Goal: Information Seeking & Learning: Learn about a topic

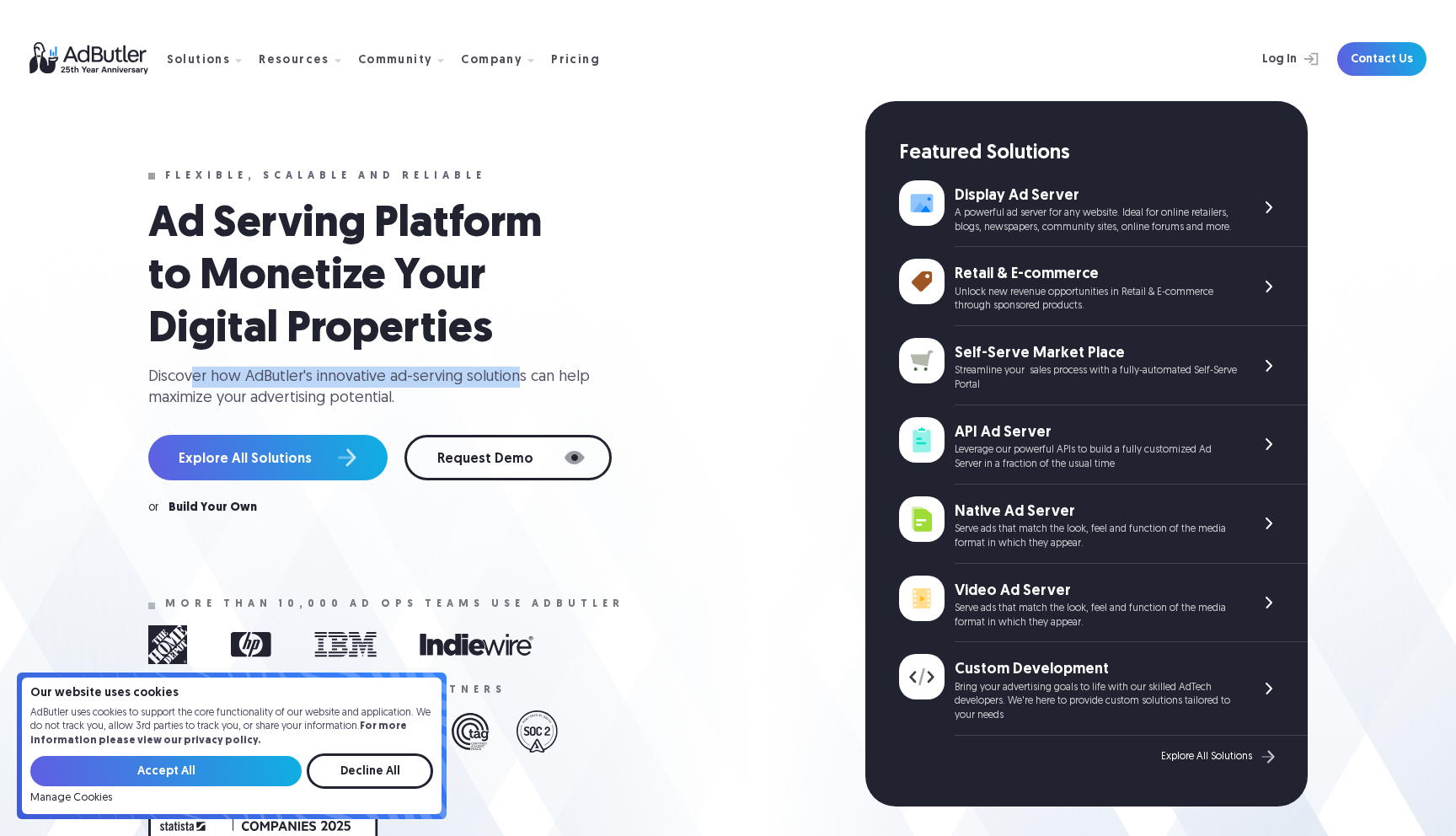
drag, startPoint x: 195, startPoint y: 377, endPoint x: 533, endPoint y: 376, distance: 338.0
click at [516, 376] on div "Discover how AdButler's innovative ad-serving solutions can help maximize your …" at bounding box center [376, 388] width 455 height 42
drag, startPoint x: 537, startPoint y: 375, endPoint x: 254, endPoint y: 381, distance: 283.1
click at [276, 381] on div "Discover how AdButler's innovative ad-serving solutions can help maximize your …" at bounding box center [376, 388] width 455 height 42
click at [243, 380] on div "Discover how AdButler's innovative ad-serving solutions can help maximize your …" at bounding box center [376, 388] width 455 height 42
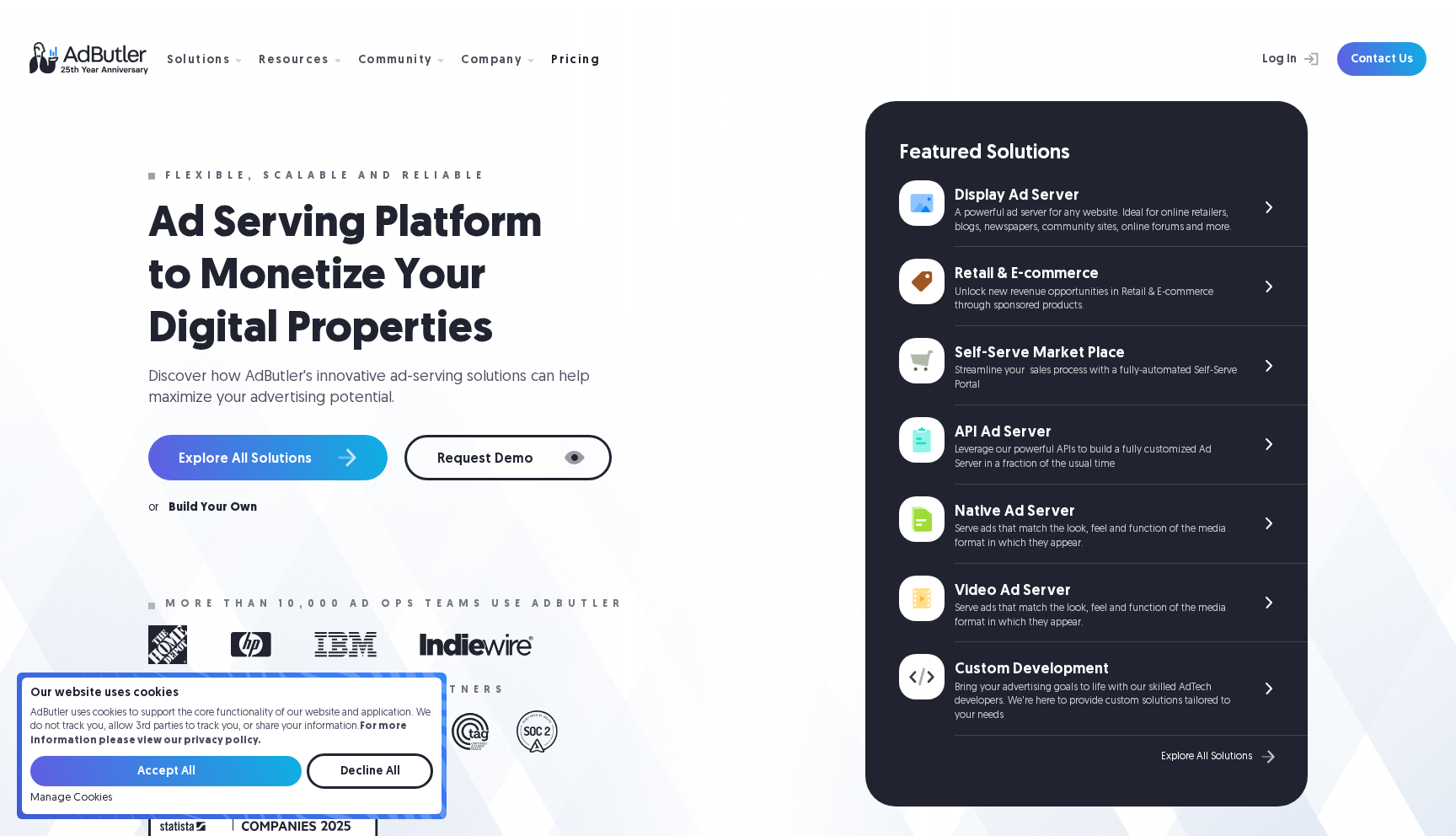
click at [552, 62] on div "Pricing" at bounding box center [576, 60] width 49 height 12
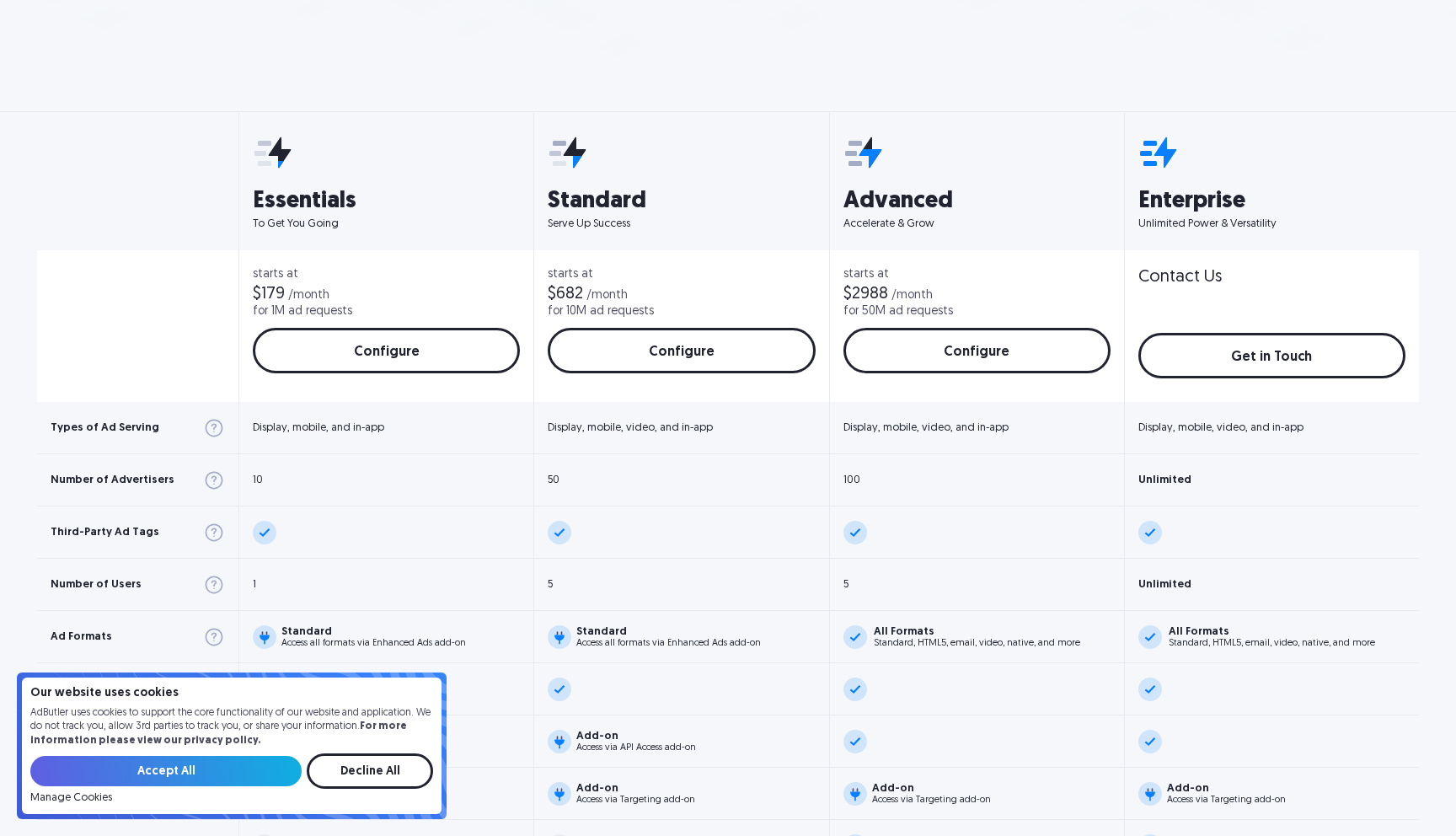
scroll to position [576, 0]
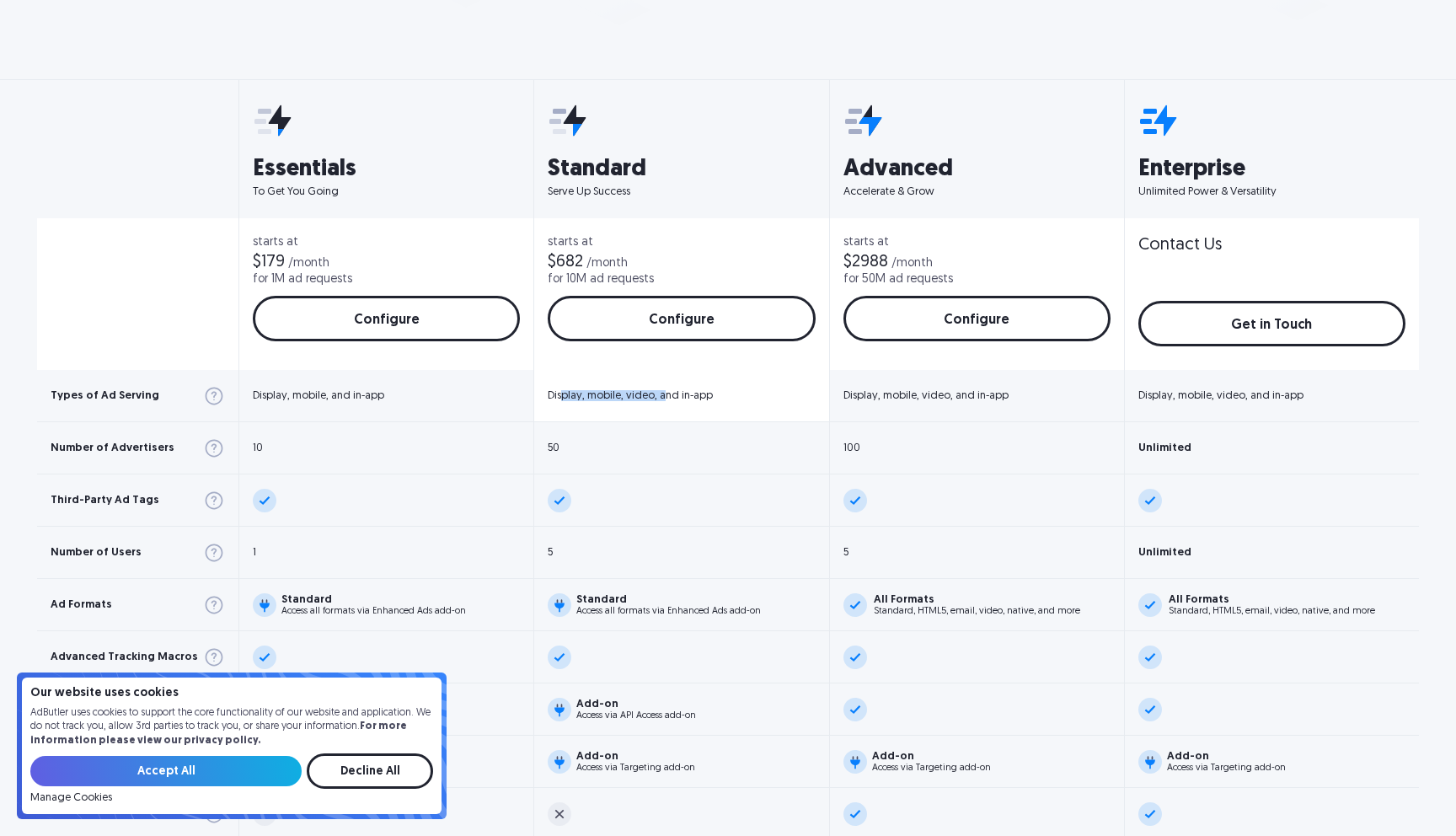
drag, startPoint x: 553, startPoint y: 394, endPoint x: 680, endPoint y: 395, distance: 127.0
click at [657, 395] on div "Display, mobile, video, and in-app" at bounding box center [630, 395] width 165 height 11
drag, startPoint x: 687, startPoint y: 395, endPoint x: 589, endPoint y: 394, distance: 98.0
click at [591, 394] on div "Display, mobile, video, and in-app" at bounding box center [630, 395] width 165 height 11
drag, startPoint x: 557, startPoint y: 394, endPoint x: 650, endPoint y: 393, distance: 93.0
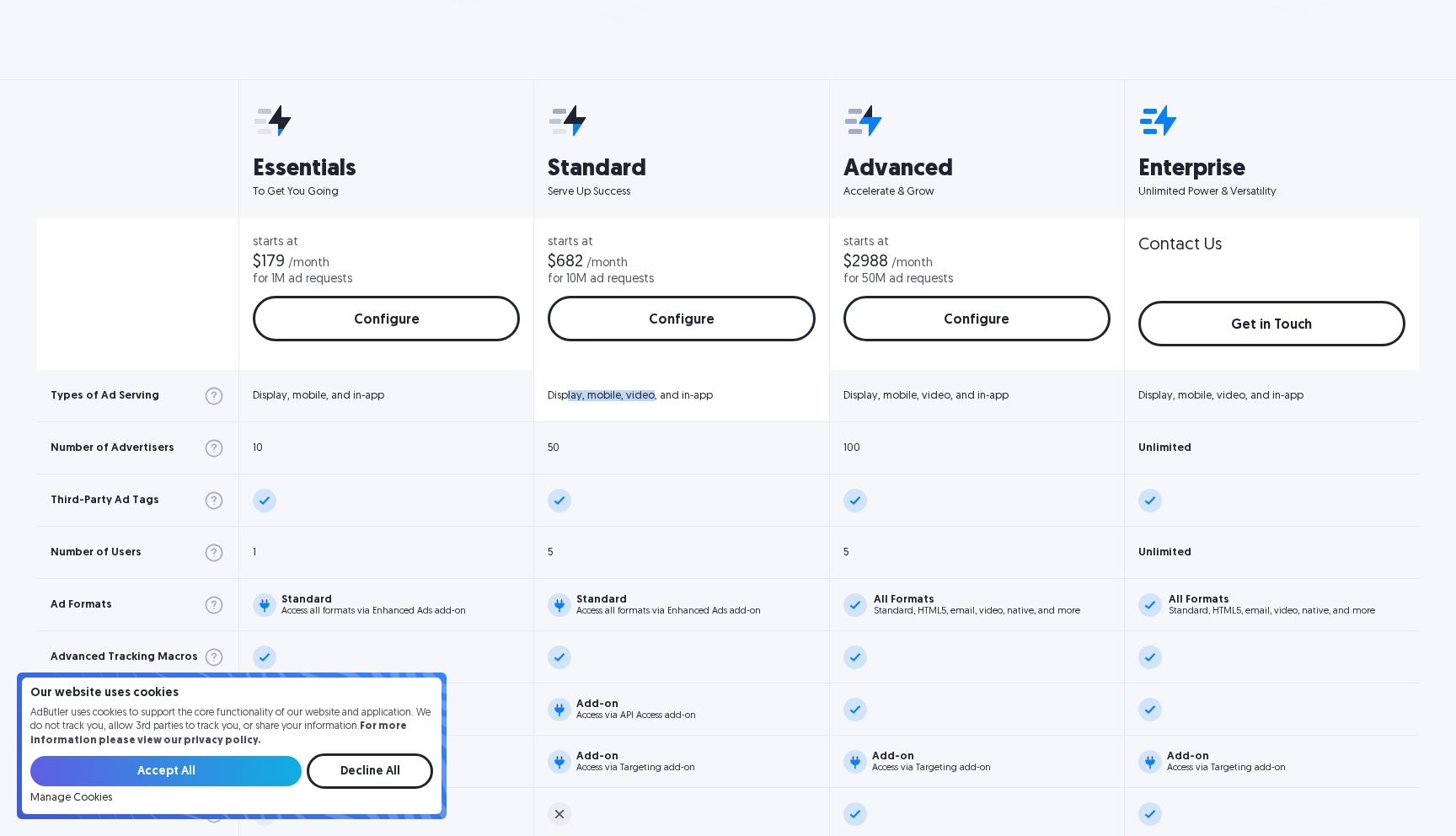
click at [644, 393] on div "Display, mobile, video, and in-app" at bounding box center [630, 395] width 165 height 11
click at [650, 393] on div "Display, mobile, video, and in-app" at bounding box center [630, 395] width 165 height 11
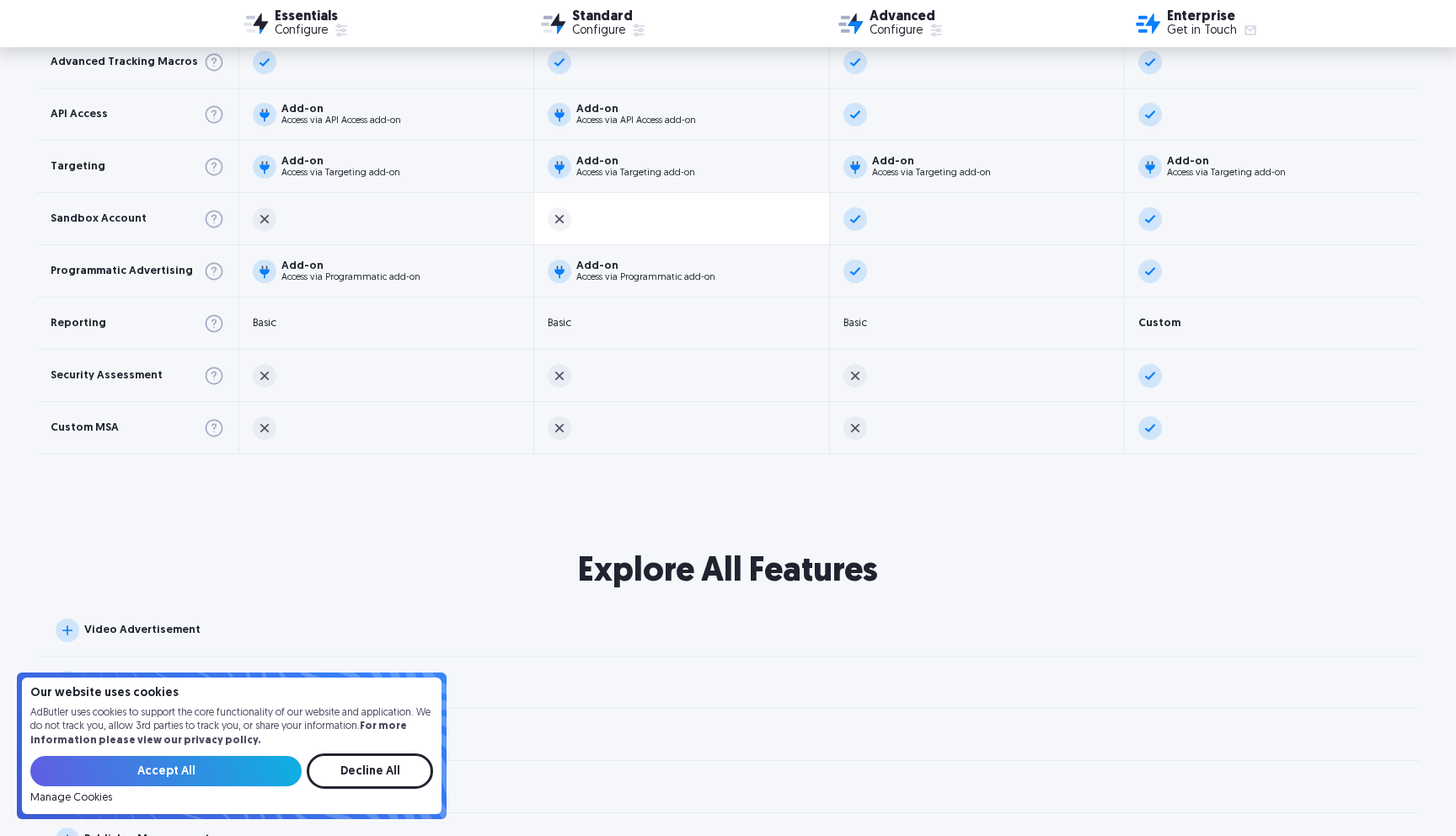
scroll to position [1315, 0]
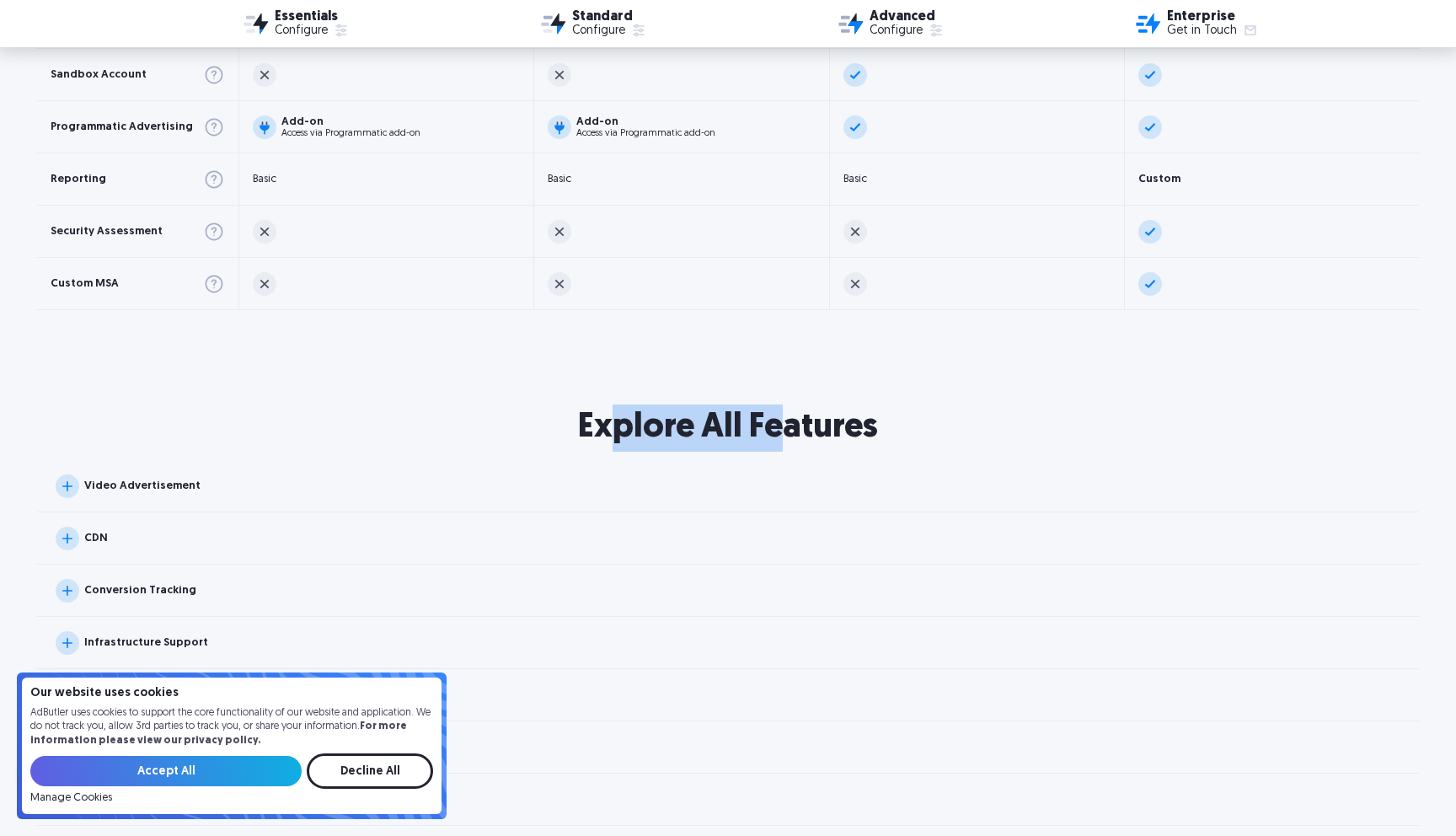
drag, startPoint x: 621, startPoint y: 423, endPoint x: 800, endPoint y: 420, distance: 179.0
click at [786, 421] on h2 "Explore All Features" at bounding box center [728, 428] width 1456 height 47
drag, startPoint x: 813, startPoint y: 420, endPoint x: 766, endPoint y: 415, distance: 47.3
click at [813, 420] on h2 "Explore All Features" at bounding box center [728, 428] width 1456 height 47
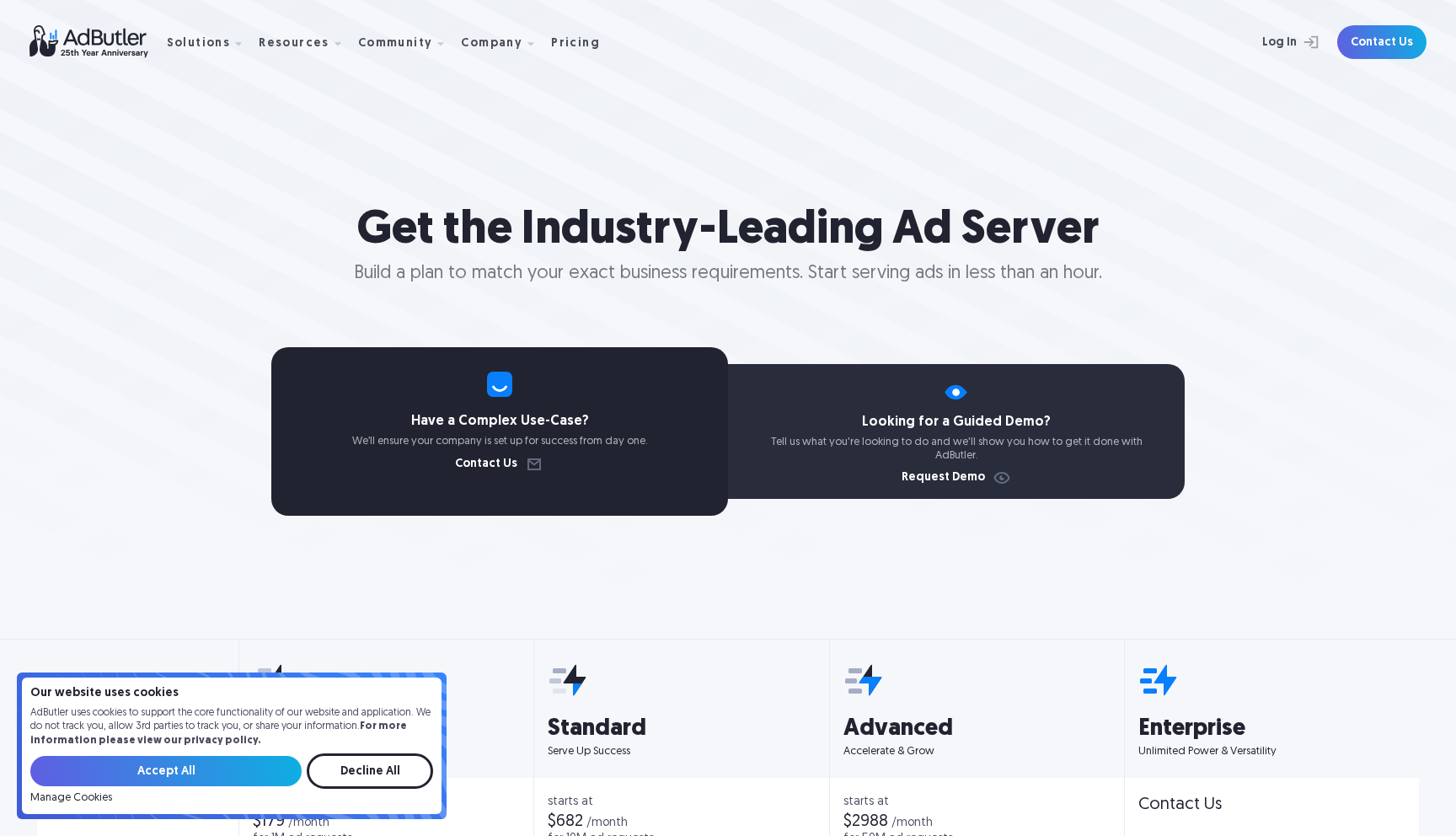
scroll to position [0, 0]
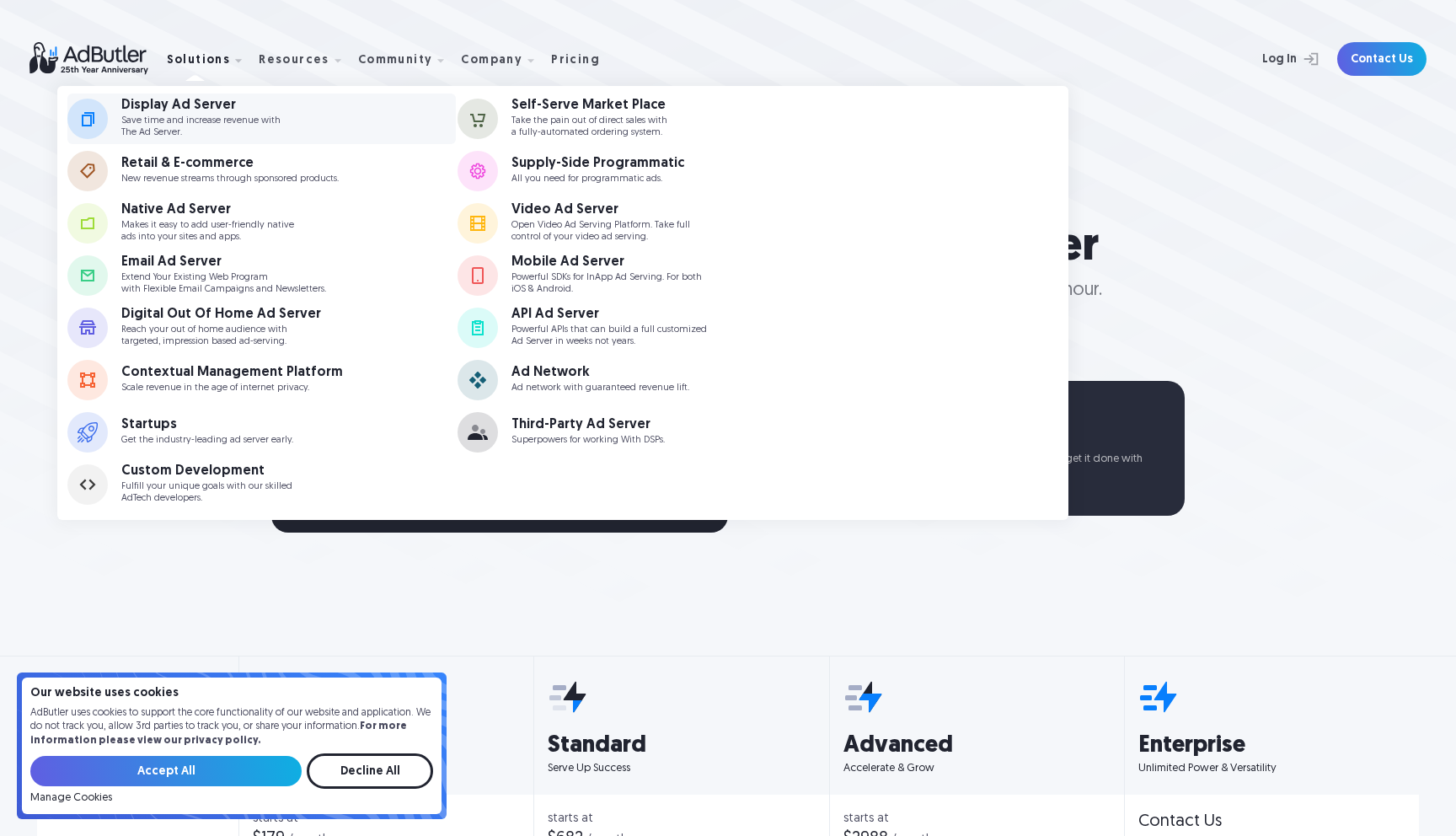
click at [303, 124] on div "Display Ad Server Save time and increase revenue with The Ad Server." at bounding box center [223, 118] width 203 height 39
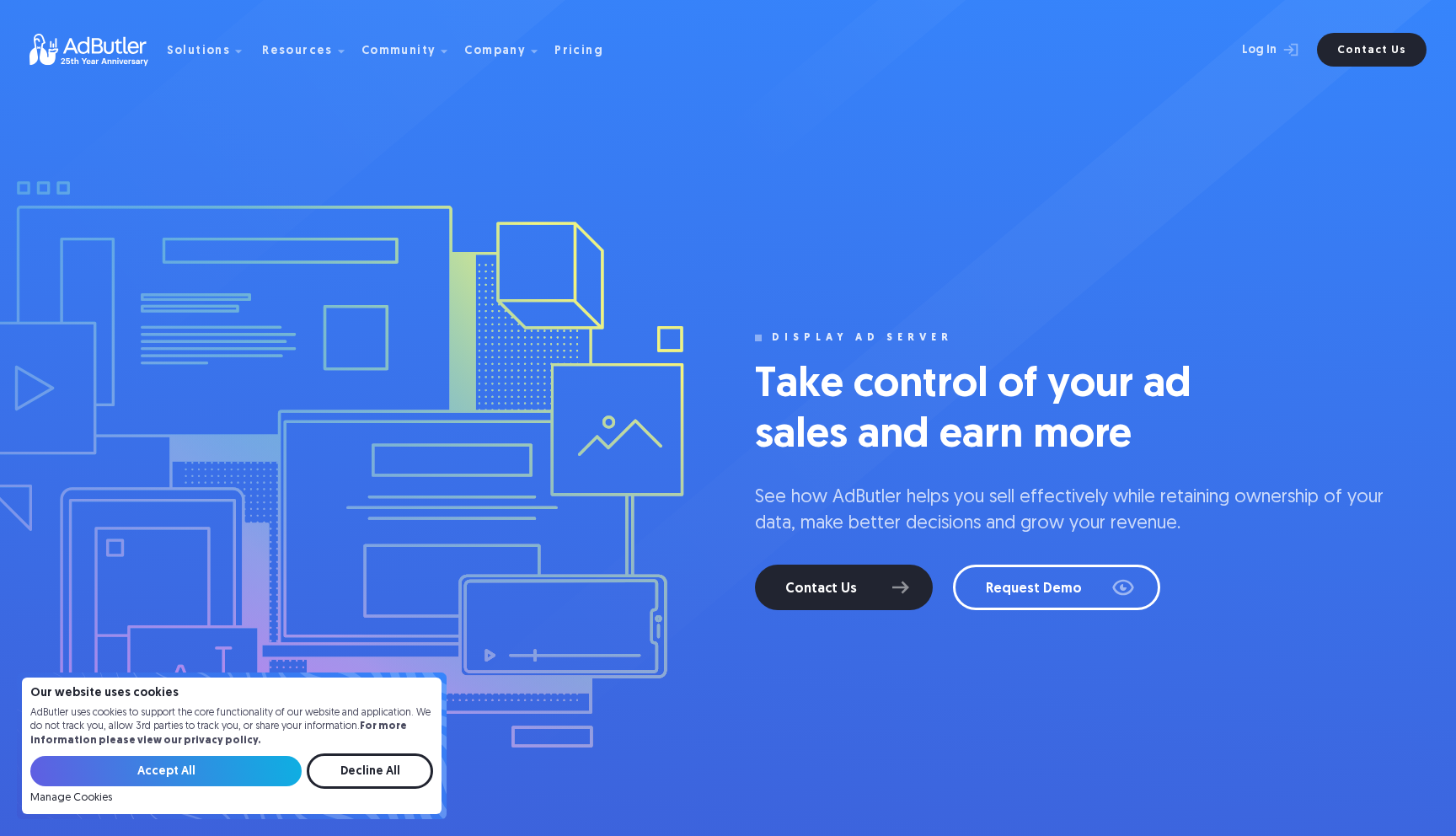
scroll to position [9, 0]
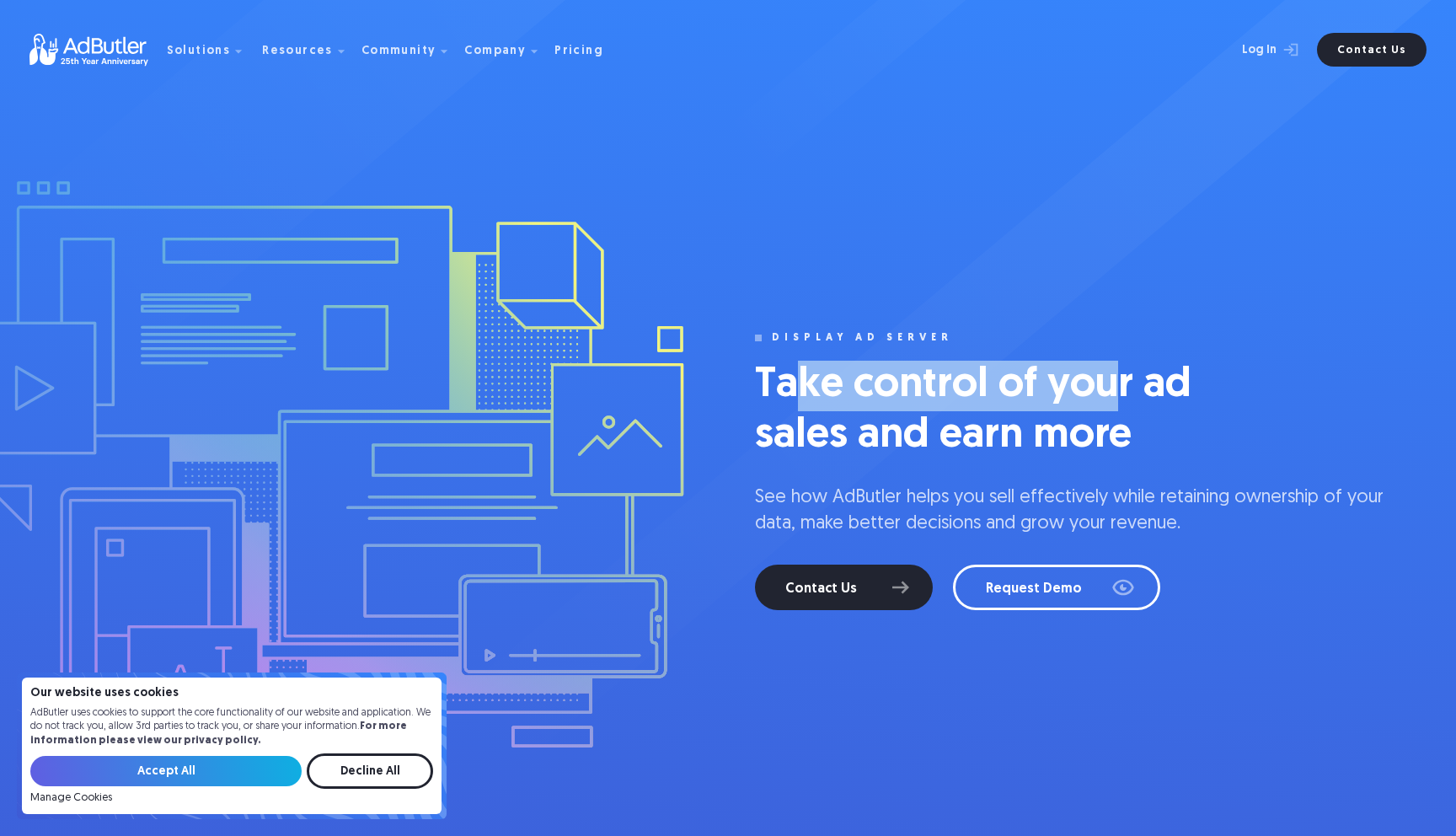
drag, startPoint x: 791, startPoint y: 385, endPoint x: 1167, endPoint y: 383, distance: 376.0
click at [1139, 385] on h1 "Take control of your ad sales and earn more" at bounding box center [1007, 410] width 505 height 101
drag, startPoint x: 1173, startPoint y: 383, endPoint x: 809, endPoint y: 437, distance: 368.0
click at [805, 394] on h1 "Take control of your ad sales and earn more" at bounding box center [1007, 410] width 505 height 101
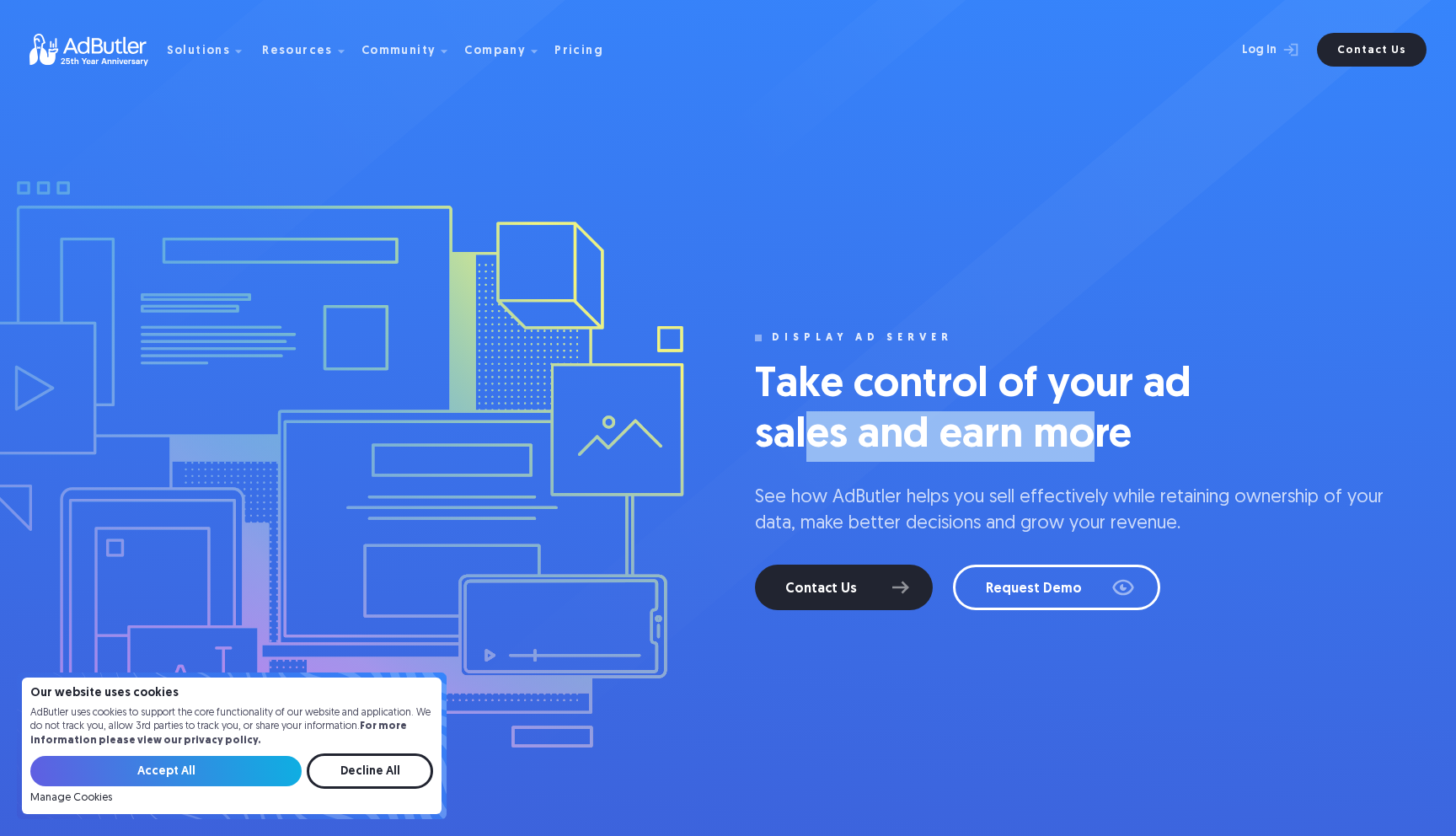
drag, startPoint x: 806, startPoint y: 441, endPoint x: 1060, endPoint y: 392, distance: 258.7
click at [1088, 431] on h1 "Take control of your ad sales and earn more" at bounding box center [1007, 410] width 505 height 101
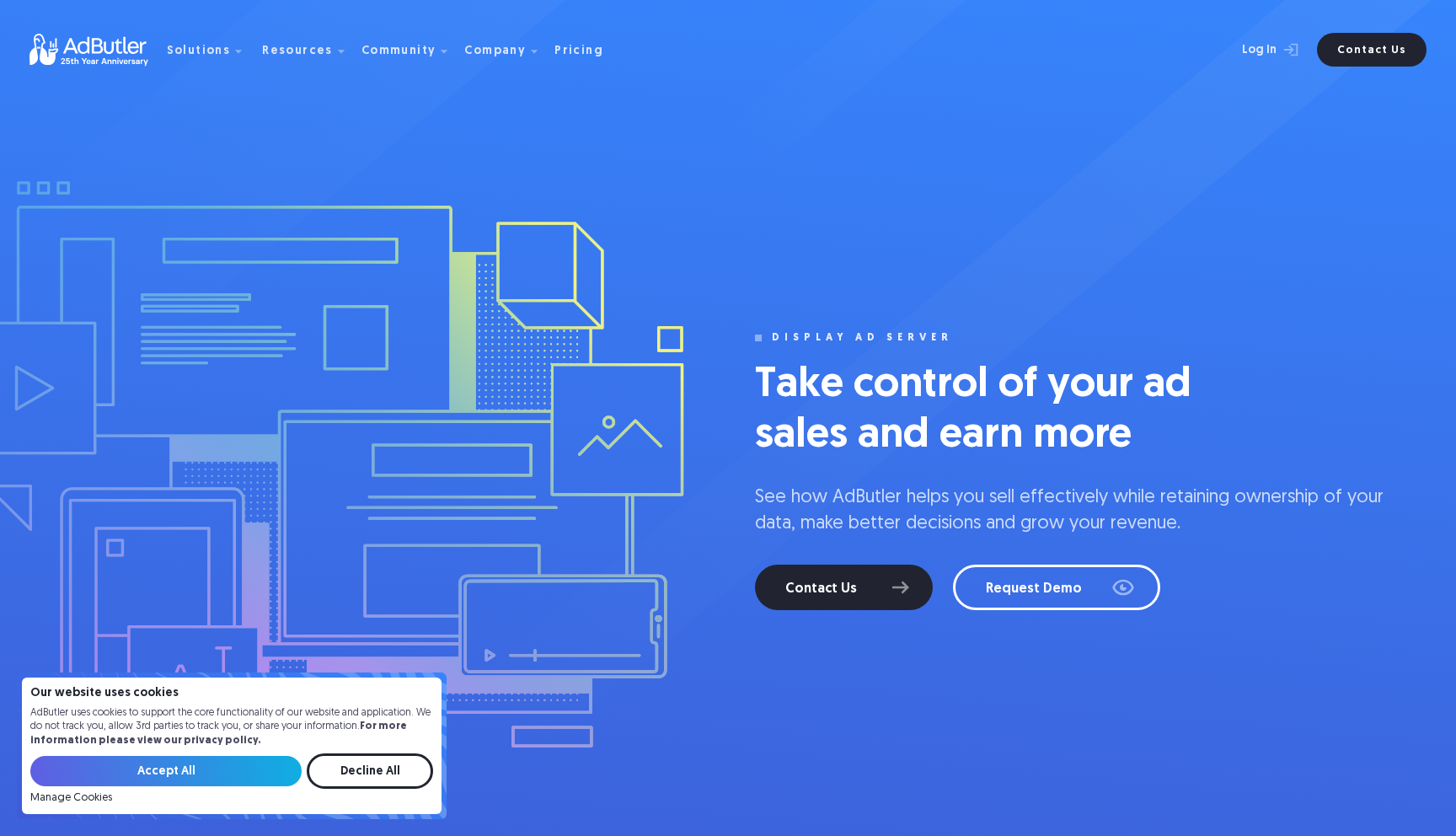
click at [1050, 376] on h1 "Take control of your ad sales and earn more" at bounding box center [1007, 410] width 505 height 101
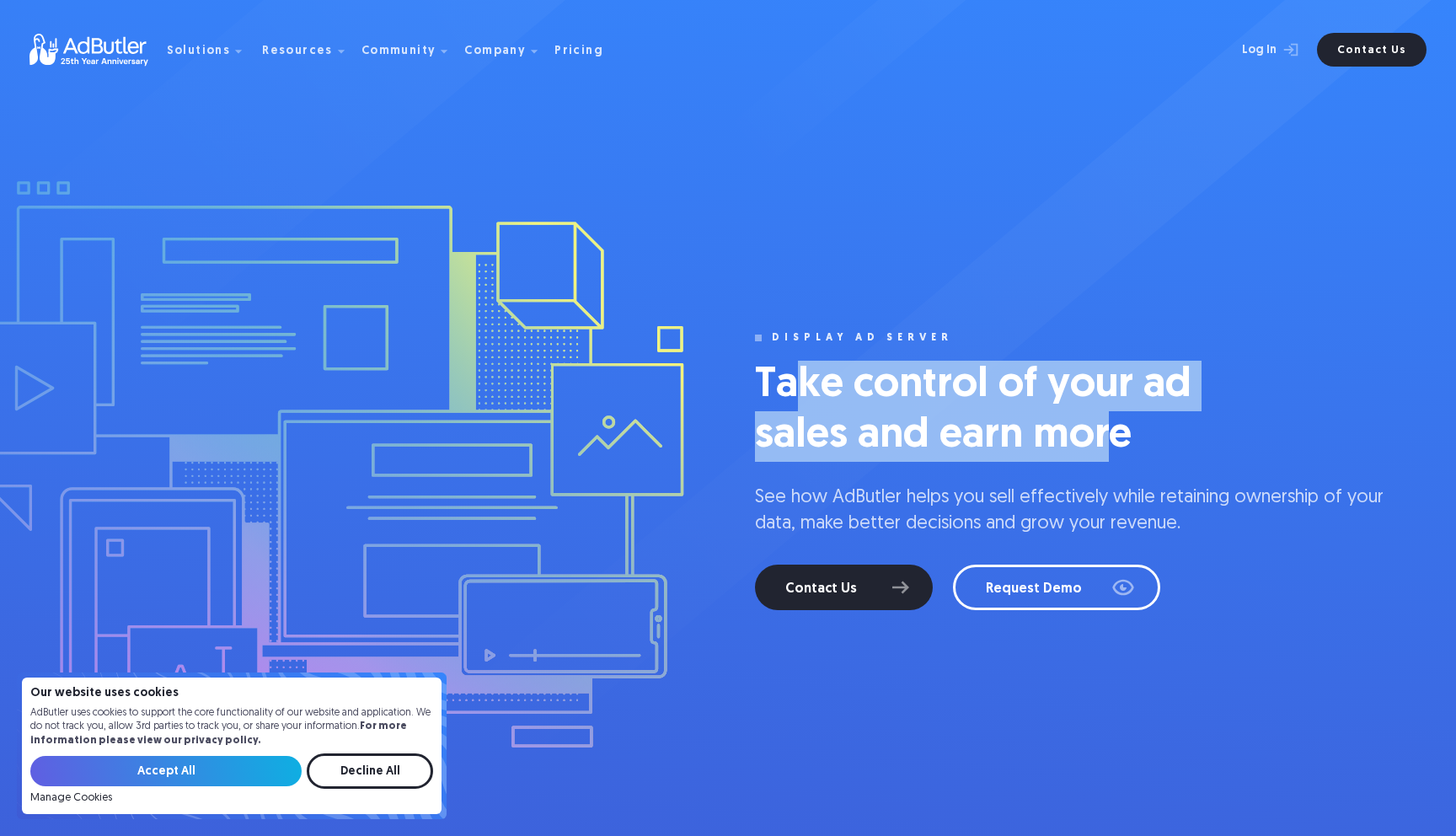
drag, startPoint x: 1105, startPoint y: 432, endPoint x: 793, endPoint y: 383, distance: 315.8
click at [801, 390] on h1 "Take control of your ad sales and earn more" at bounding box center [1007, 410] width 505 height 101
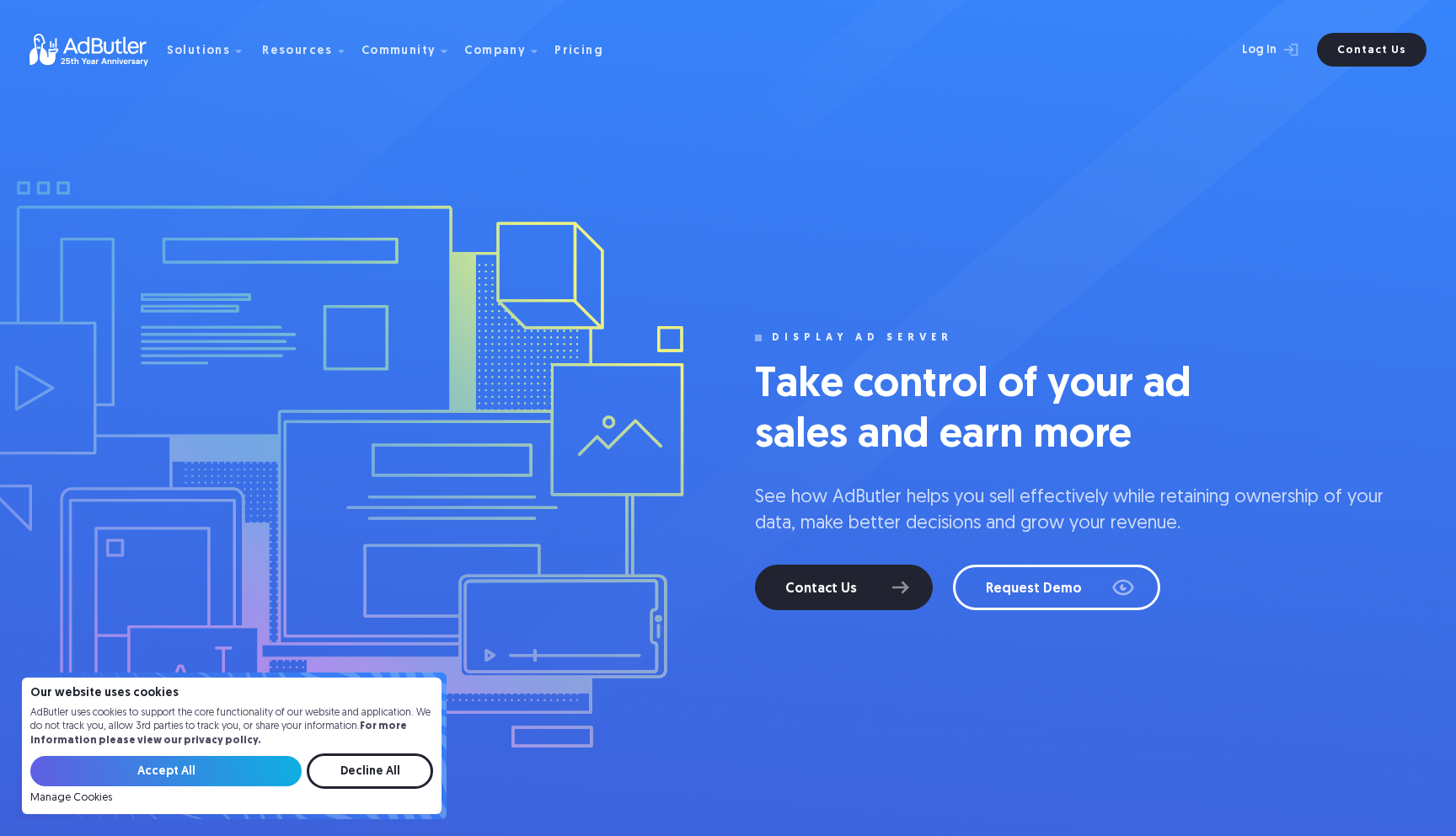
click at [793, 383] on h1 "Take control of your ad sales and earn more" at bounding box center [1007, 410] width 505 height 101
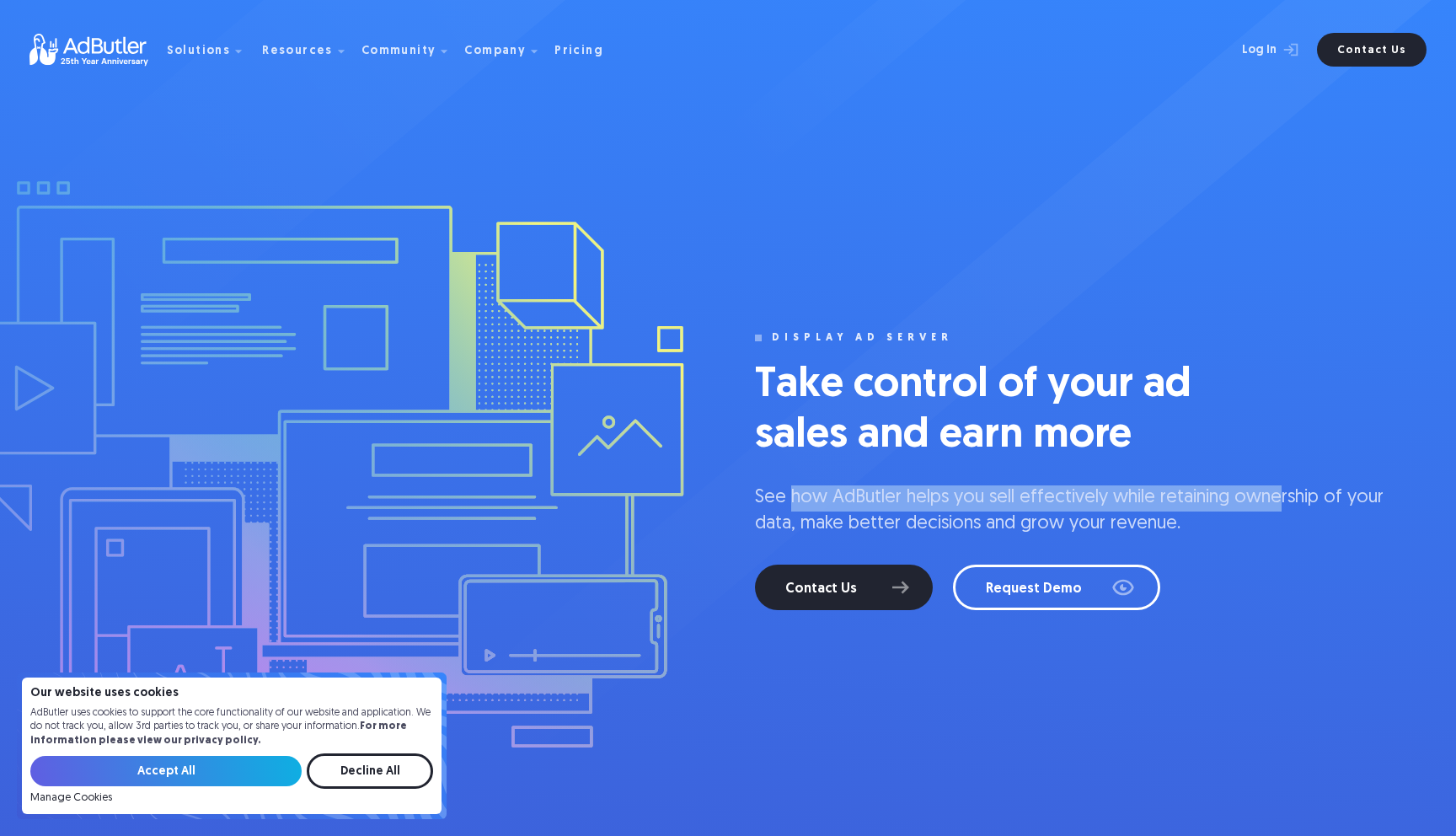
drag, startPoint x: 787, startPoint y: 498, endPoint x: 1298, endPoint y: 488, distance: 511.1
click at [1287, 489] on p "See how AdButler helps you sell effectively while retaining ownership of your d…" at bounding box center [1074, 511] width 637 height 53
drag, startPoint x: 1350, startPoint y: 496, endPoint x: 835, endPoint y: 501, distance: 515.0
click at [871, 495] on p "See how AdButler helps you sell effectively while retaining ownership of your d…" at bounding box center [1074, 511] width 637 height 53
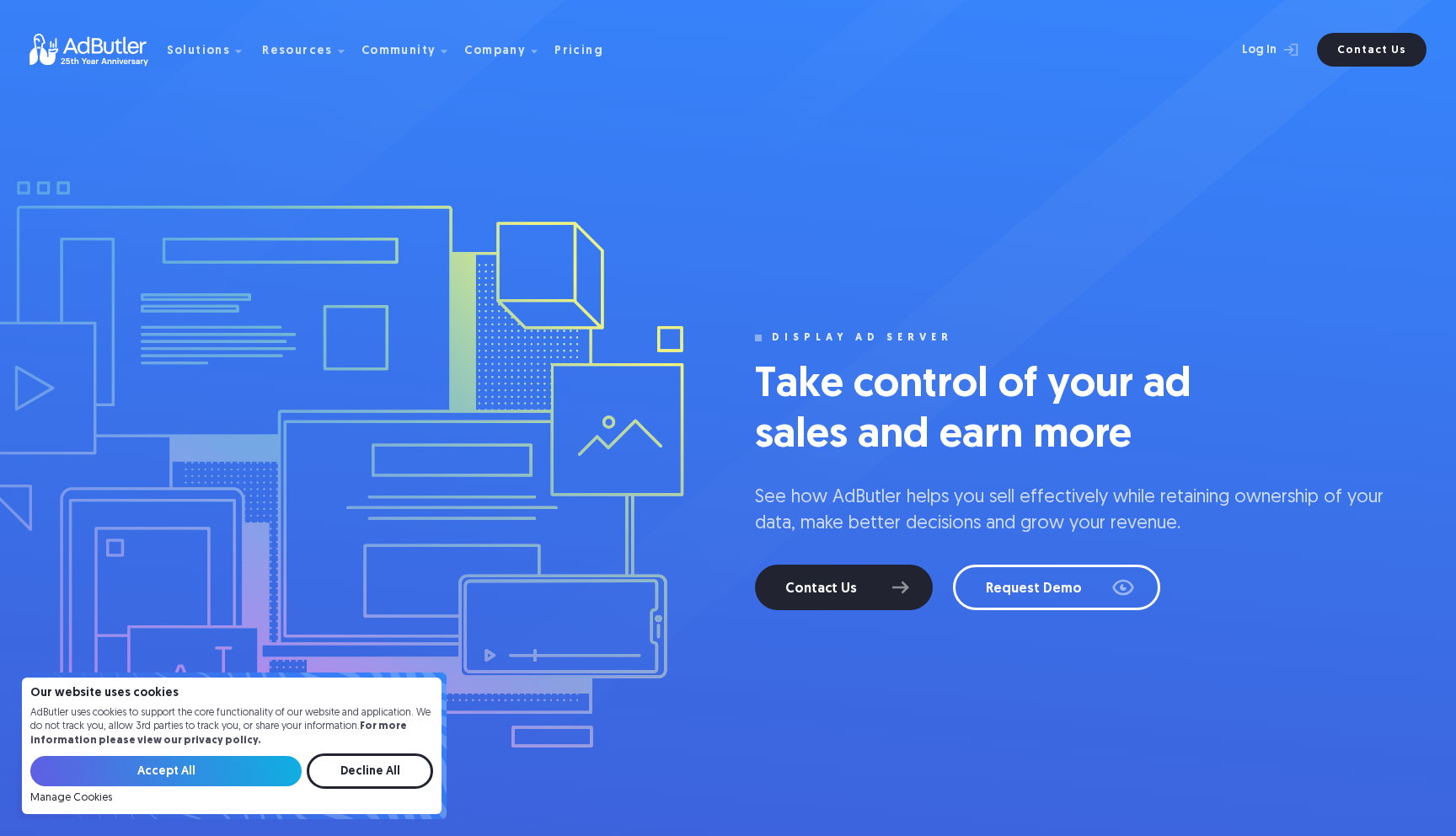
click at [827, 501] on p "See how AdButler helps you sell effectively while retaining ownership of your d…" at bounding box center [1074, 511] width 637 height 53
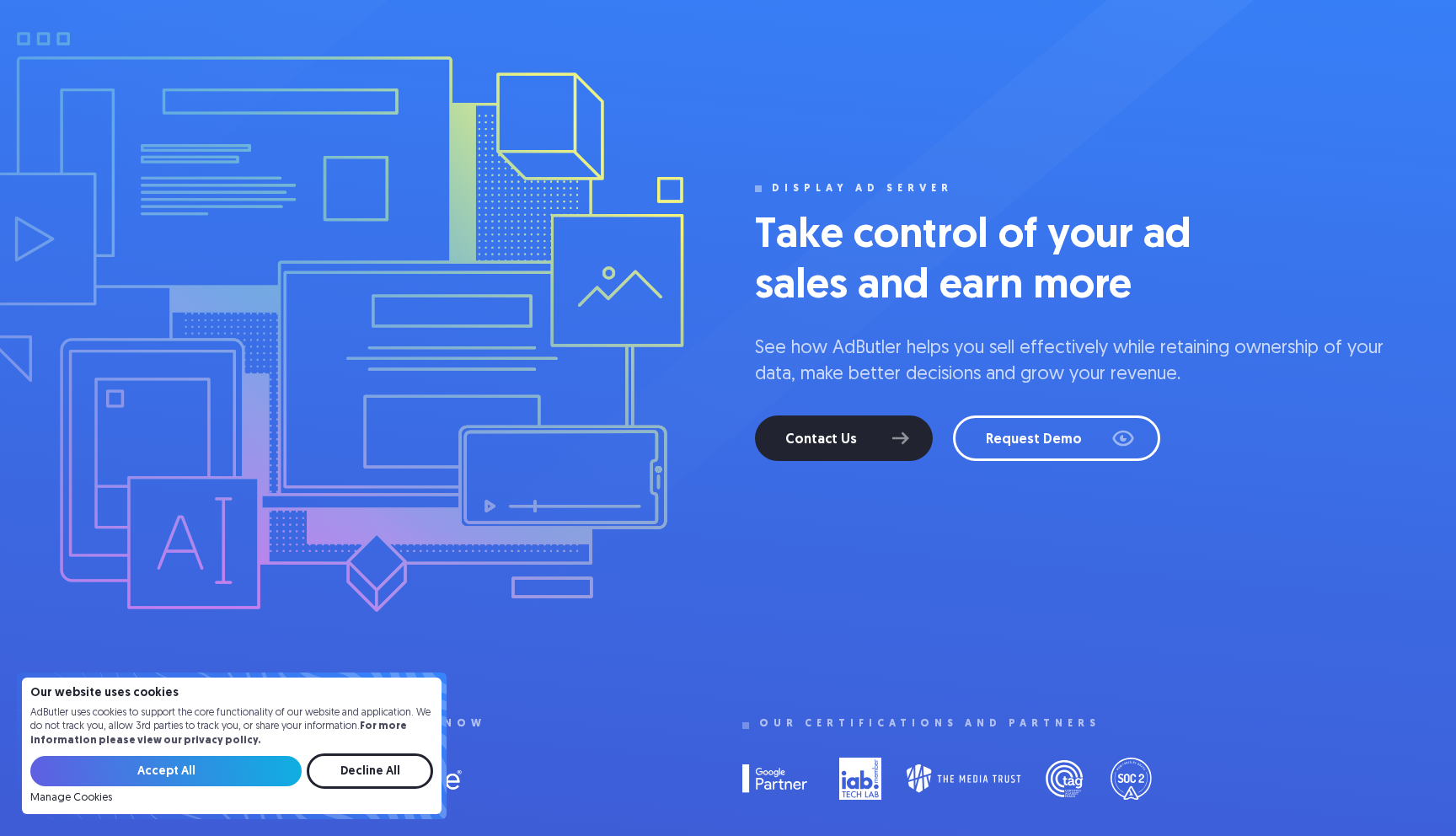
scroll to position [153, 0]
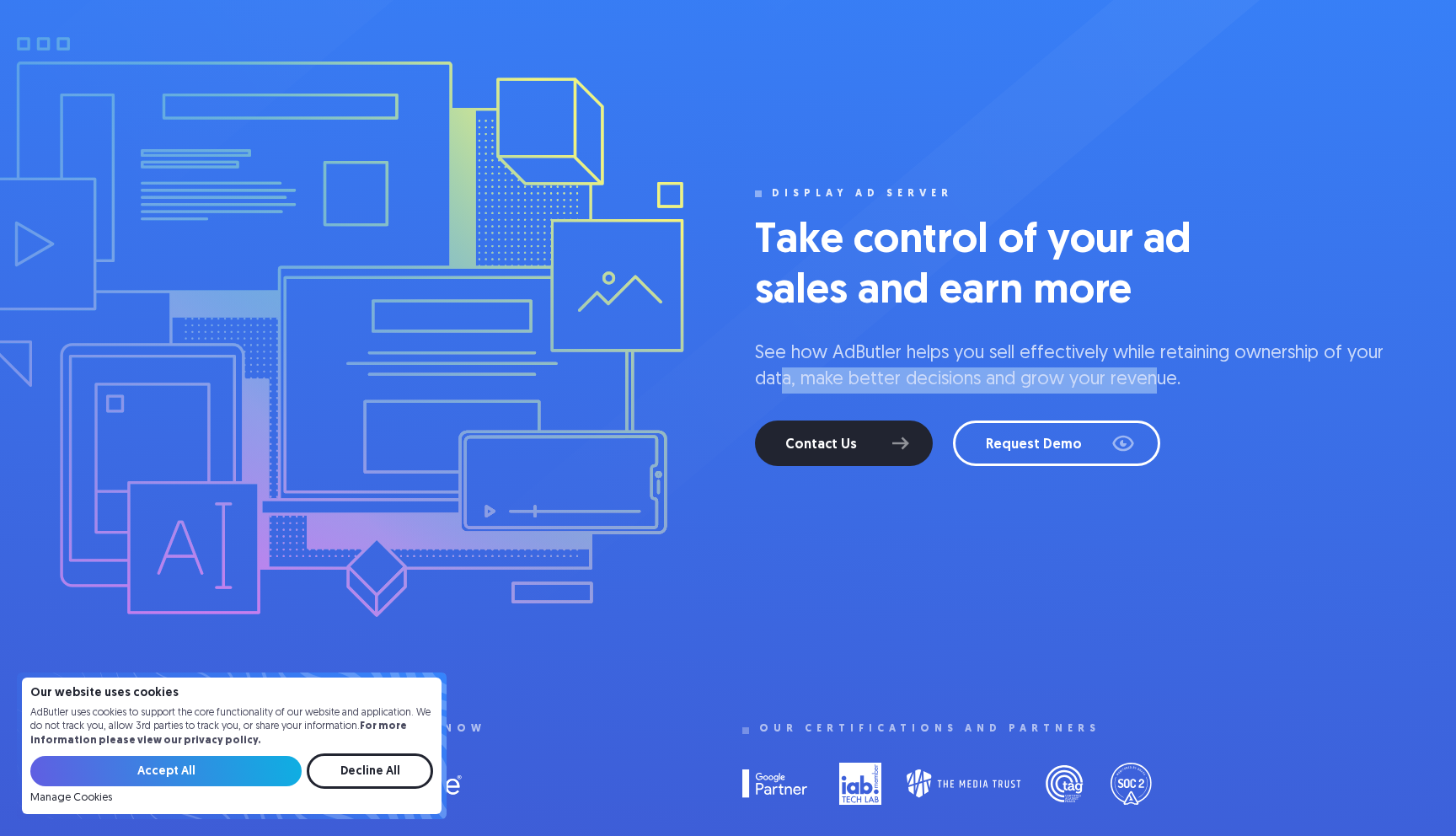
drag, startPoint x: 788, startPoint y: 380, endPoint x: 1153, endPoint y: 372, distance: 365.1
click at [1154, 374] on p "See how AdButler helps you sell effectively while retaining ownership of your d…" at bounding box center [1074, 367] width 637 height 53
click at [1126, 348] on p "See how AdButler helps you sell effectively while retaining ownership of your d…" at bounding box center [1074, 367] width 637 height 53
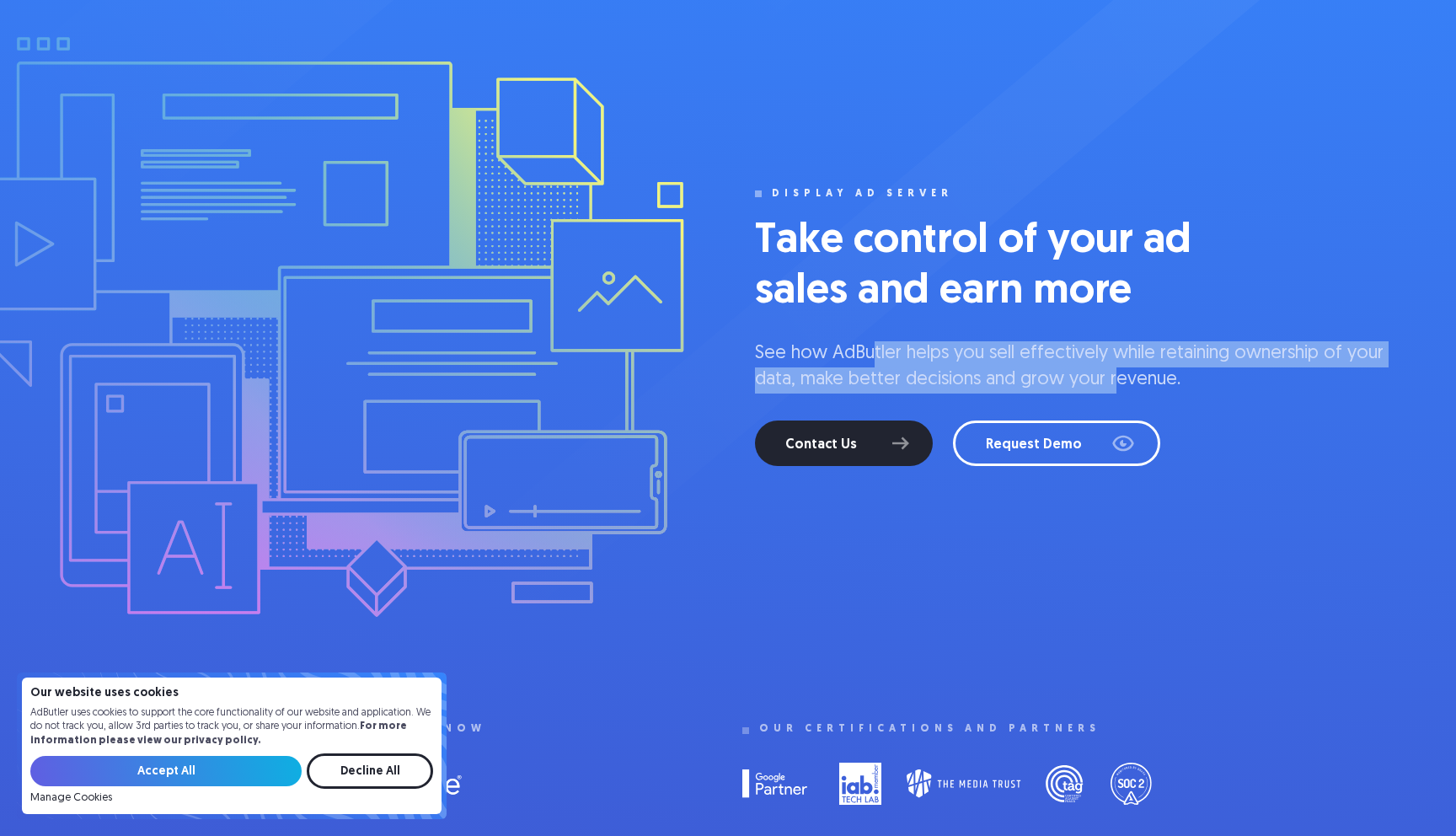
drag, startPoint x: 1050, startPoint y: 373, endPoint x: 870, endPoint y: 359, distance: 180.5
click at [875, 359] on p "See how AdButler helps you sell effectively while retaining ownership of your d…" at bounding box center [1074, 367] width 637 height 53
drag, startPoint x: 827, startPoint y: 357, endPoint x: 1110, endPoint y: 377, distance: 283.7
click at [1110, 377] on p "See how AdButler helps you sell effectively while retaining ownership of your d…" at bounding box center [1074, 367] width 637 height 53
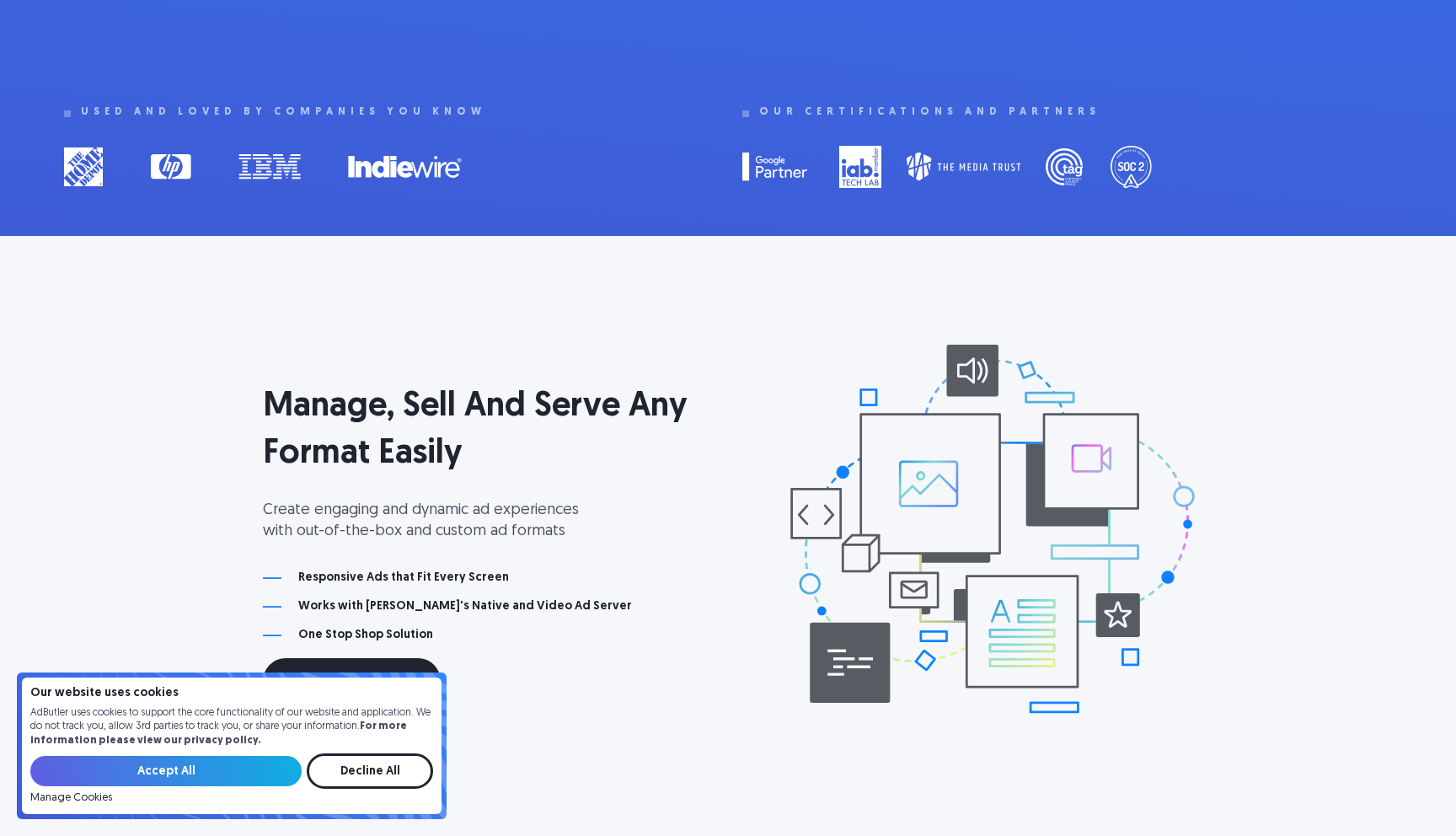
scroll to position [805, 0]
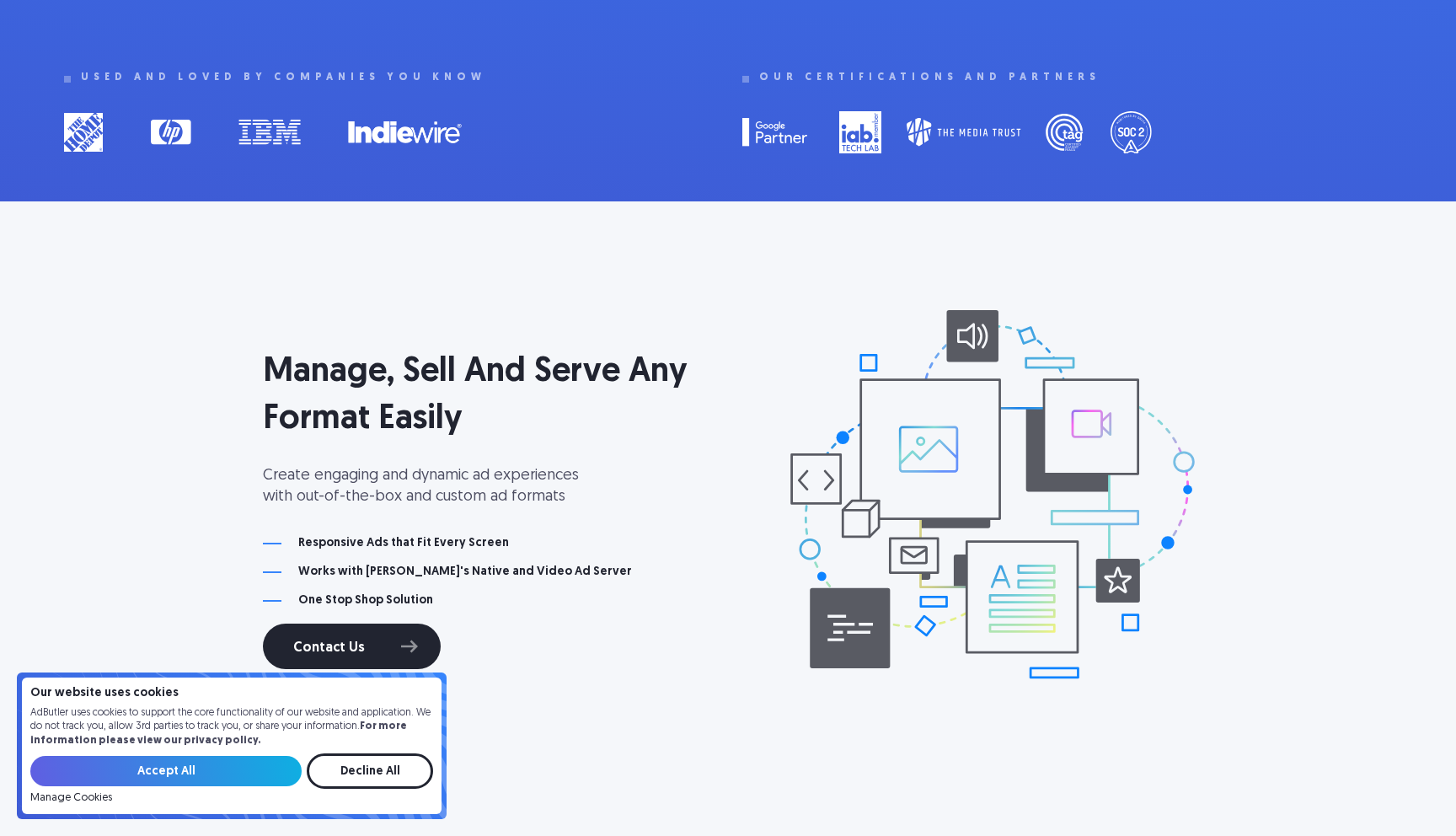
drag, startPoint x: 322, startPoint y: 370, endPoint x: 637, endPoint y: 370, distance: 315.0
click at [622, 370] on h2 "Manage, Sell And Serve Any Format Easily" at bounding box center [495, 396] width 464 height 94
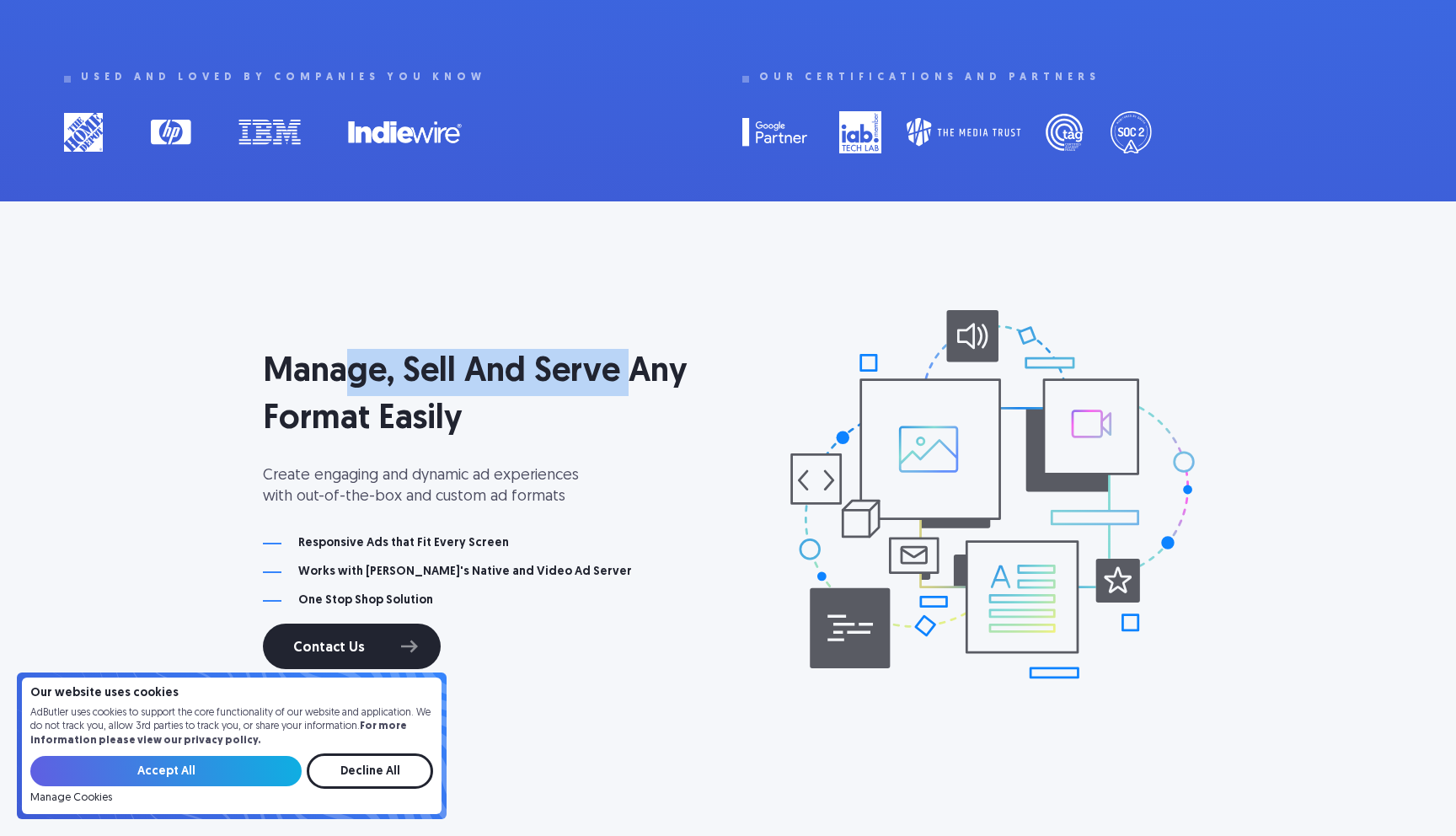
drag, startPoint x: 639, startPoint y: 370, endPoint x: 327, endPoint y: 368, distance: 312.0
click at [334, 369] on h2 "Manage, Sell And Serve Any Format Easily" at bounding box center [495, 396] width 464 height 94
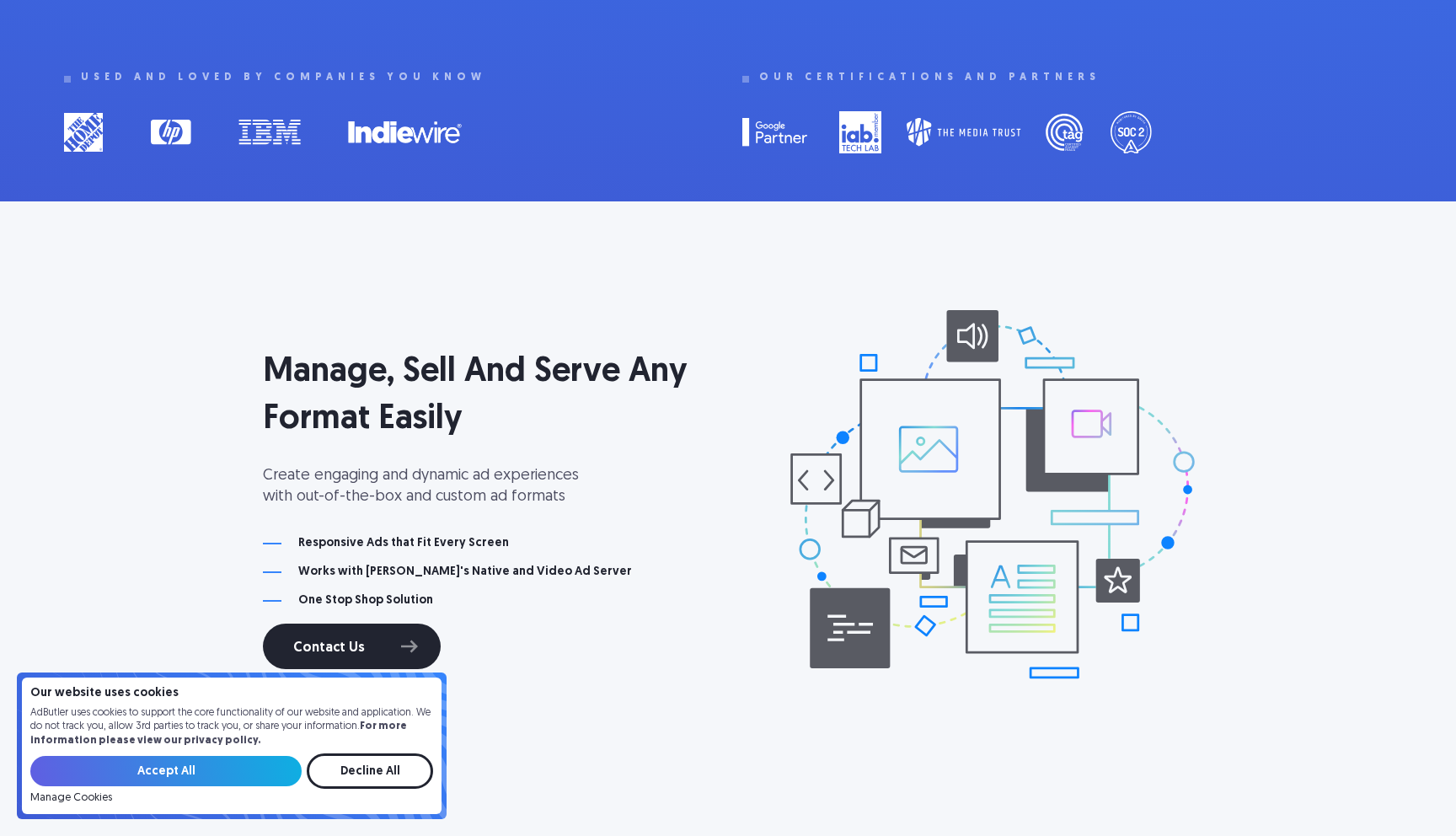
click at [304, 366] on h2 "Manage, Sell And Serve Any Format Easily" at bounding box center [495, 396] width 464 height 94
drag, startPoint x: 306, startPoint y: 408, endPoint x: 426, endPoint y: 409, distance: 120.0
click at [425, 409] on h2 "Manage, Sell And Serve Any Format Easily" at bounding box center [495, 396] width 464 height 94
drag, startPoint x: 428, startPoint y: 409, endPoint x: 467, endPoint y: 418, distance: 40.0
click at [428, 409] on h2 "Manage, Sell And Serve Any Format Easily" at bounding box center [495, 396] width 464 height 94
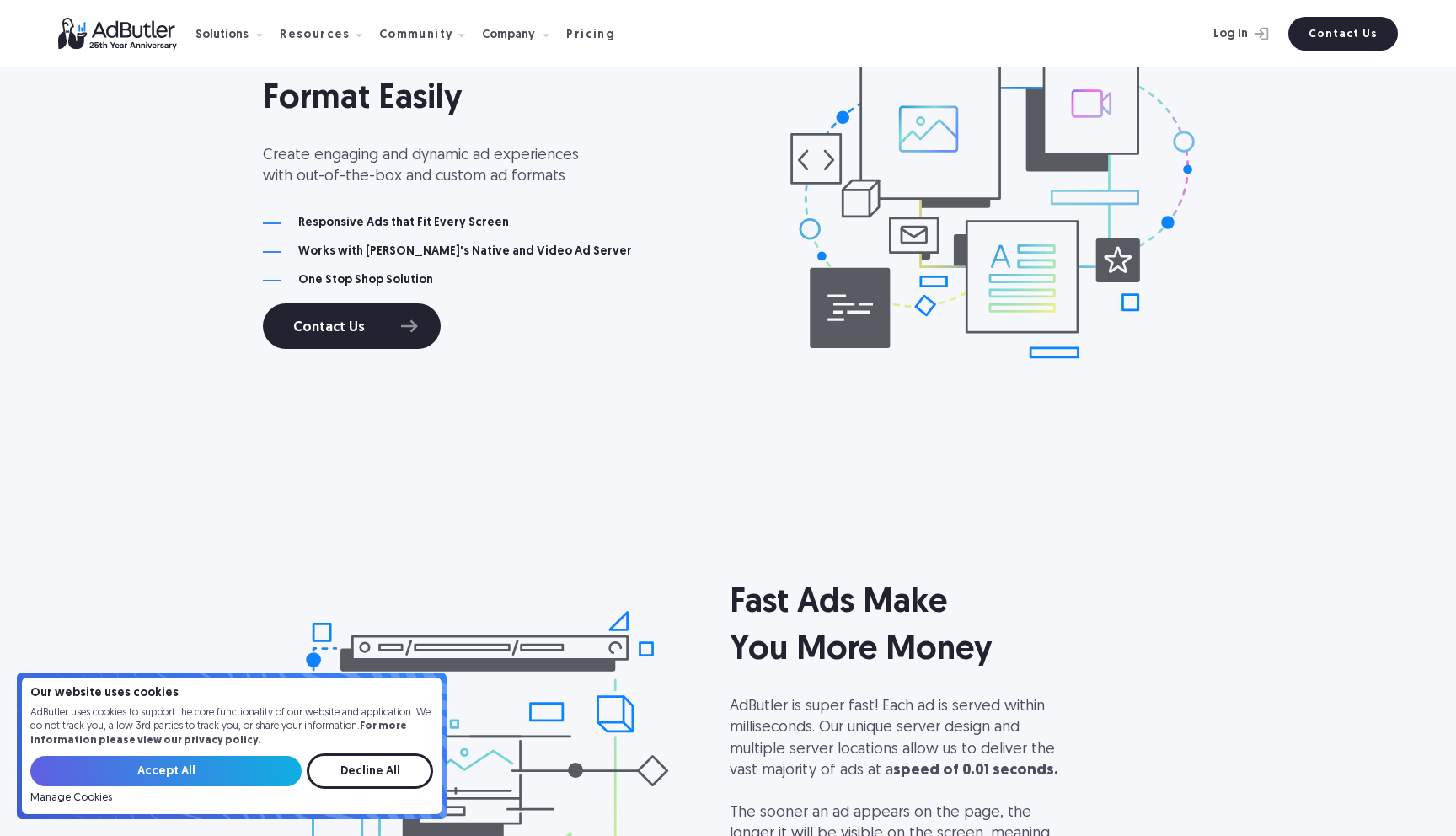
scroll to position [1137, 0]
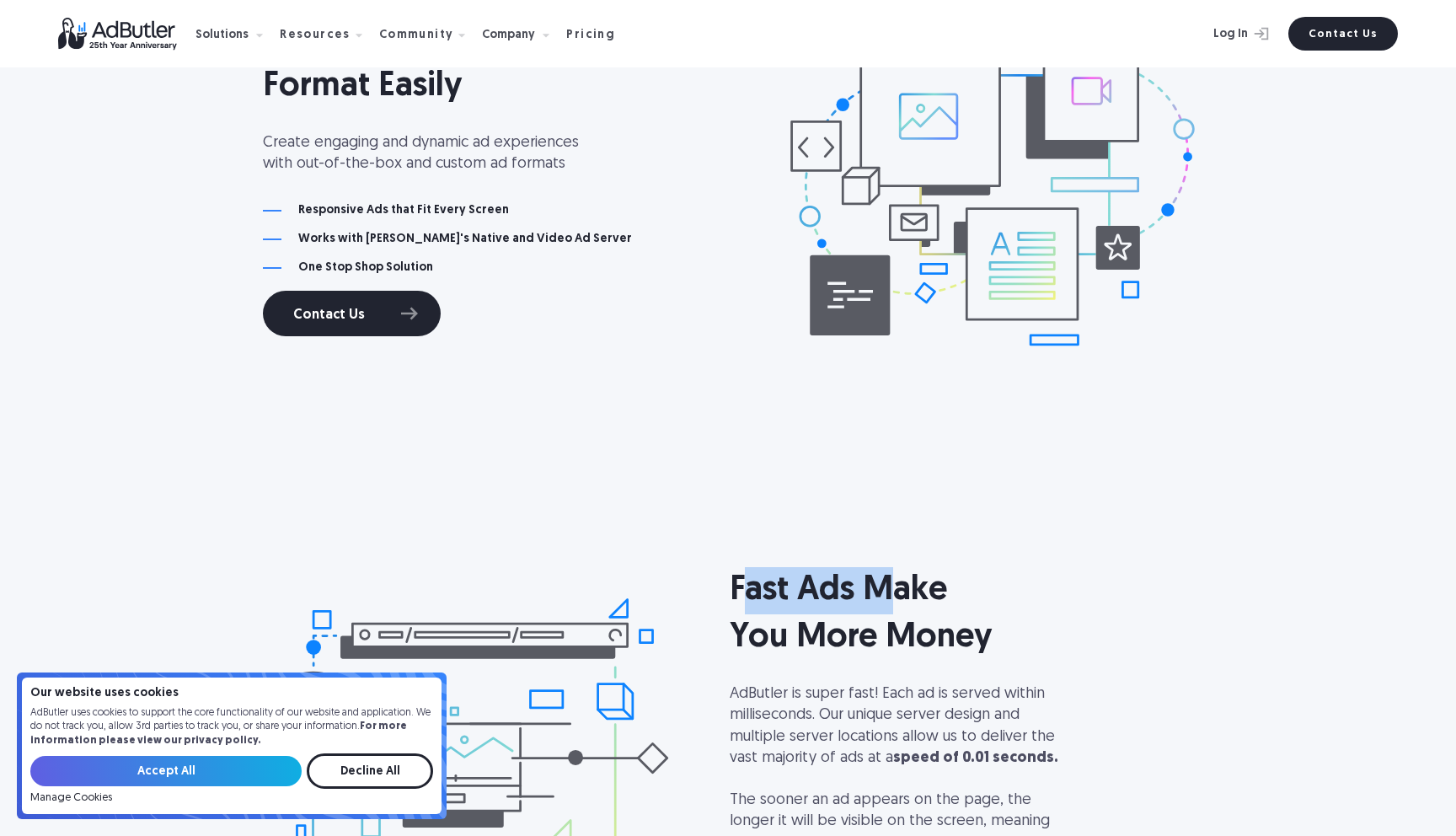
drag, startPoint x: 738, startPoint y: 581, endPoint x: 934, endPoint y: 579, distance: 196.0
click at [898, 581] on h2 "Fast Ads Make You More Money" at bounding box center [962, 614] width 464 height 94
drag, startPoint x: 934, startPoint y: 579, endPoint x: 916, endPoint y: 539, distance: 43.9
click at [934, 579] on h2 "Fast Ads Make You More Money" at bounding box center [962, 614] width 464 height 94
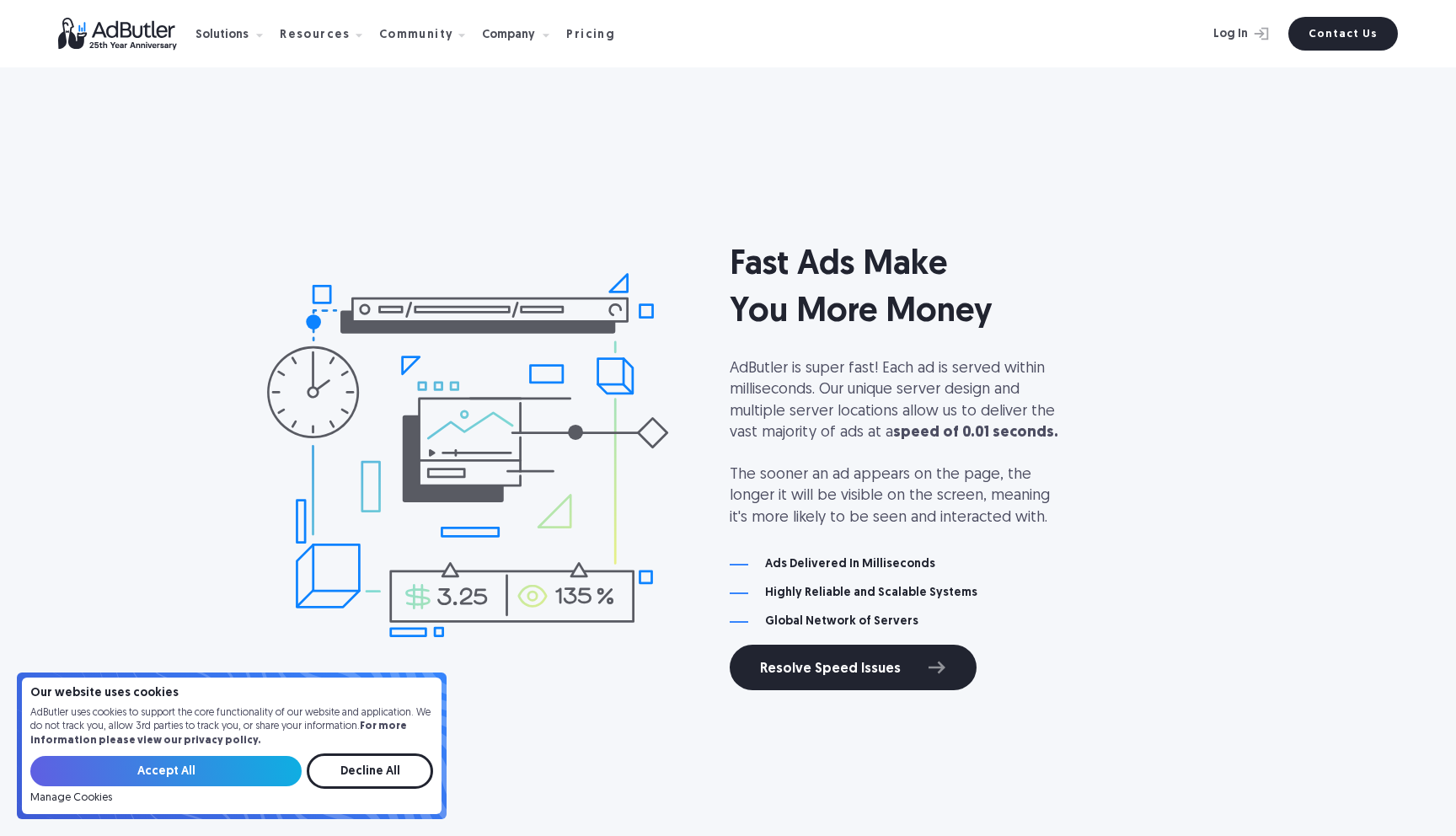
scroll to position [1485, 0]
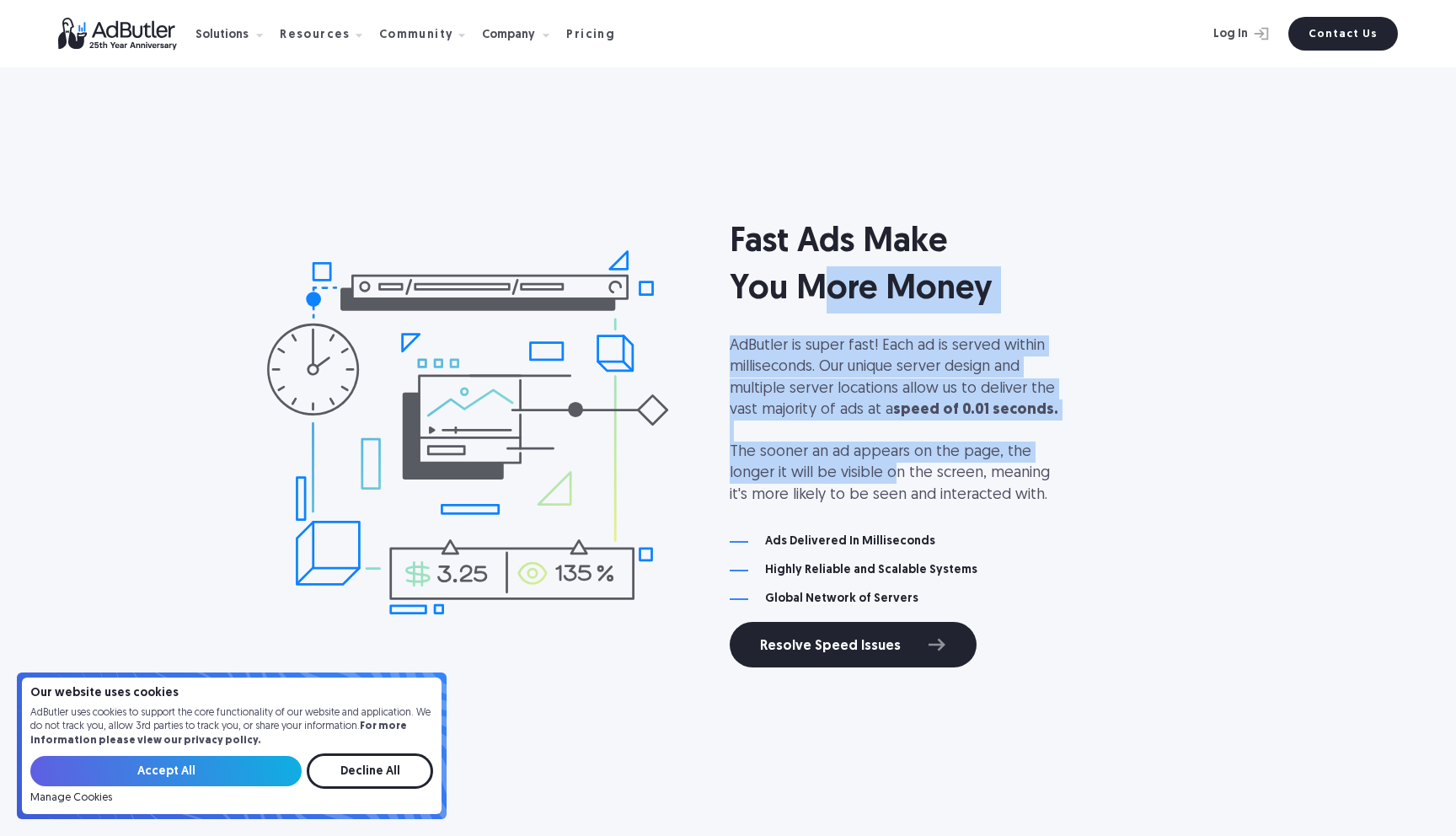
drag, startPoint x: 833, startPoint y: 281, endPoint x: 849, endPoint y: 496, distance: 215.6
click at [848, 489] on div "Fast Ads Make You More Money AdButler is super fast! Each ad is served within m…" at bounding box center [962, 412] width 464 height 386
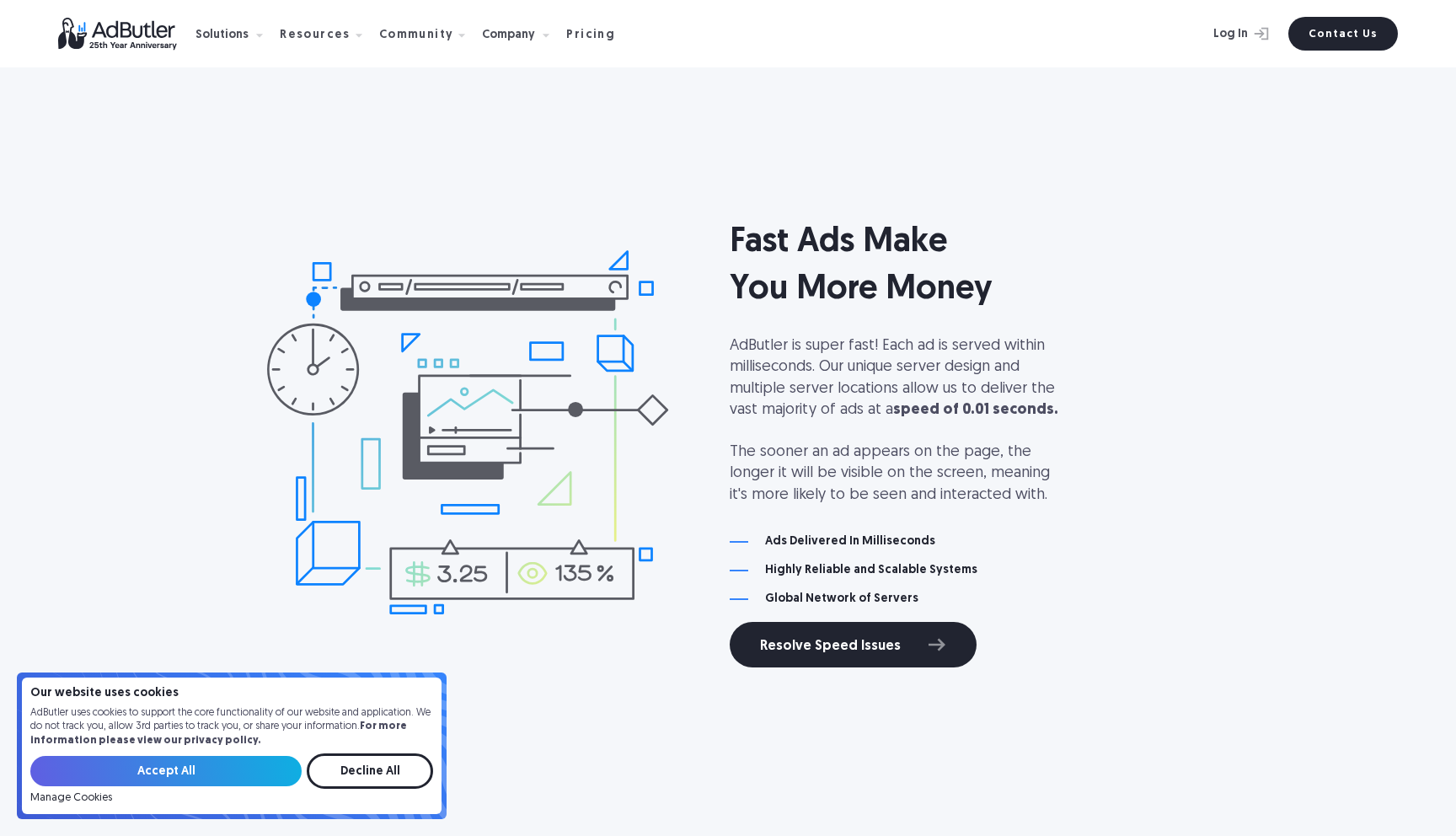
click at [849, 512] on div "Fast Ads Make You More Money AdButler is super fast! Each ad is served within m…" at bounding box center [962, 412] width 464 height 386
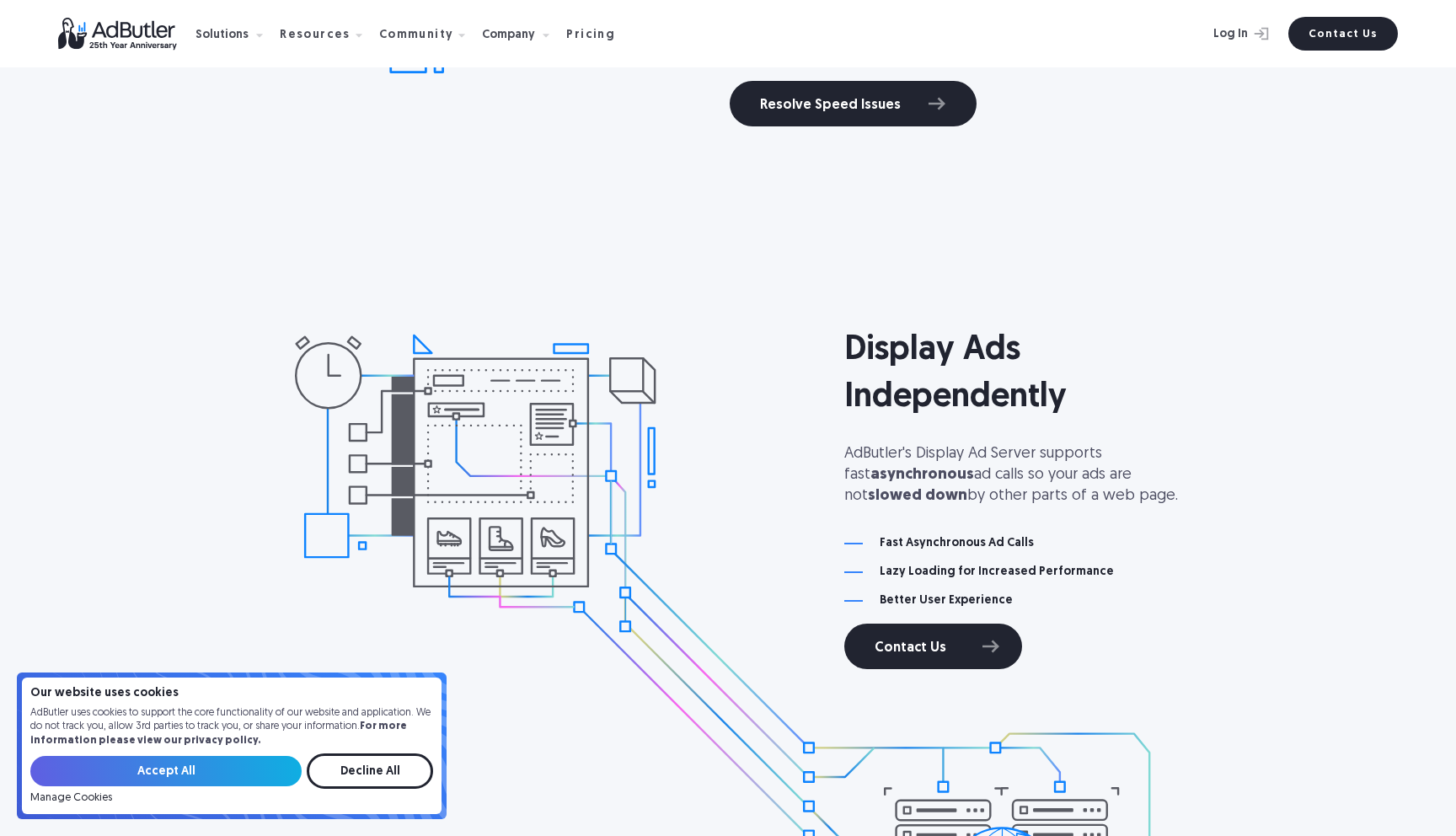
scroll to position [2029, 0]
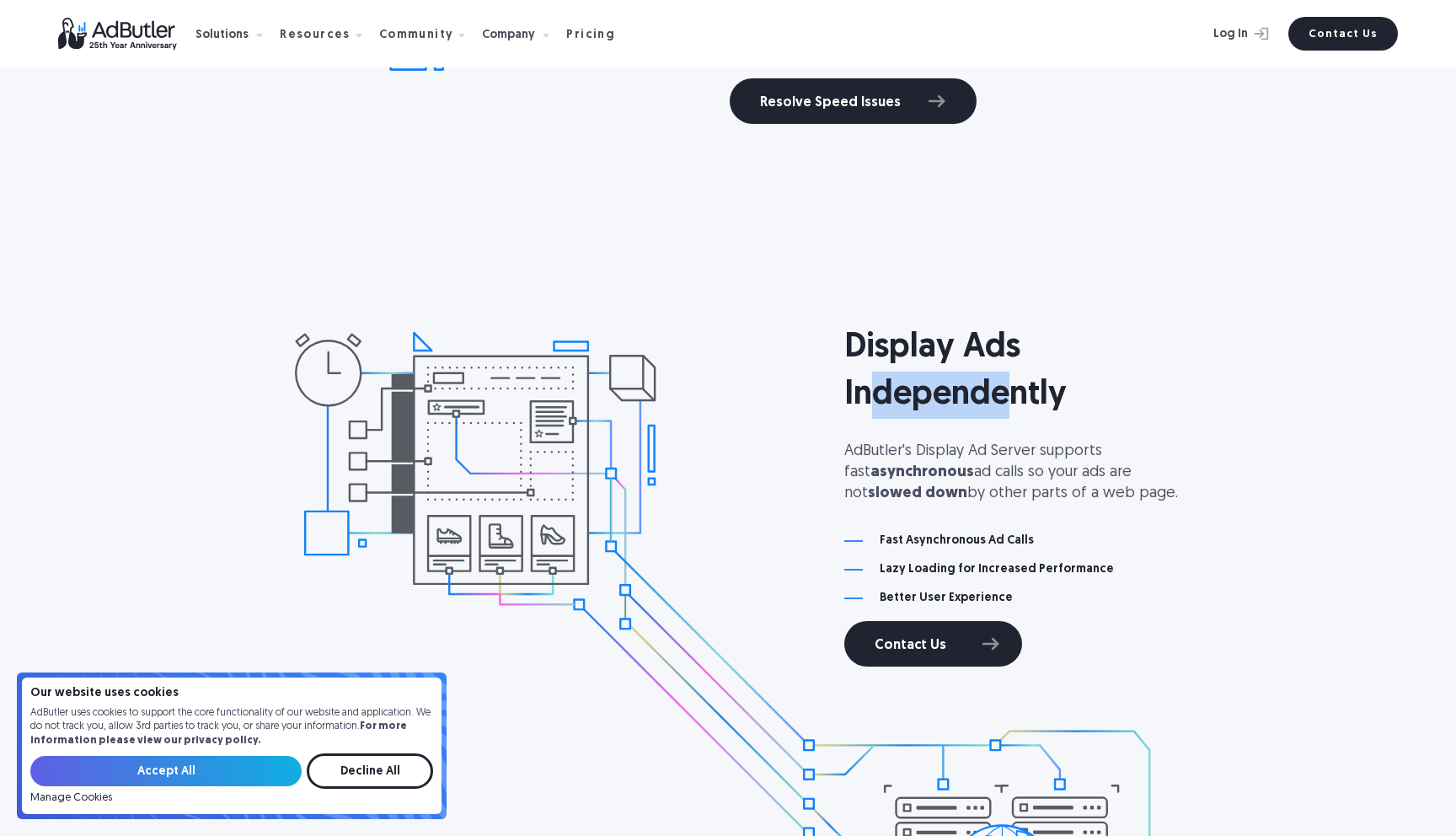
drag, startPoint x: 913, startPoint y: 396, endPoint x: 1032, endPoint y: 396, distance: 119.0
click at [1013, 397] on h2 "Display Ads Independently" at bounding box center [1076, 371] width 464 height 94
click at [1038, 395] on h2 "Display Ads Independently" at bounding box center [1076, 371] width 464 height 94
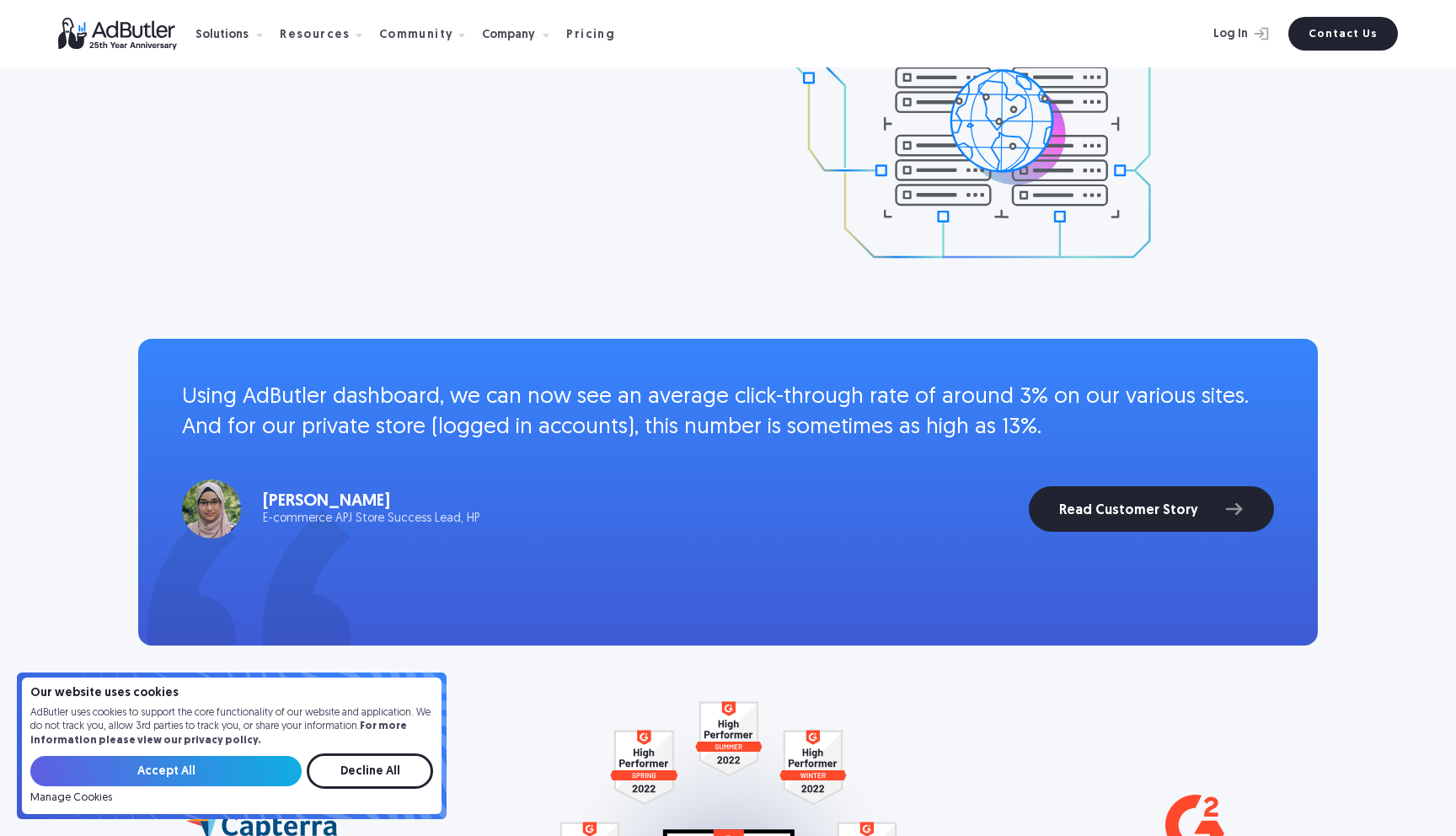
scroll to position [2810, 0]
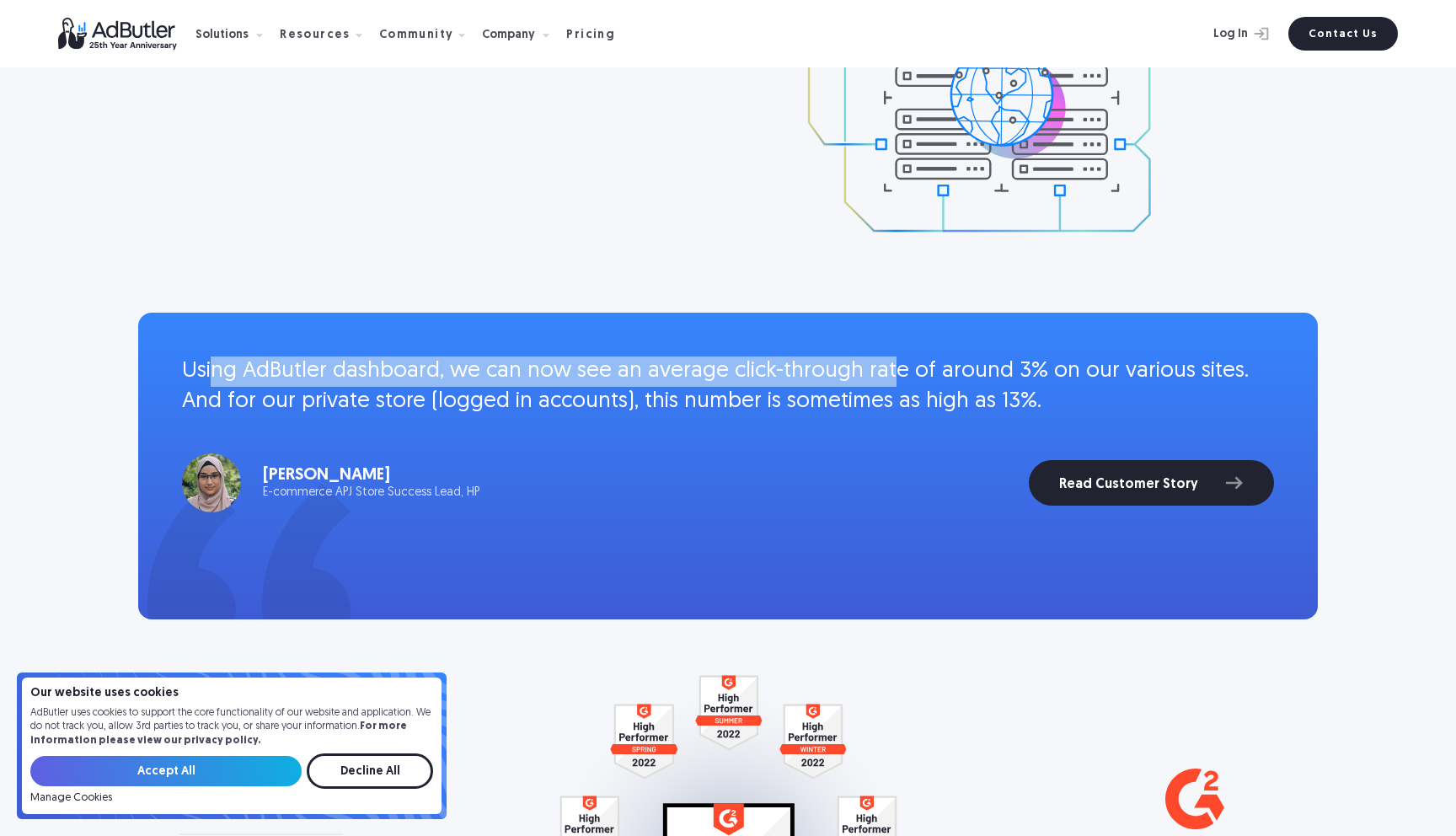
drag, startPoint x: 220, startPoint y: 376, endPoint x: 895, endPoint y: 388, distance: 675.1
click at [878, 387] on p "Using AdButler dashboard, we can now see an average click-through rate of aroun…" at bounding box center [728, 387] width 1092 height 62
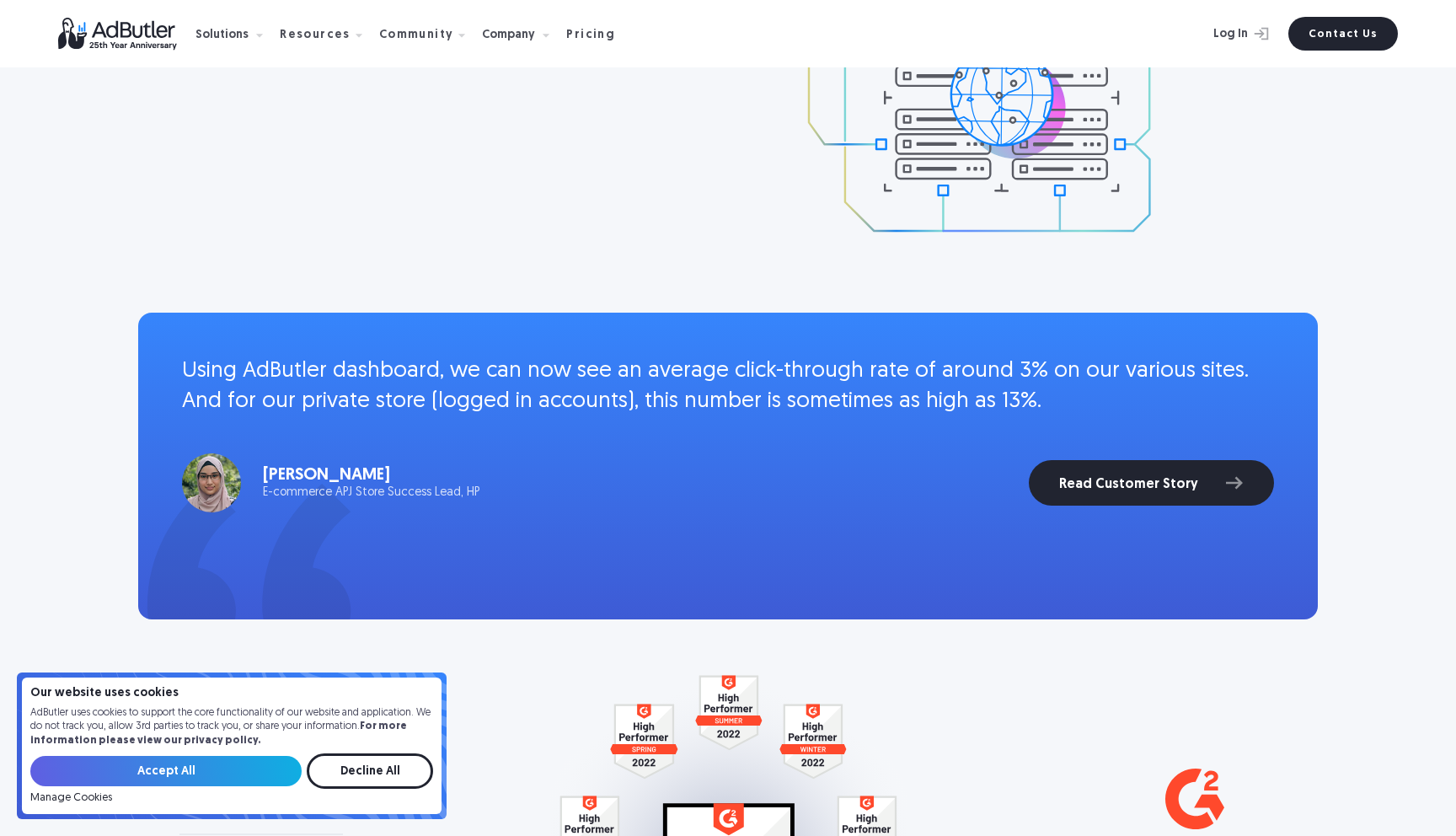
click at [895, 388] on p "Using AdButler dashboard, we can now see an average click-through rate of aroun…" at bounding box center [728, 387] width 1092 height 62
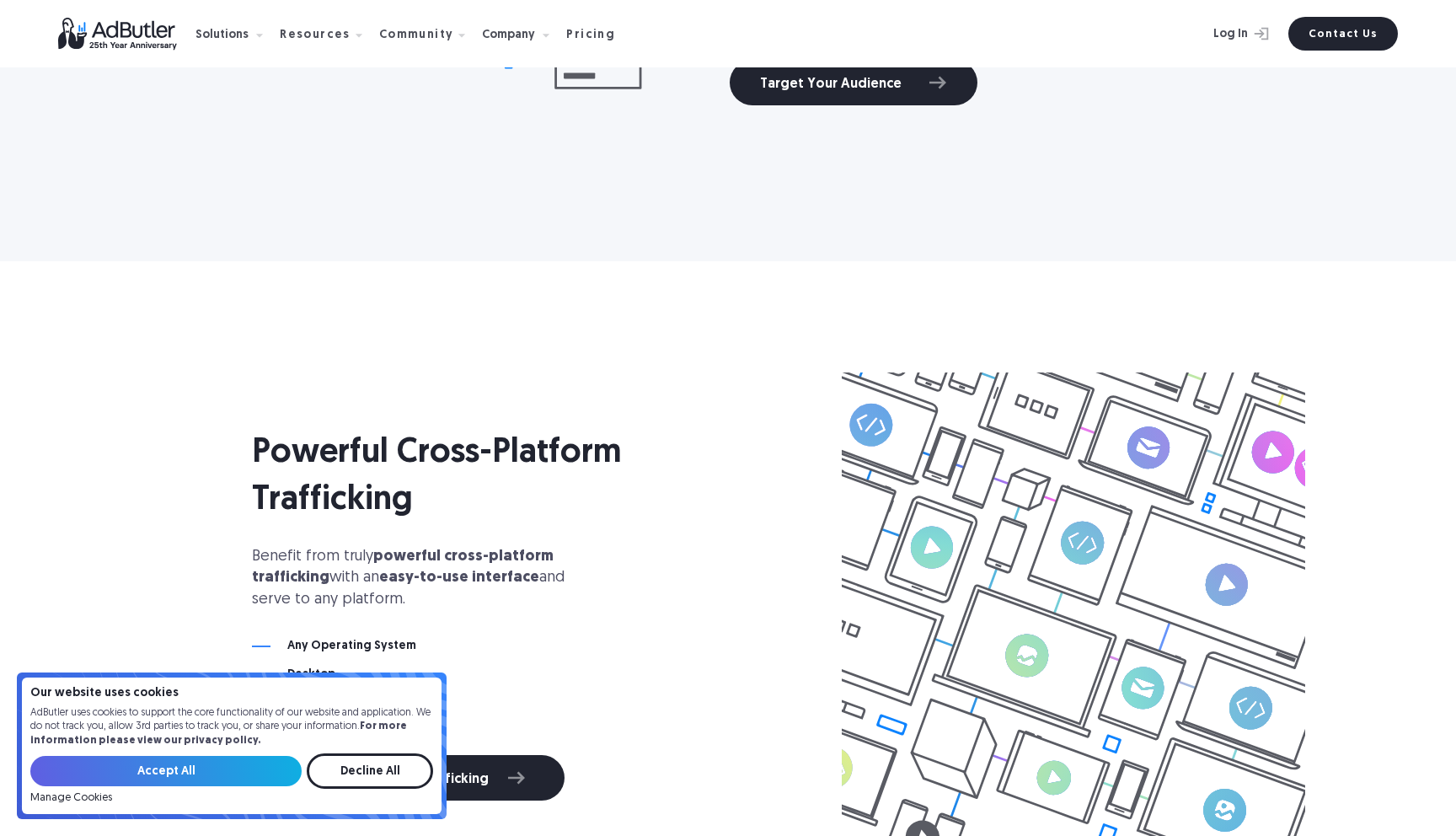
scroll to position [5057, 0]
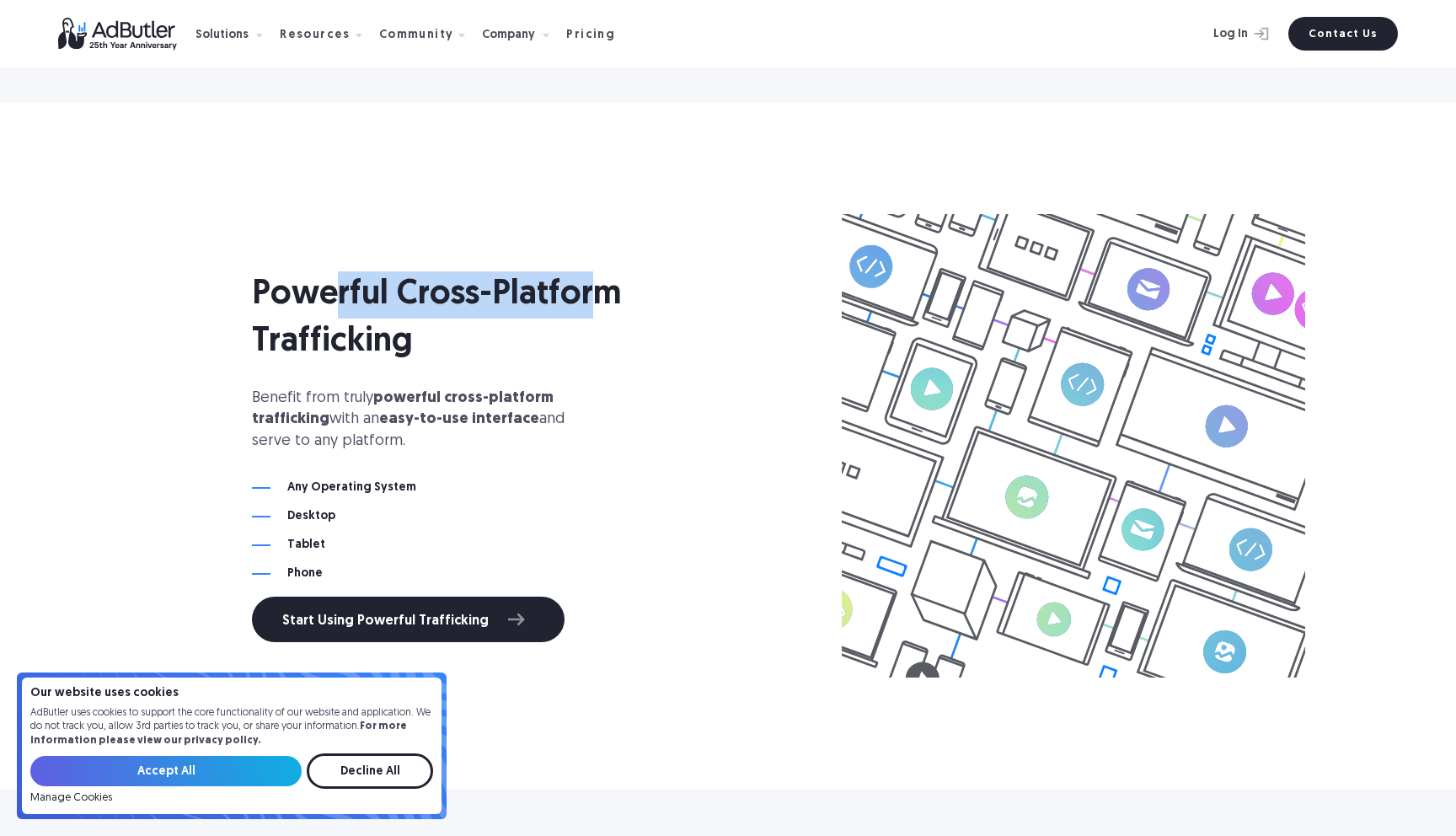
drag, startPoint x: 580, startPoint y: 297, endPoint x: 311, endPoint y: 297, distance: 269.0
click at [331, 300] on h2 "Powerful Cross-Platform Trafficking" at bounding box center [484, 319] width 464 height 94
click at [302, 297] on h2 "Powerful Cross-Platform Trafficking" at bounding box center [484, 319] width 464 height 94
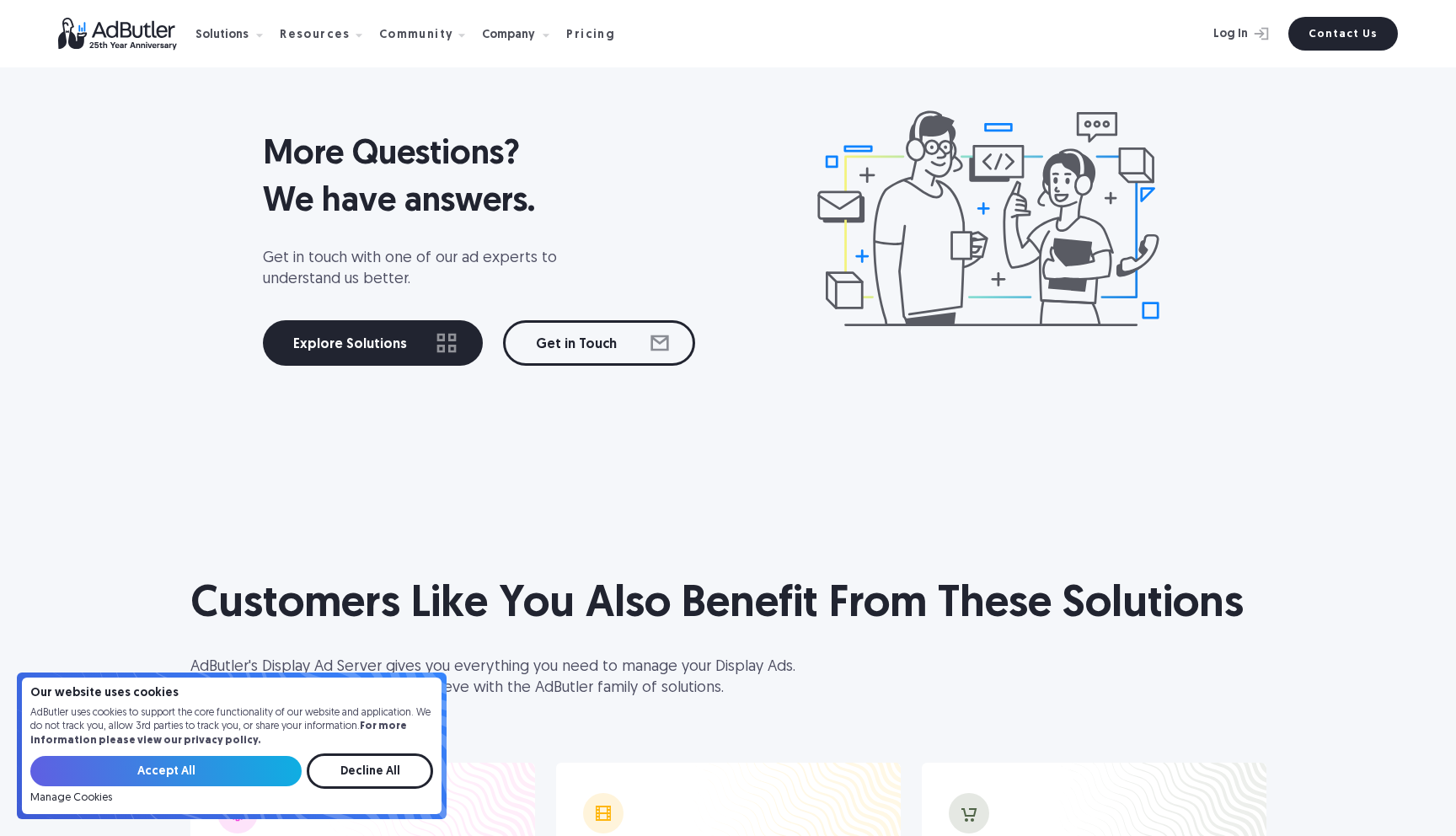
scroll to position [9085, 0]
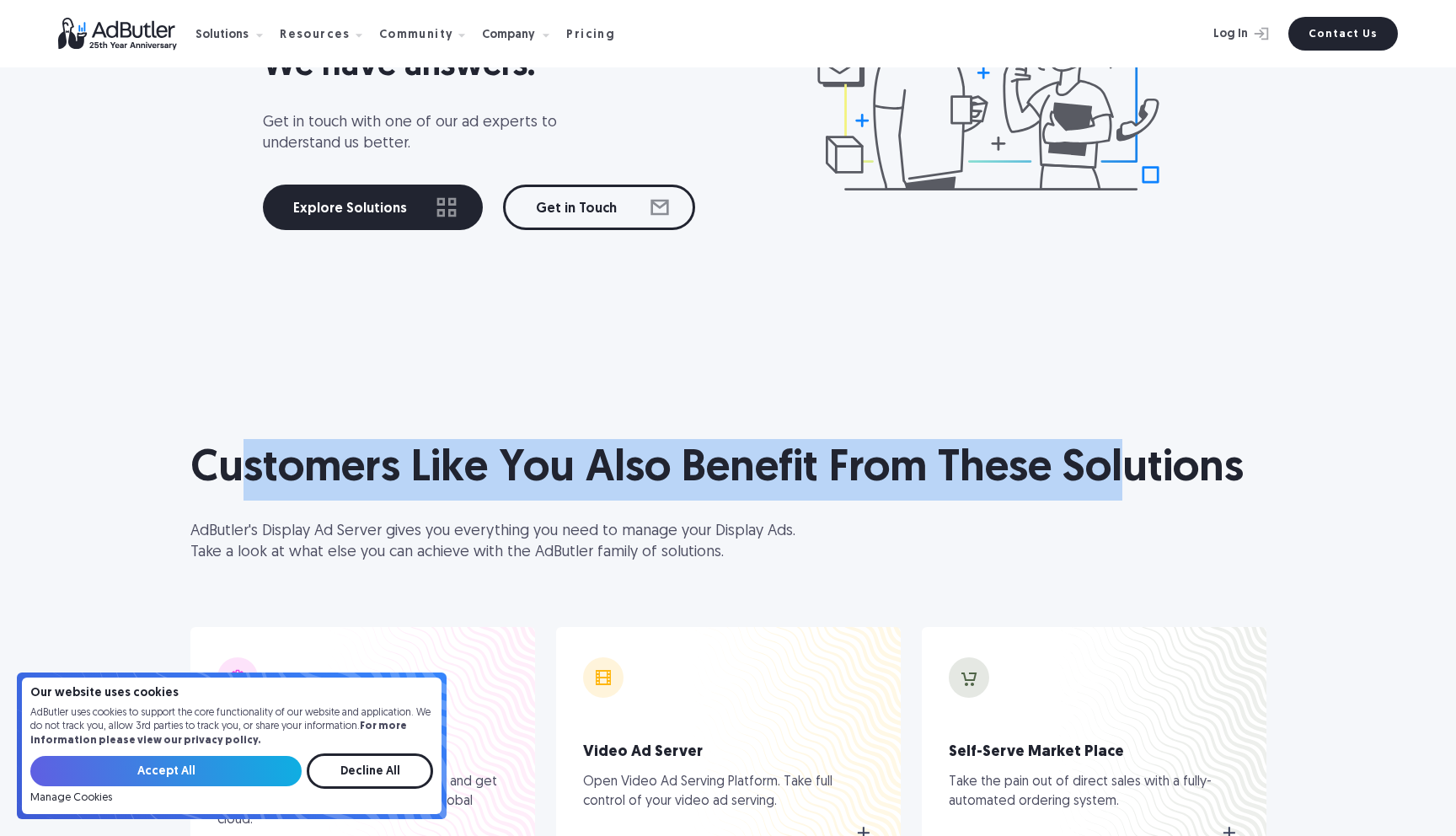
drag, startPoint x: 245, startPoint y: 473, endPoint x: 1148, endPoint y: 475, distance: 903.0
click at [1141, 475] on h1 "Customers Like You Also Benefit From These Solutions" at bounding box center [728, 469] width 1076 height 62
drag, startPoint x: 1210, startPoint y: 474, endPoint x: 296, endPoint y: 466, distance: 914.0
click at [369, 466] on h1 "Customers Like You Also Benefit From These Solutions" at bounding box center [728, 469] width 1076 height 62
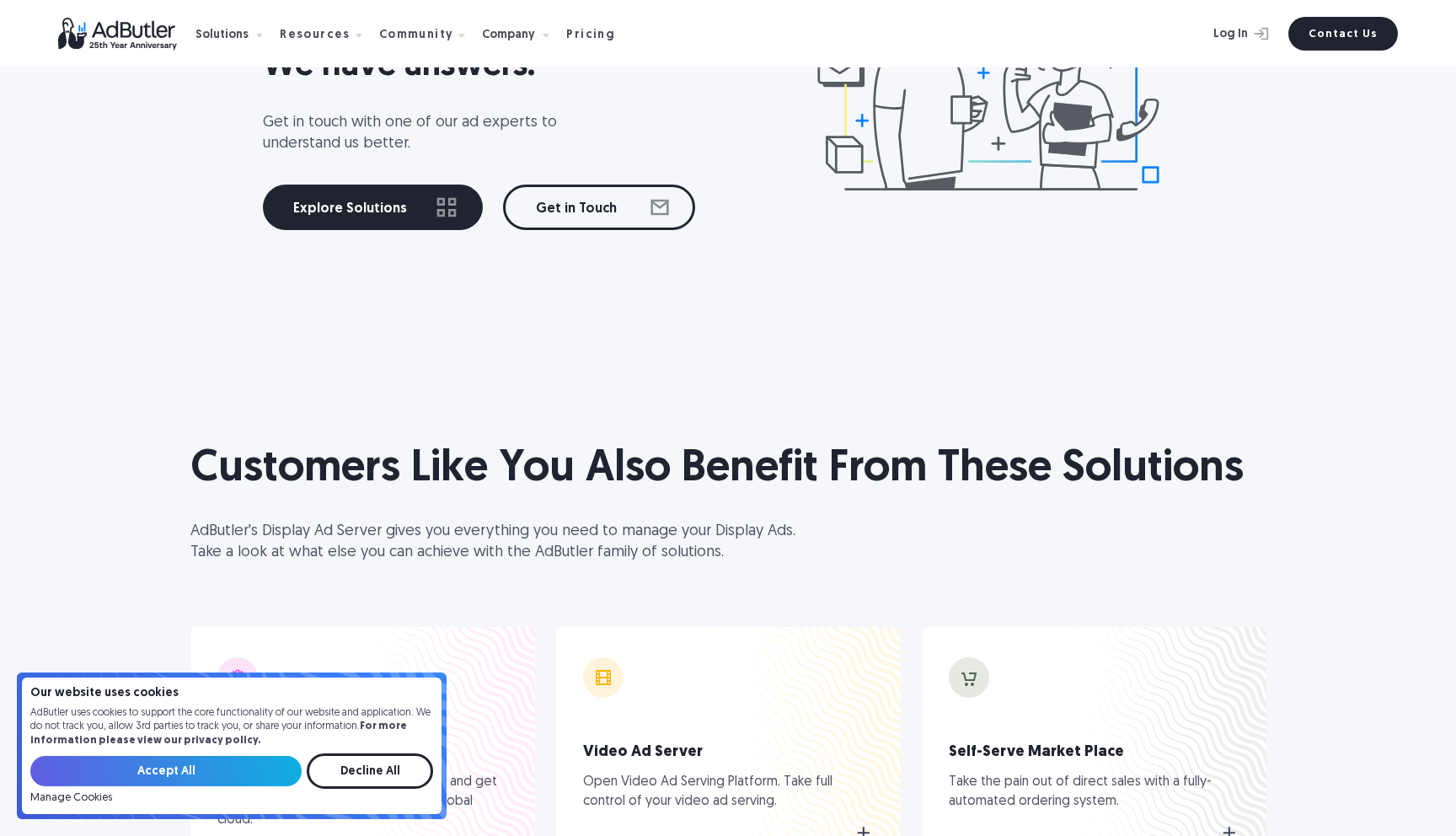
drag, startPoint x: 286, startPoint y: 466, endPoint x: 319, endPoint y: 466, distance: 33.0
click at [286, 466] on h1 "Customers Like You Also Benefit From These Solutions" at bounding box center [728, 469] width 1076 height 62
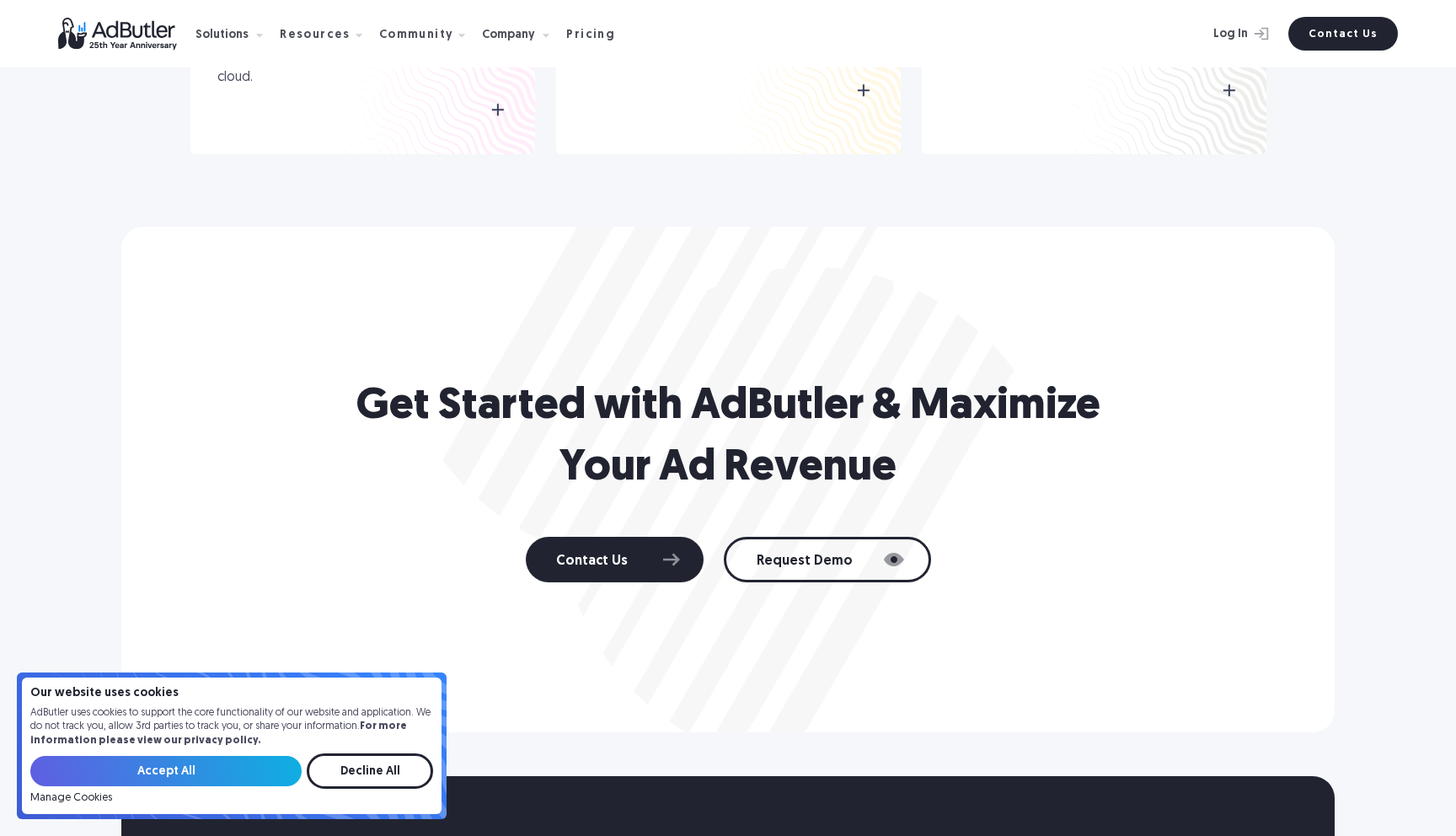
scroll to position [9832, 0]
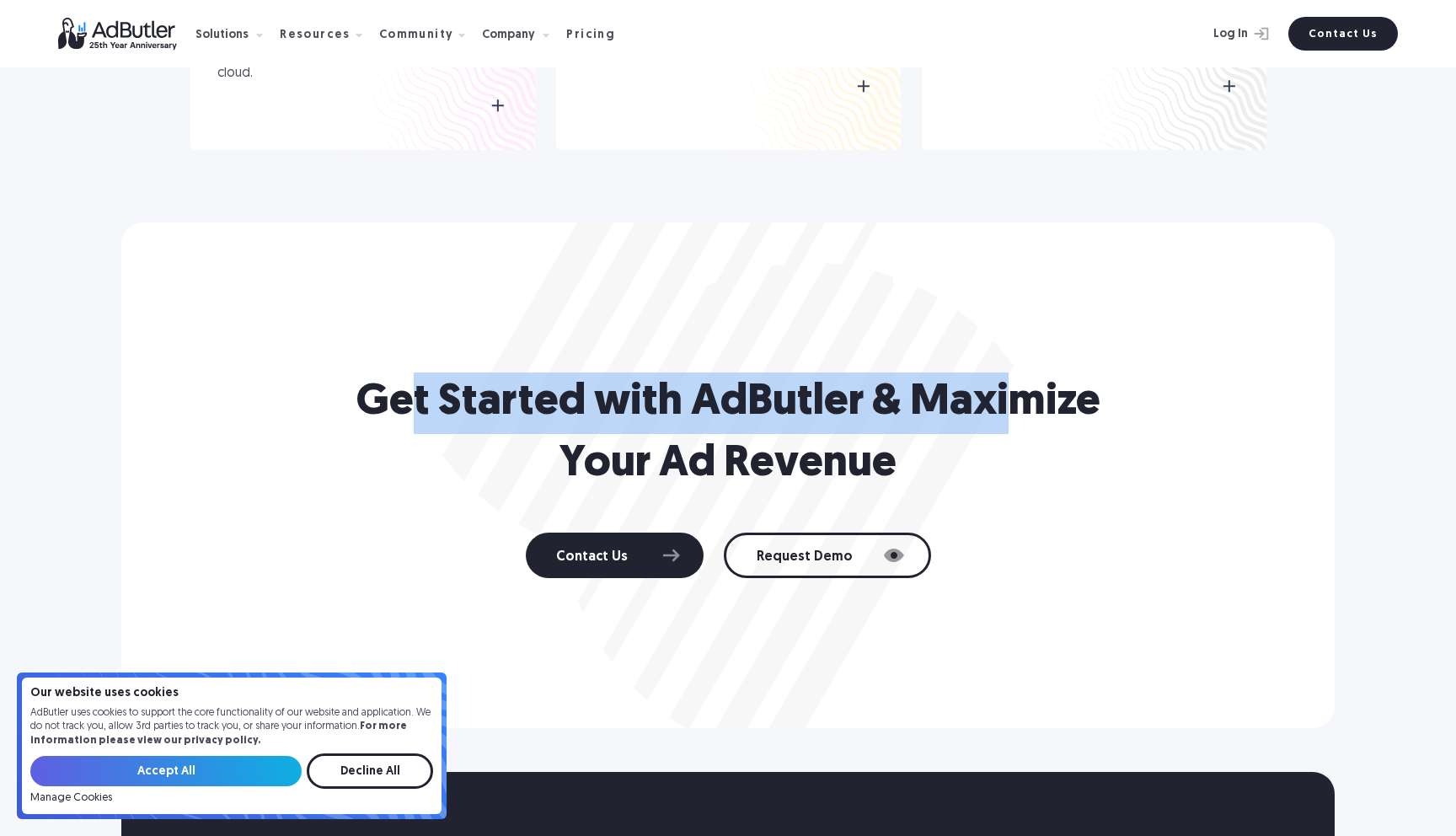
drag, startPoint x: 412, startPoint y: 399, endPoint x: 1044, endPoint y: 401, distance: 632.0
click at [1020, 400] on h2 "Get Started with AdButler & Maximize Your Ad Revenue" at bounding box center [728, 433] width 758 height 123
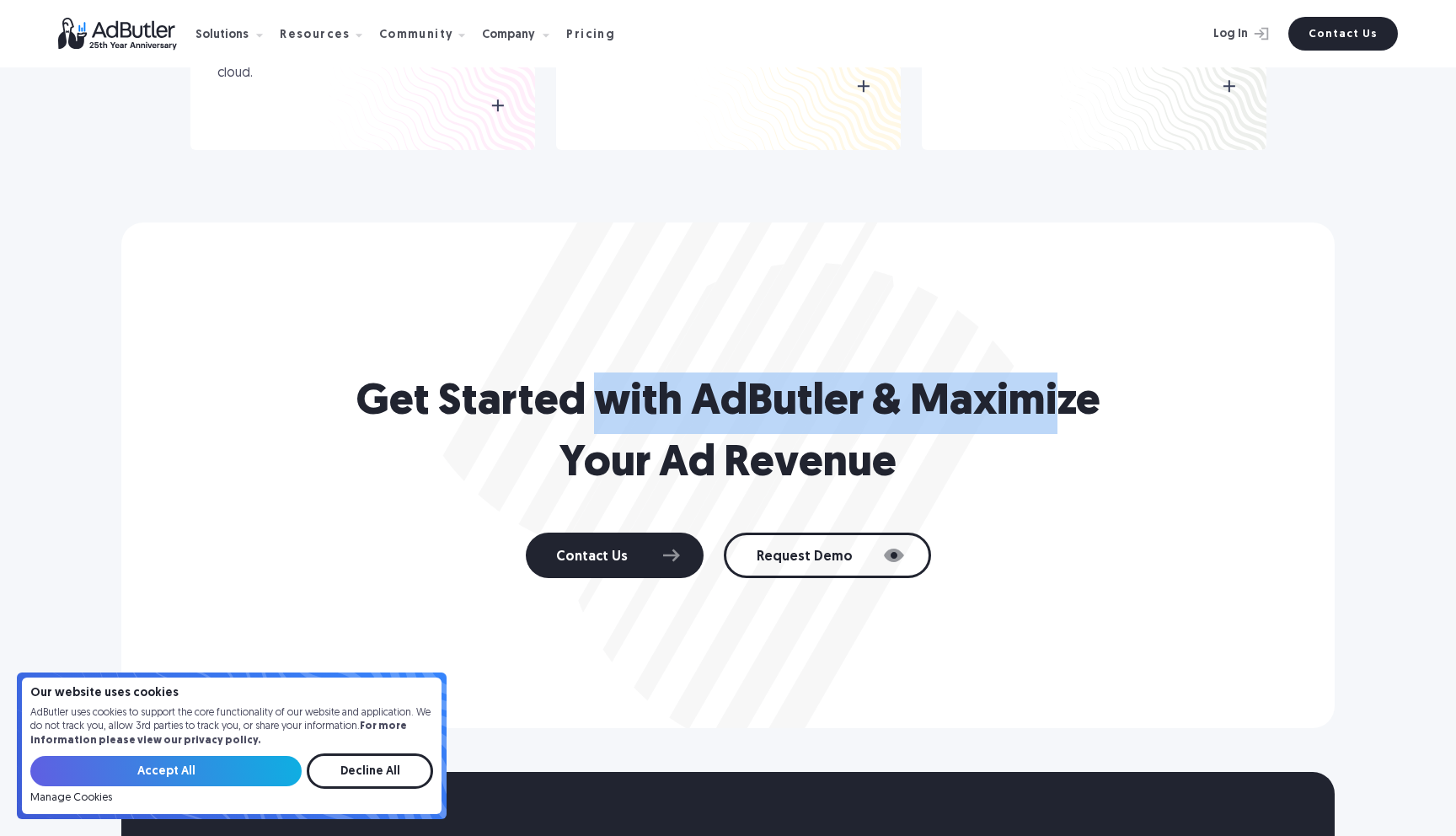
drag, startPoint x: 1061, startPoint y: 397, endPoint x: 537, endPoint y: 398, distance: 524.0
click at [591, 400] on h2 "Get Started with AdButler & Maximize Your Ad Revenue" at bounding box center [728, 433] width 758 height 123
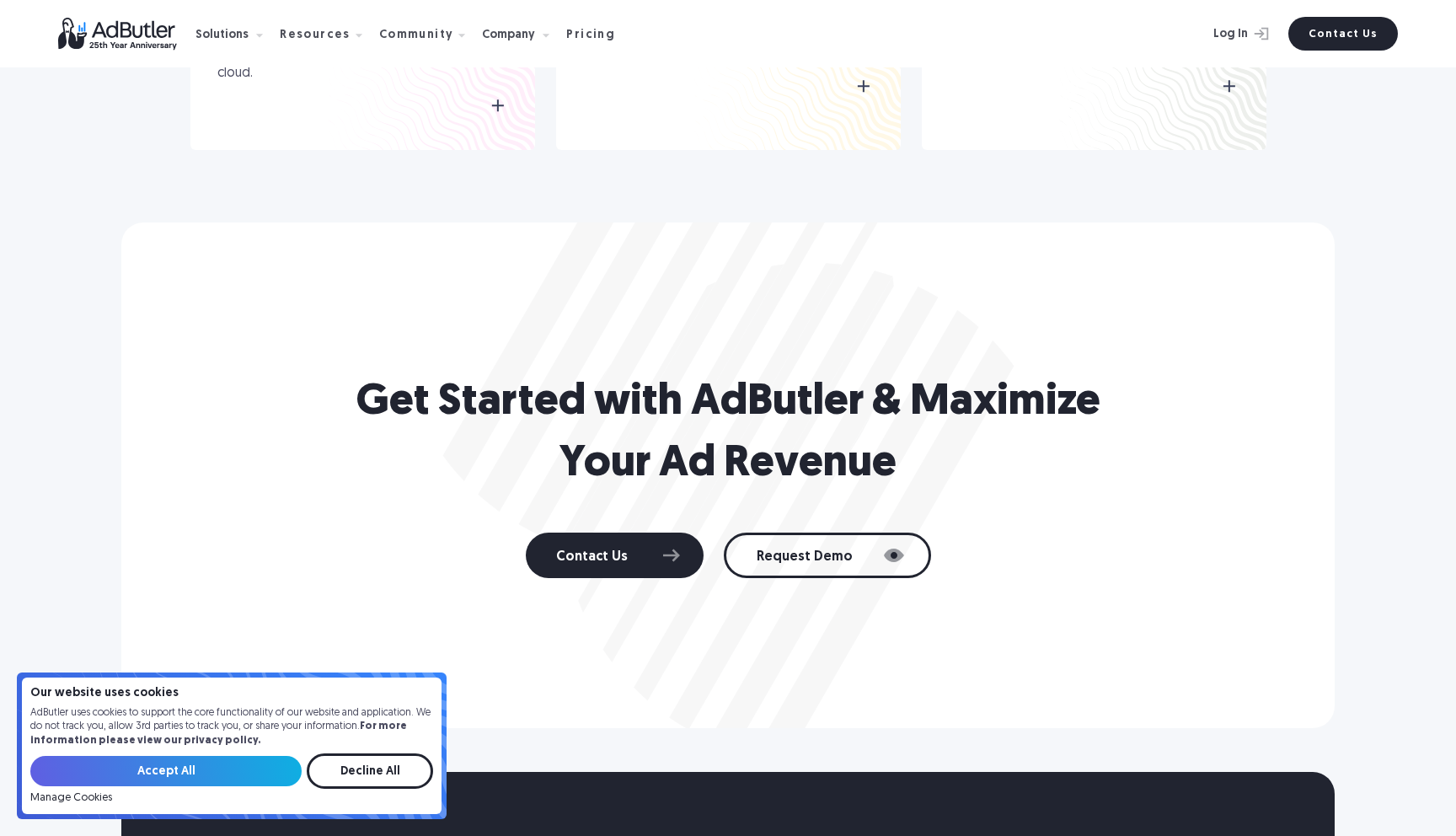
click at [531, 398] on h2 "Get Started with AdButler & Maximize Your Ad Revenue" at bounding box center [728, 433] width 758 height 123
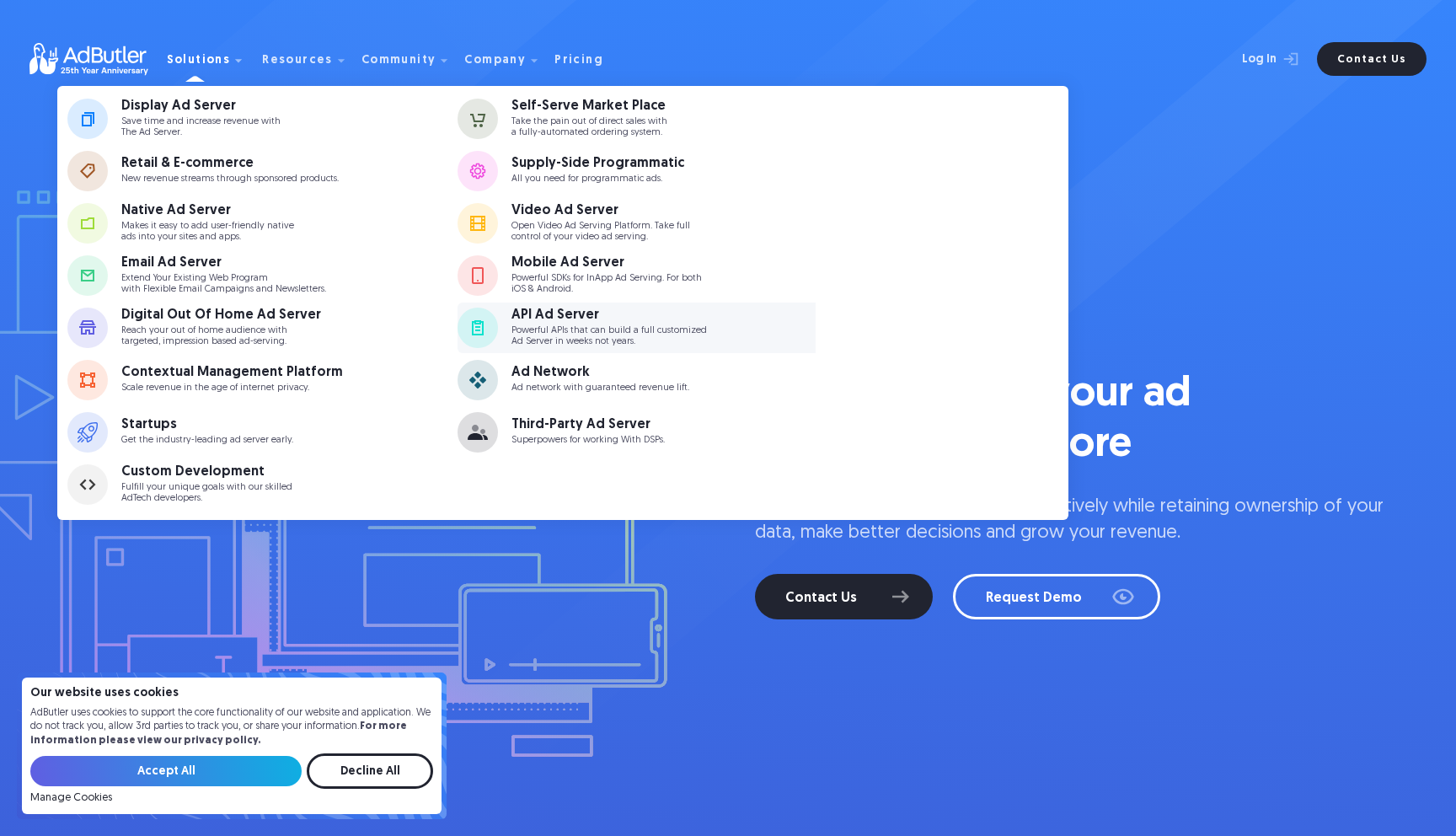
scroll to position [7, 0]
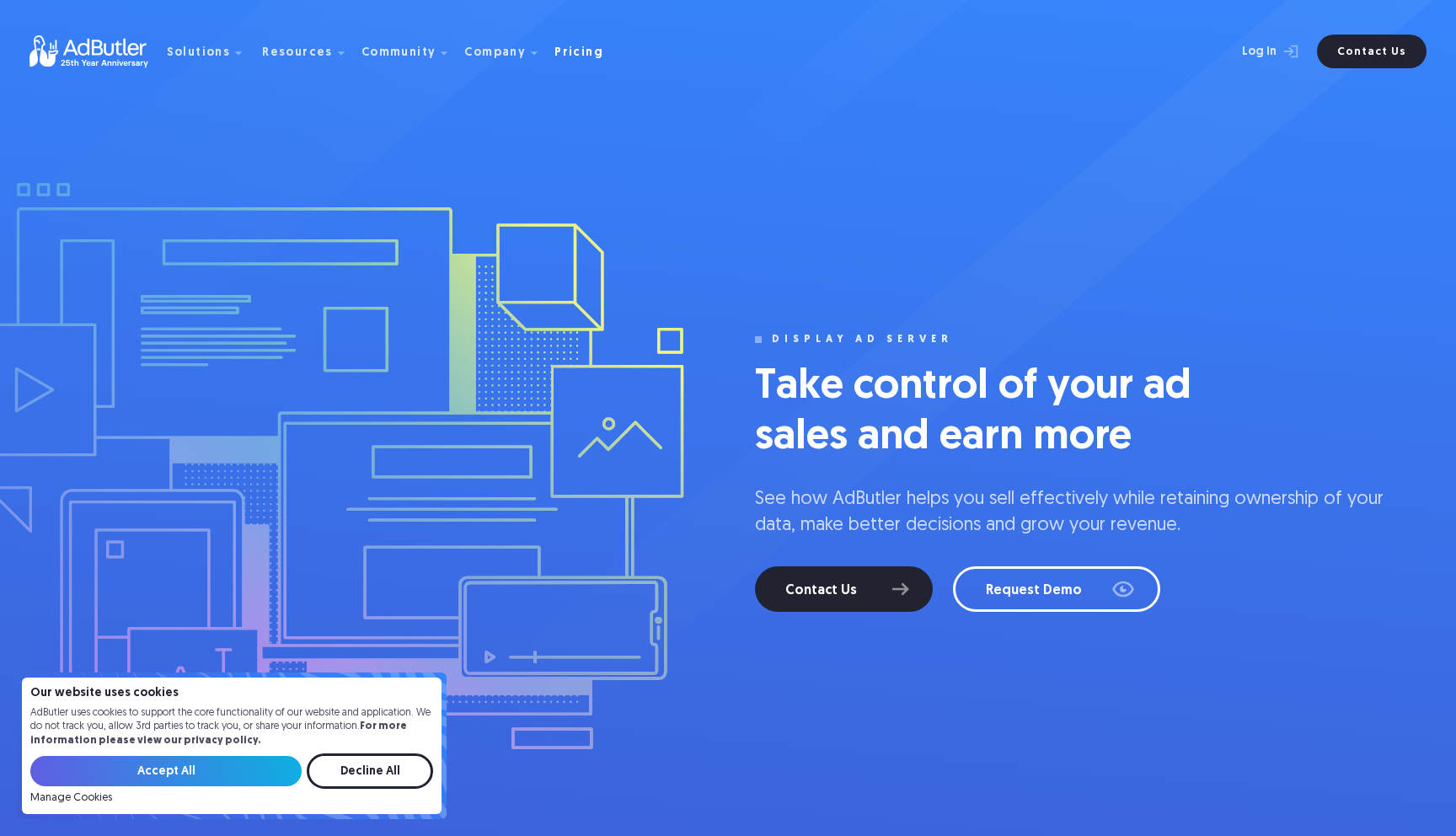
click at [567, 52] on div "Pricing" at bounding box center [578, 53] width 49 height 12
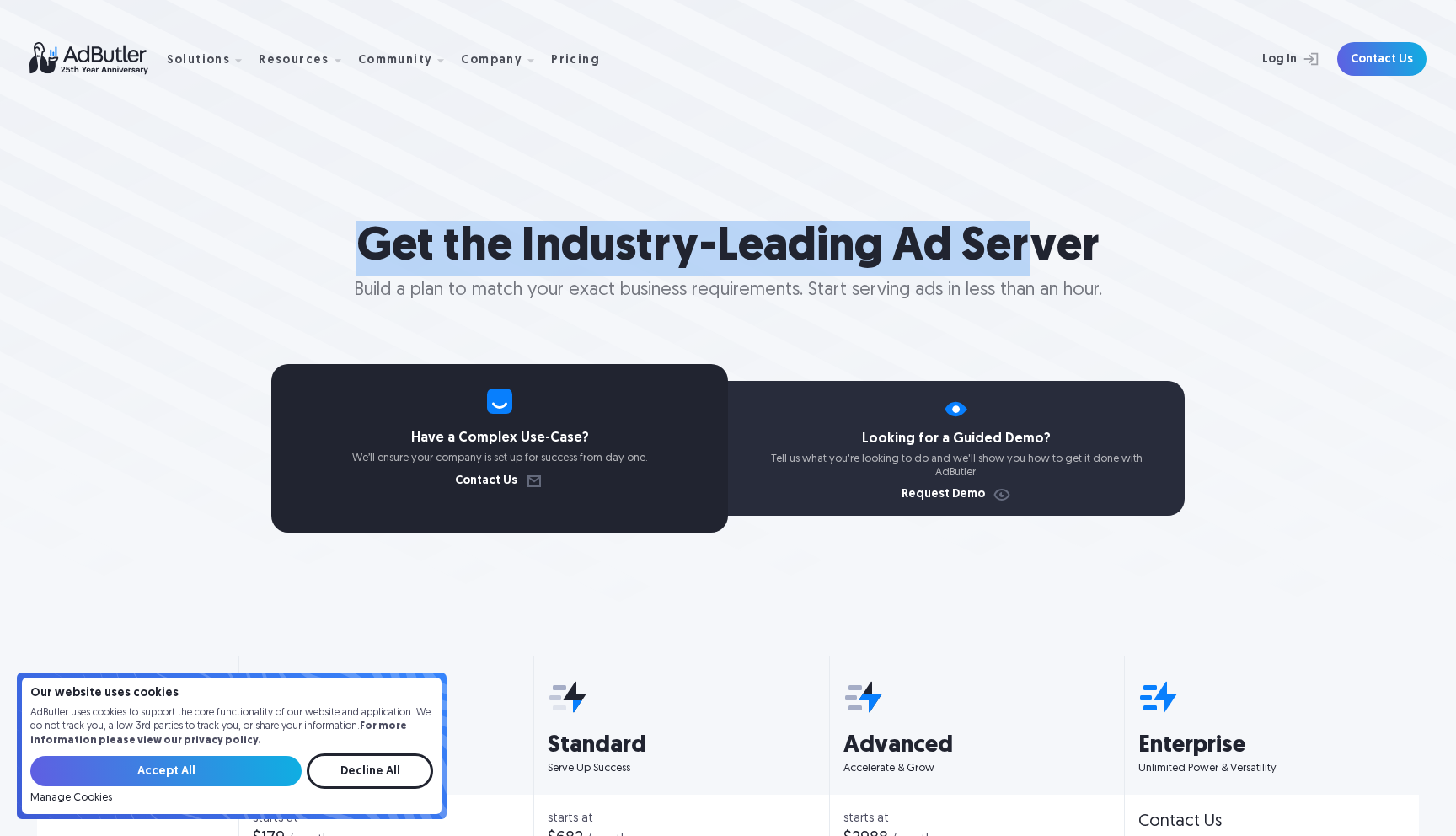
drag, startPoint x: 370, startPoint y: 243, endPoint x: 1072, endPoint y: 249, distance: 702.0
click at [1046, 249] on h1 "Get the Industry-Leading Ad Server" at bounding box center [728, 248] width 1456 height 55
drag, startPoint x: 1037, startPoint y: 250, endPoint x: 446, endPoint y: 248, distance: 591.0
click at [485, 249] on h1 "Get the Industry-Leading Ad Server" at bounding box center [728, 248] width 1456 height 55
drag, startPoint x: 492, startPoint y: 248, endPoint x: 1051, endPoint y: 252, distance: 559.0
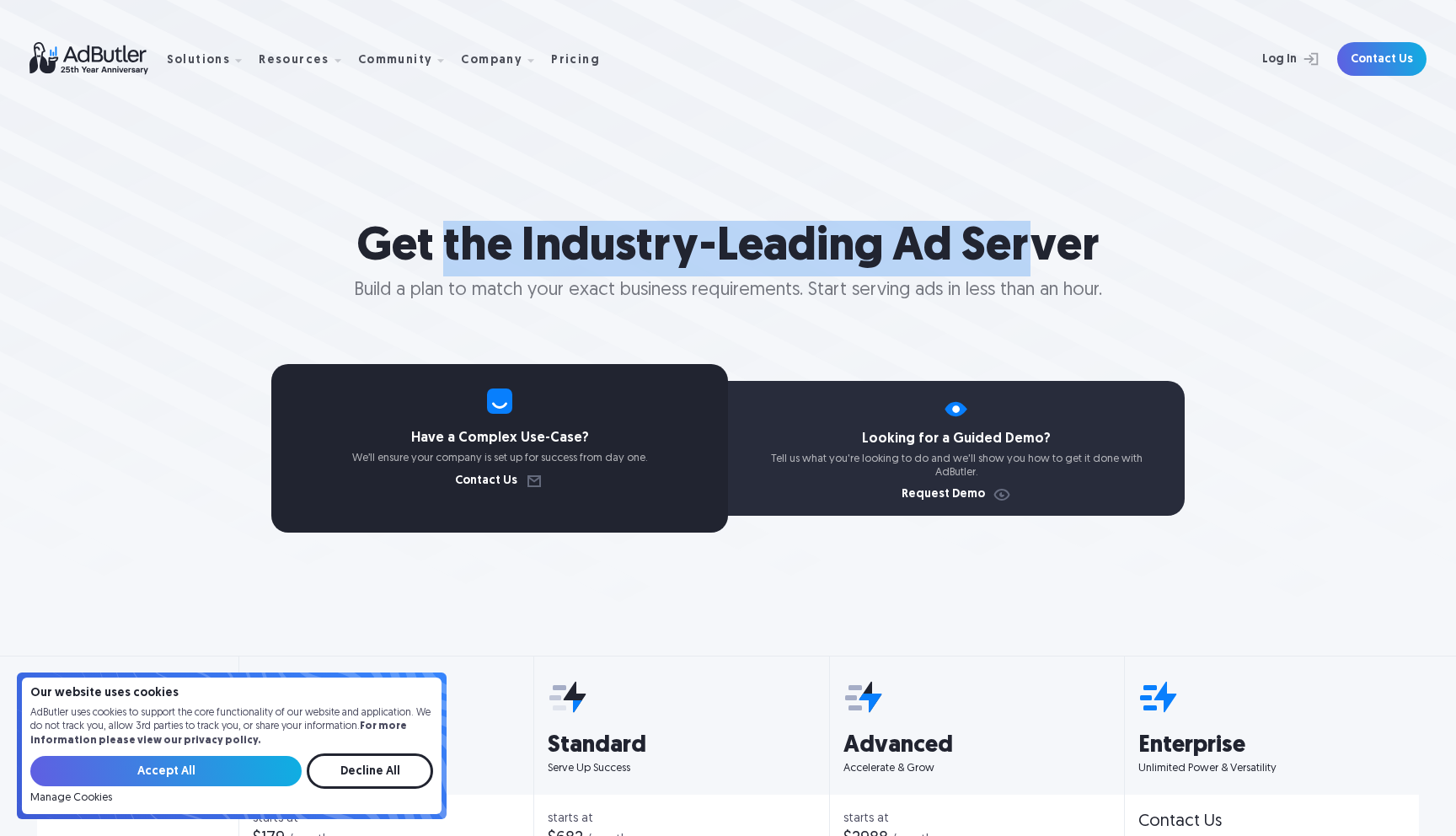
click at [1046, 252] on h1 "Get the Industry-Leading Ad Server" at bounding box center [728, 248] width 1456 height 55
click at [1065, 252] on h1 "Get the Industry-Leading Ad Server" at bounding box center [728, 248] width 1456 height 55
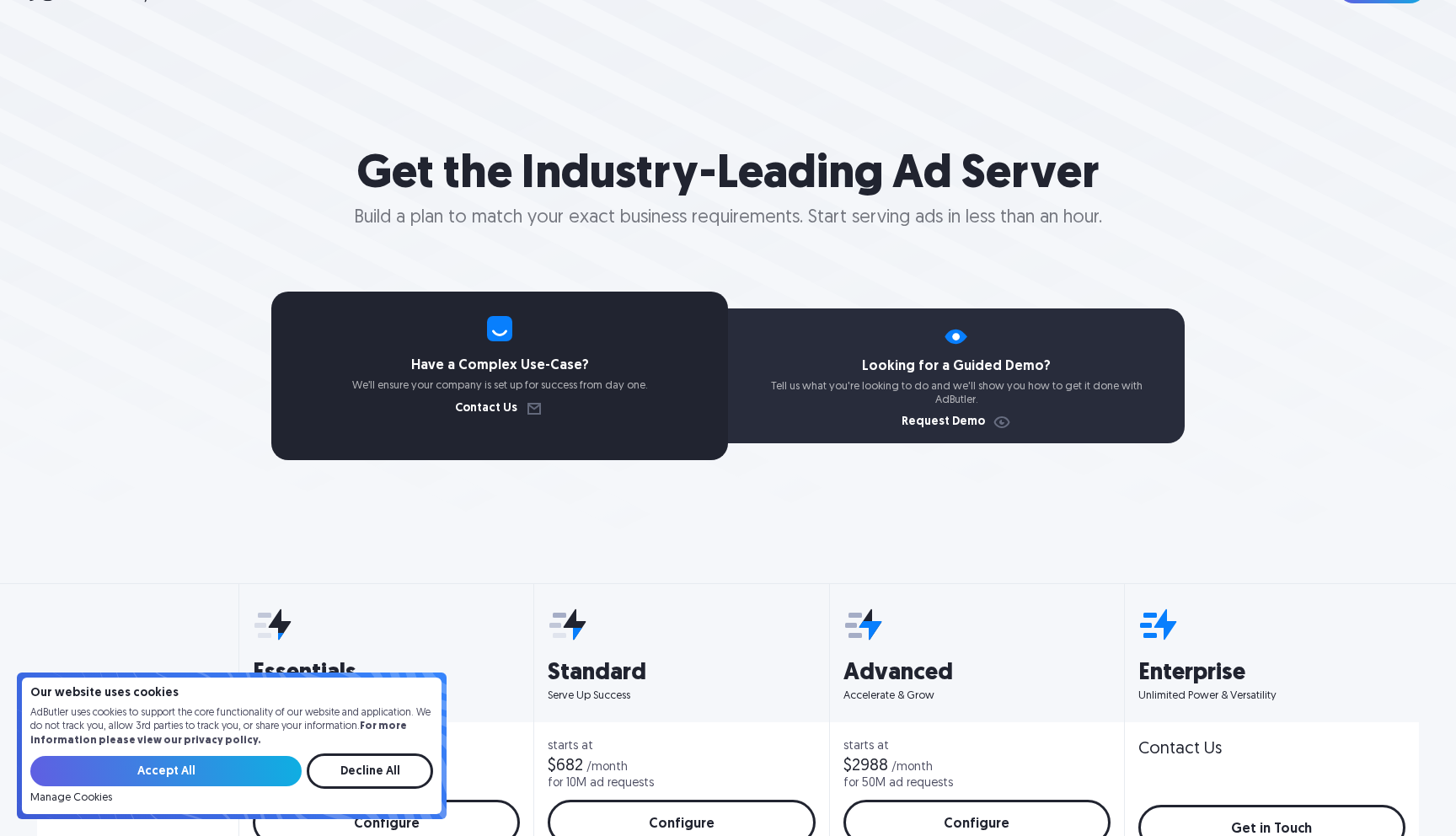
scroll to position [78, 0]
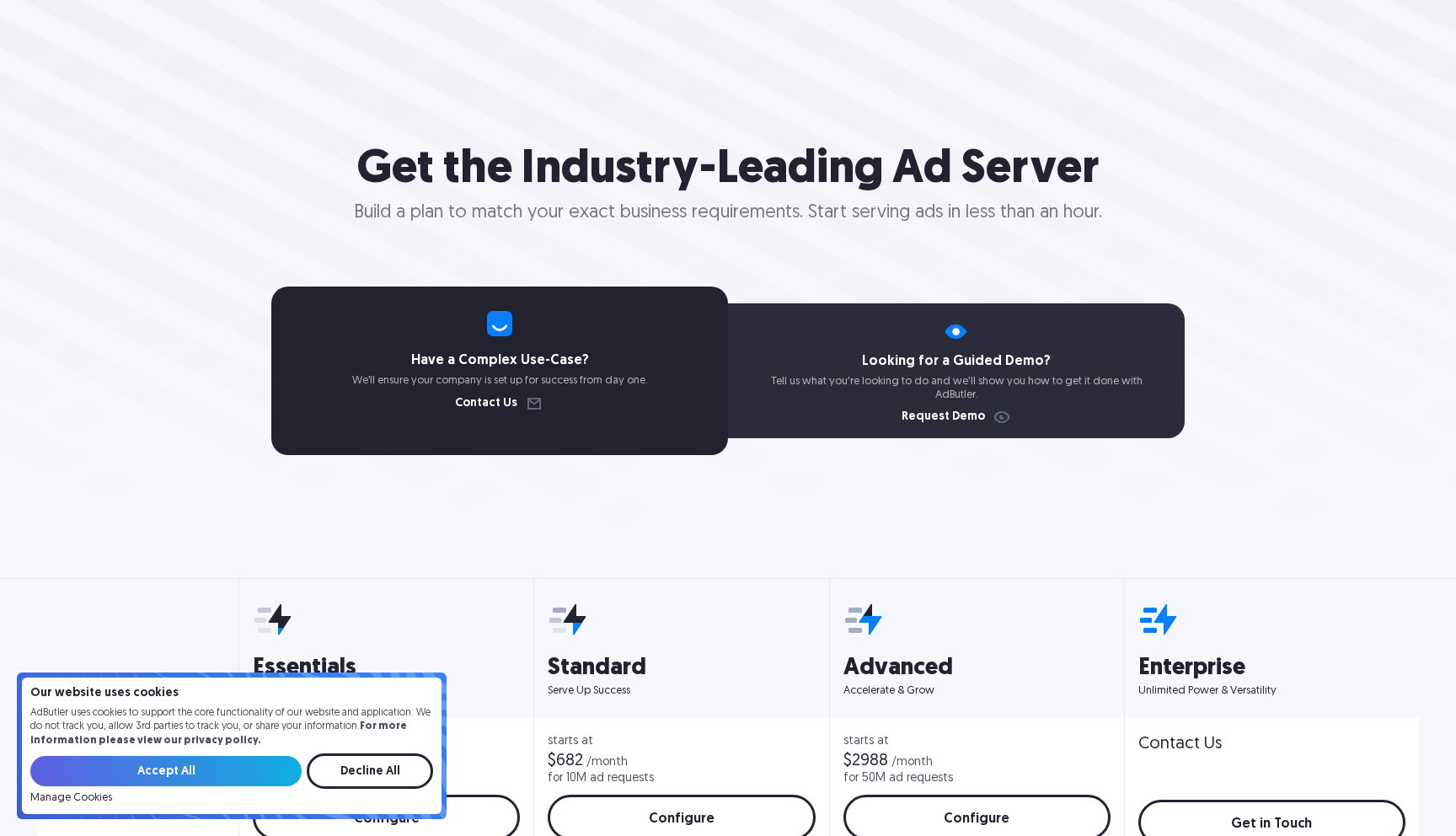
click at [914, 351] on div "Looking for a Guided Demo? Tell us what you're looking to do and we'll show you…" at bounding box center [956, 370] width 456 height 135
drag, startPoint x: 443, startPoint y: 359, endPoint x: 565, endPoint y: 360, distance: 122.0
click at [561, 360] on h4 "Have a Complex Use-Case?" at bounding box center [500, 360] width 456 height 14
drag, startPoint x: 584, startPoint y: 360, endPoint x: 446, endPoint y: 368, distance: 138.2
click at [488, 360] on h4 "Have a Complex Use-Case?" at bounding box center [500, 360] width 456 height 14
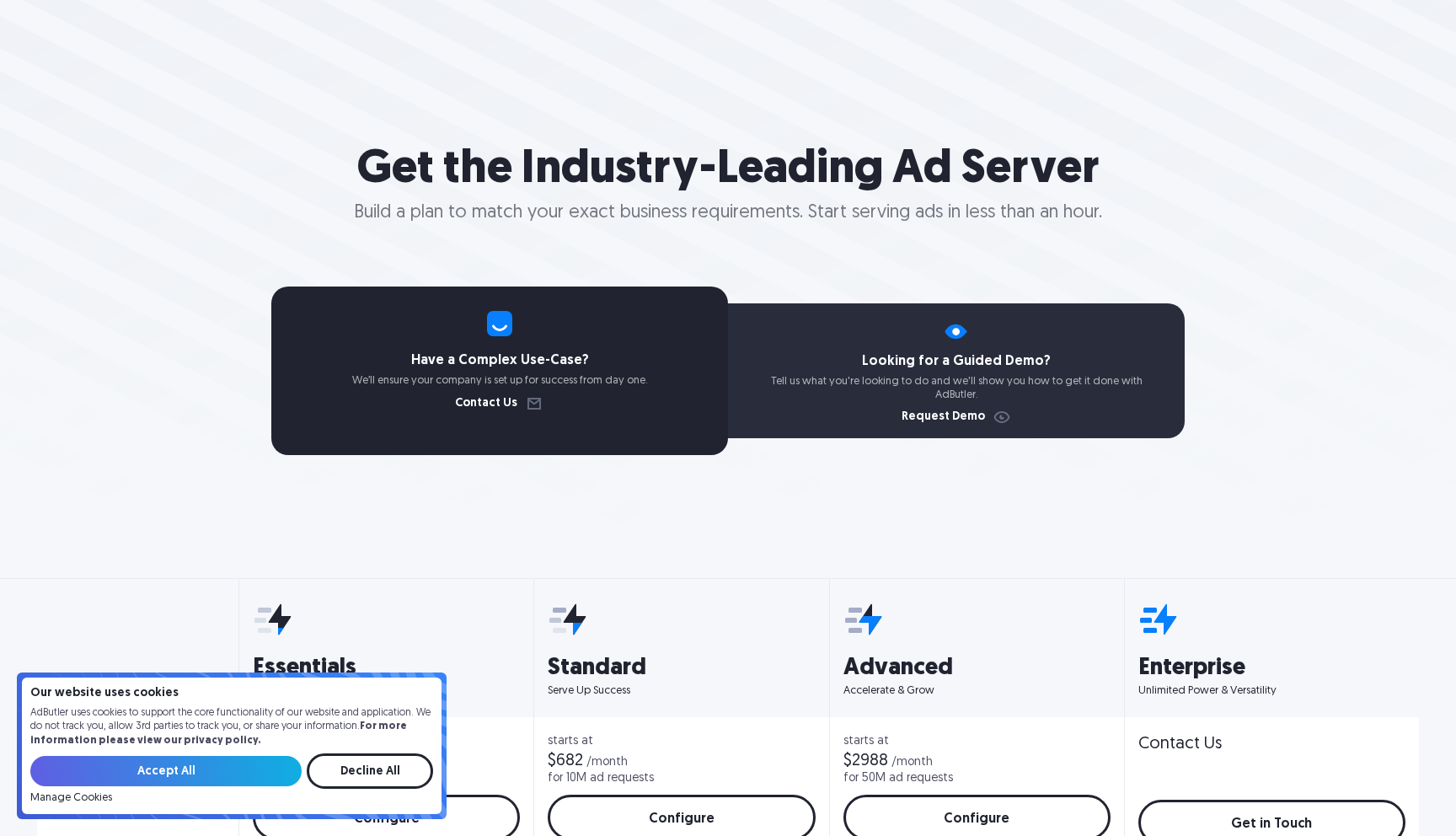
click at [406, 385] on p "We’ll ensure your company is set up for success from day one." at bounding box center [500, 381] width 456 height 14
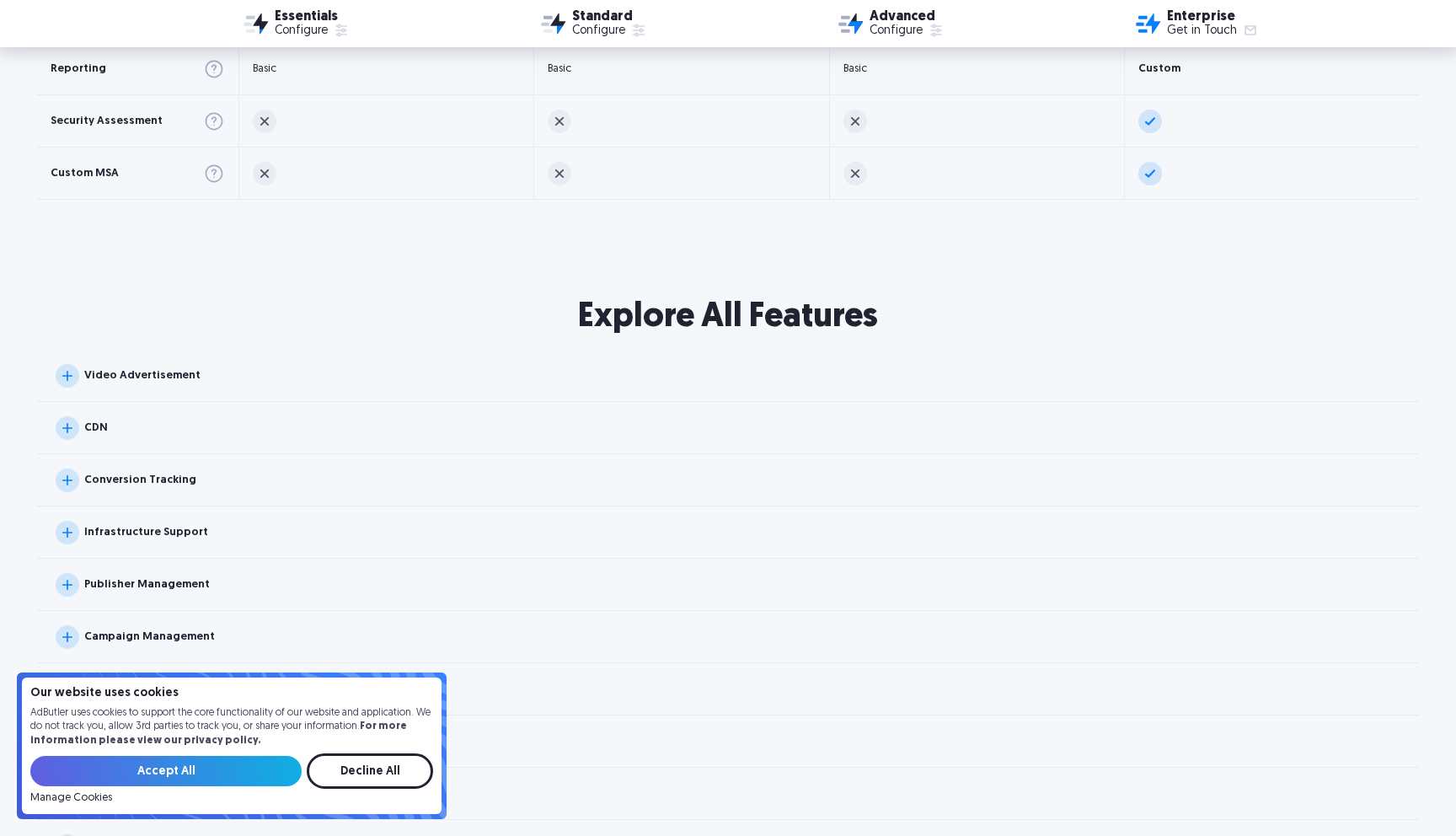
scroll to position [1439, 0]
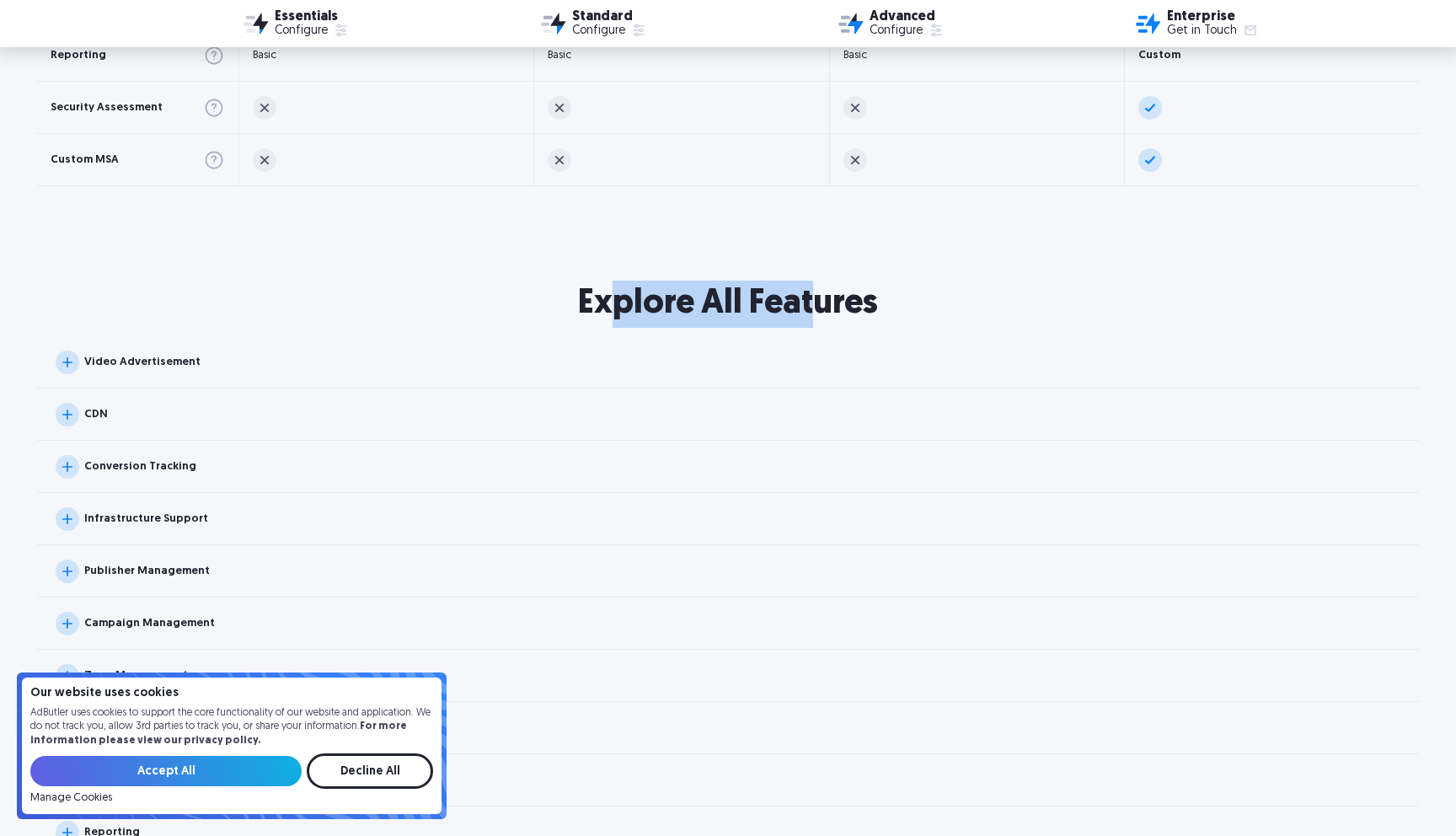
drag, startPoint x: 619, startPoint y: 301, endPoint x: 830, endPoint y: 303, distance: 211.0
click at [824, 303] on h2 "Explore All Features" at bounding box center [728, 304] width 1456 height 47
drag, startPoint x: 845, startPoint y: 303, endPoint x: 836, endPoint y: 302, distance: 9.1
click at [845, 303] on h2 "Explore All Features" at bounding box center [728, 304] width 1456 height 47
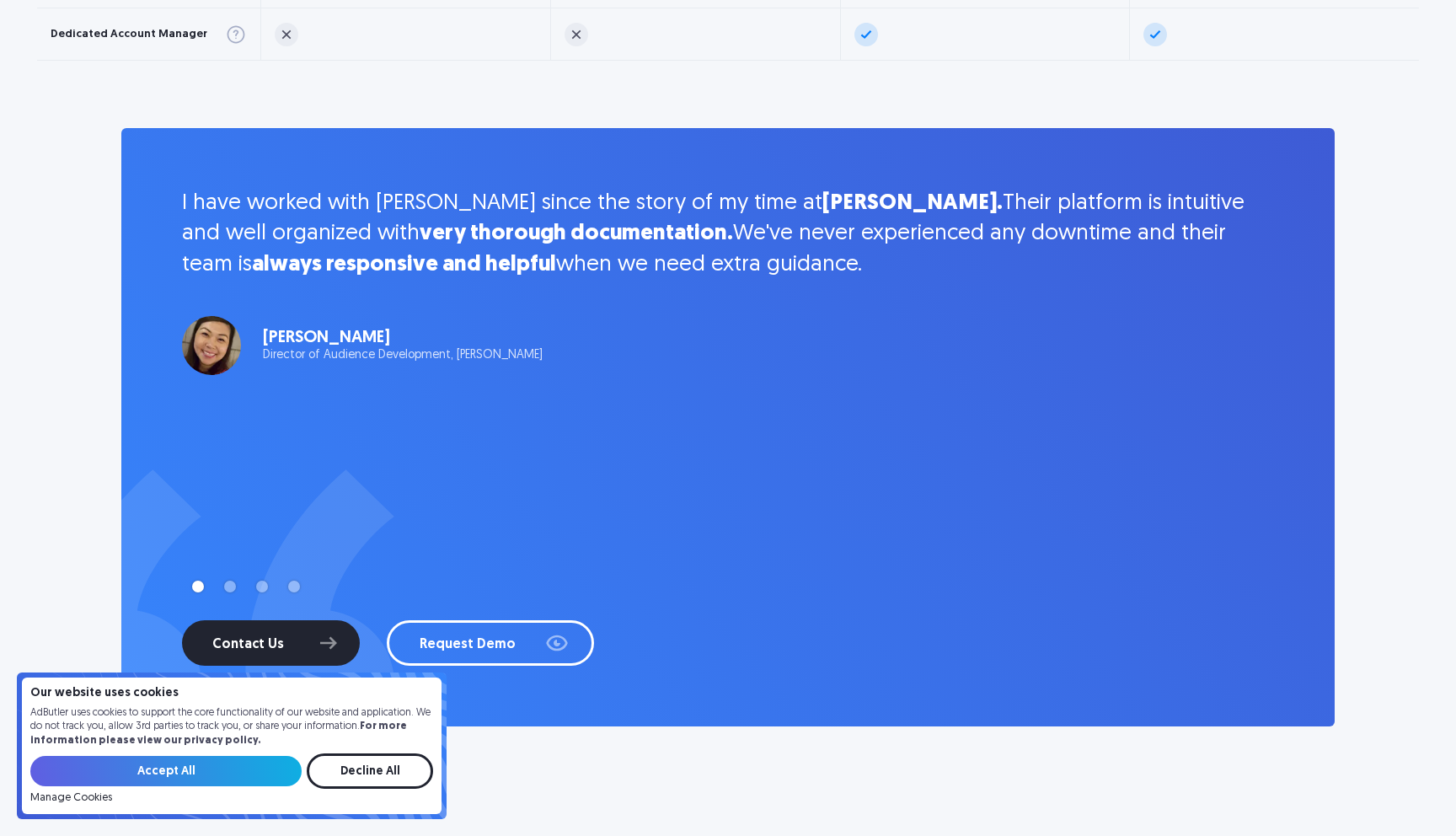
scroll to position [4681, 0]
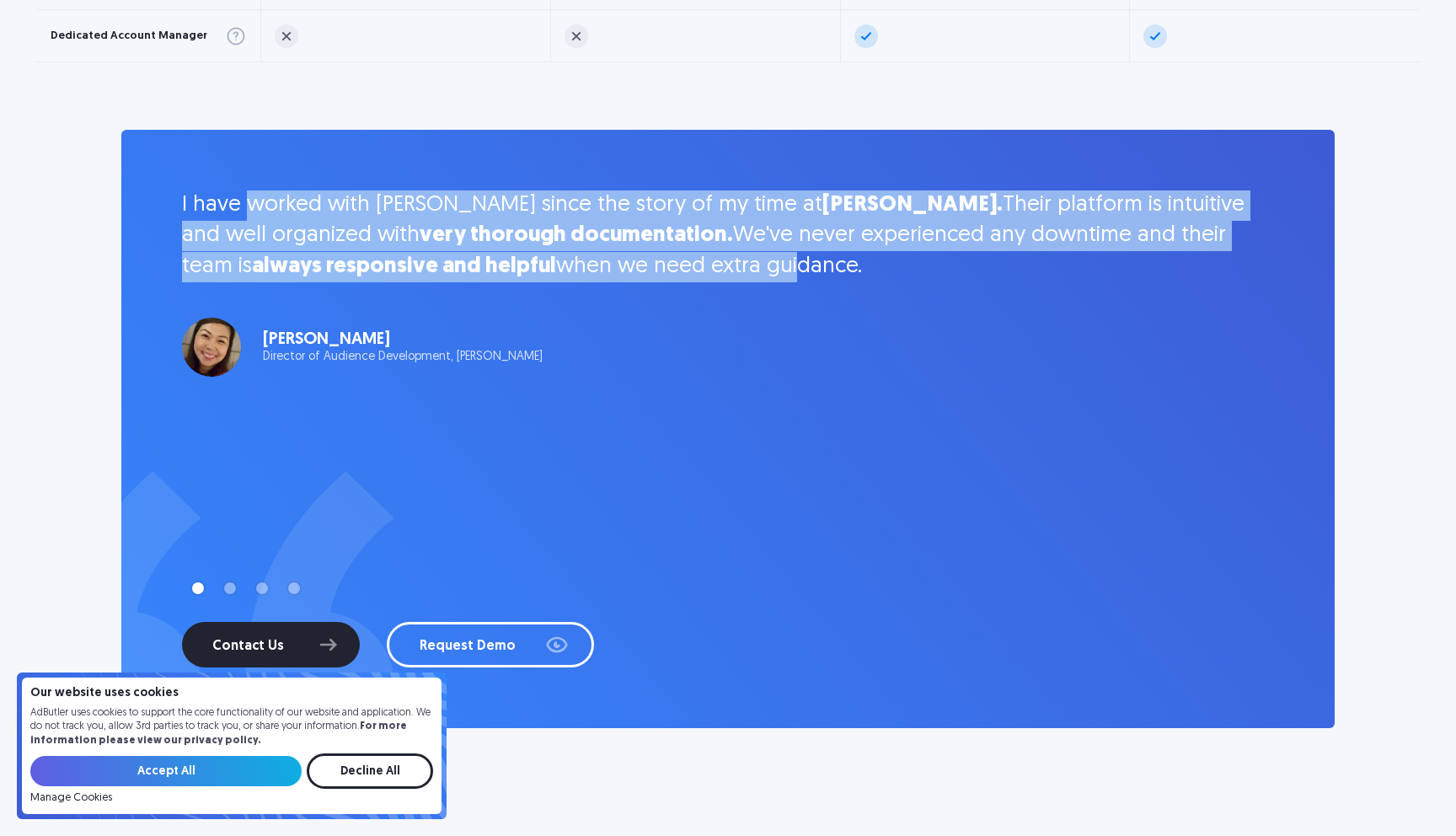
drag, startPoint x: 254, startPoint y: 204, endPoint x: 653, endPoint y: 263, distance: 403.3
click at [637, 260] on p "I have worked with AdButler since the story of my time at Hagerty. Their platfo…" at bounding box center [728, 236] width 1092 height 91
drag, startPoint x: 651, startPoint y: 263, endPoint x: 389, endPoint y: 215, distance: 266.4
click at [391, 216] on p "I have worked with AdButler since the story of my time at Hagerty. Their platfo…" at bounding box center [728, 236] width 1092 height 91
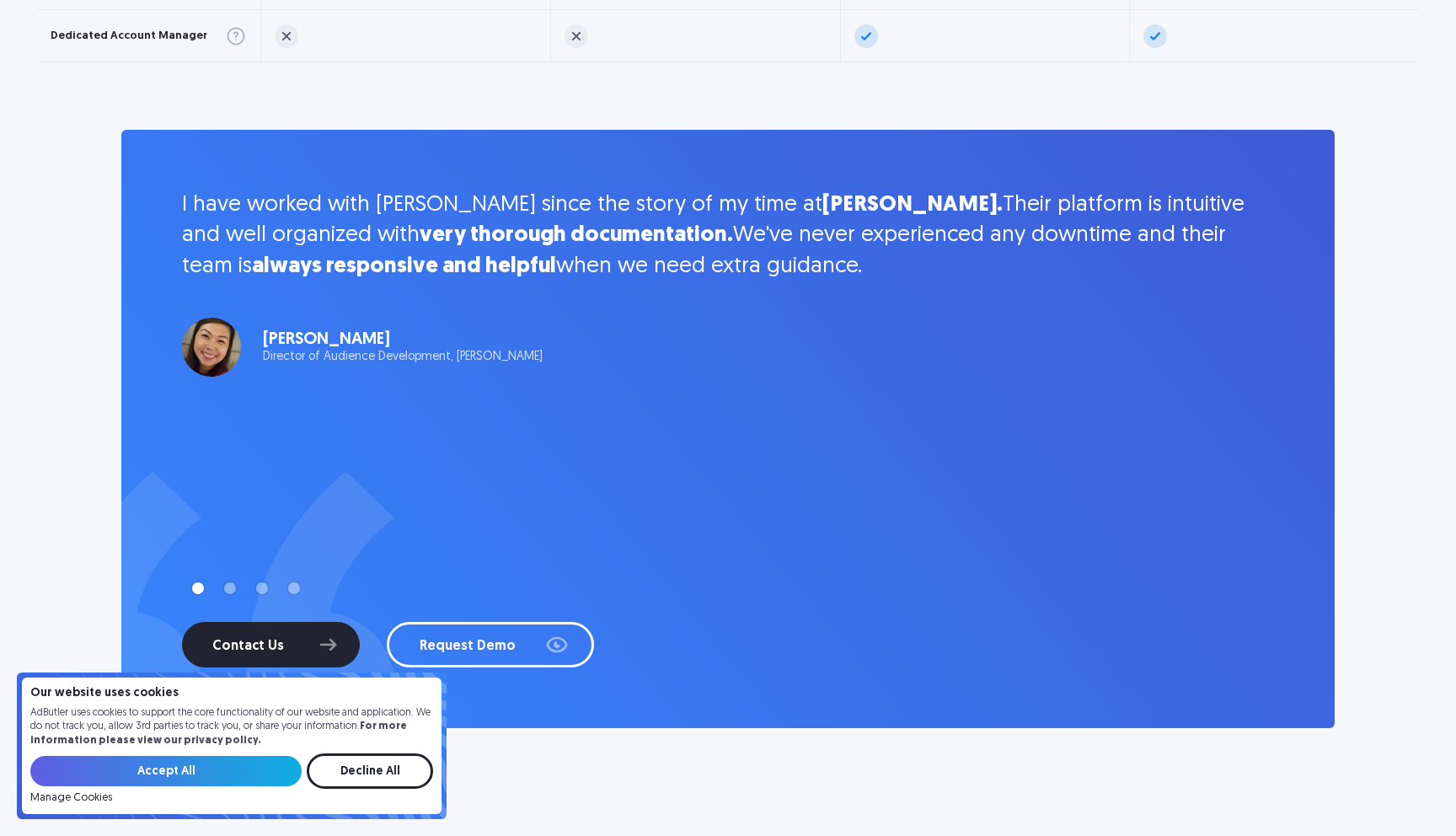
drag, startPoint x: 379, startPoint y: 212, endPoint x: 344, endPoint y: 210, distance: 35.1
click at [379, 212] on p "I have worked with AdButler since the story of my time at Hagerty. Their platfo…" at bounding box center [728, 236] width 1092 height 91
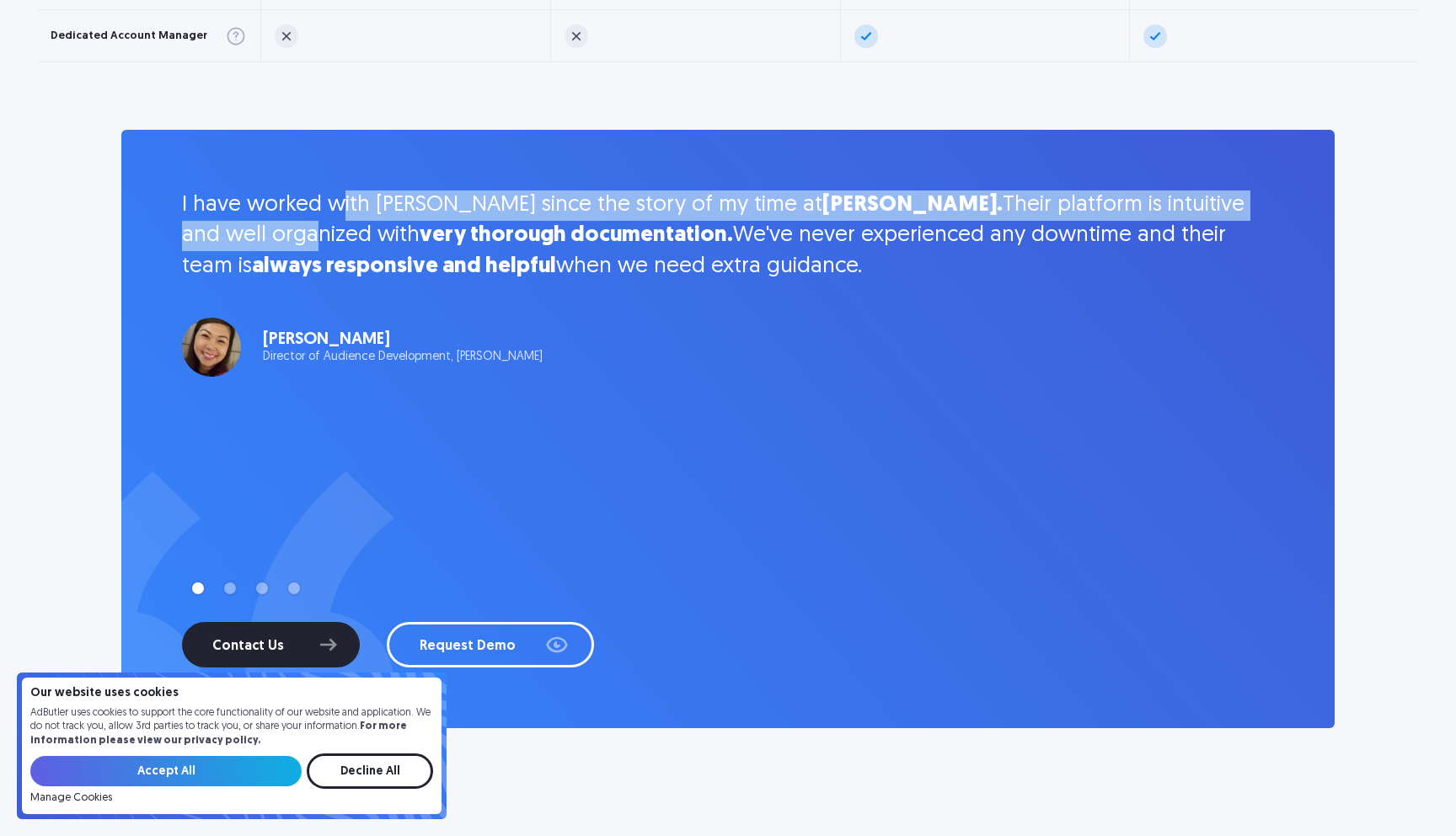
drag, startPoint x: 359, startPoint y: 211, endPoint x: 1088, endPoint y: 219, distance: 729.0
click at [1186, 211] on p "I have worked with AdButler since the story of my time at Hagerty. Their platfo…" at bounding box center [728, 236] width 1092 height 91
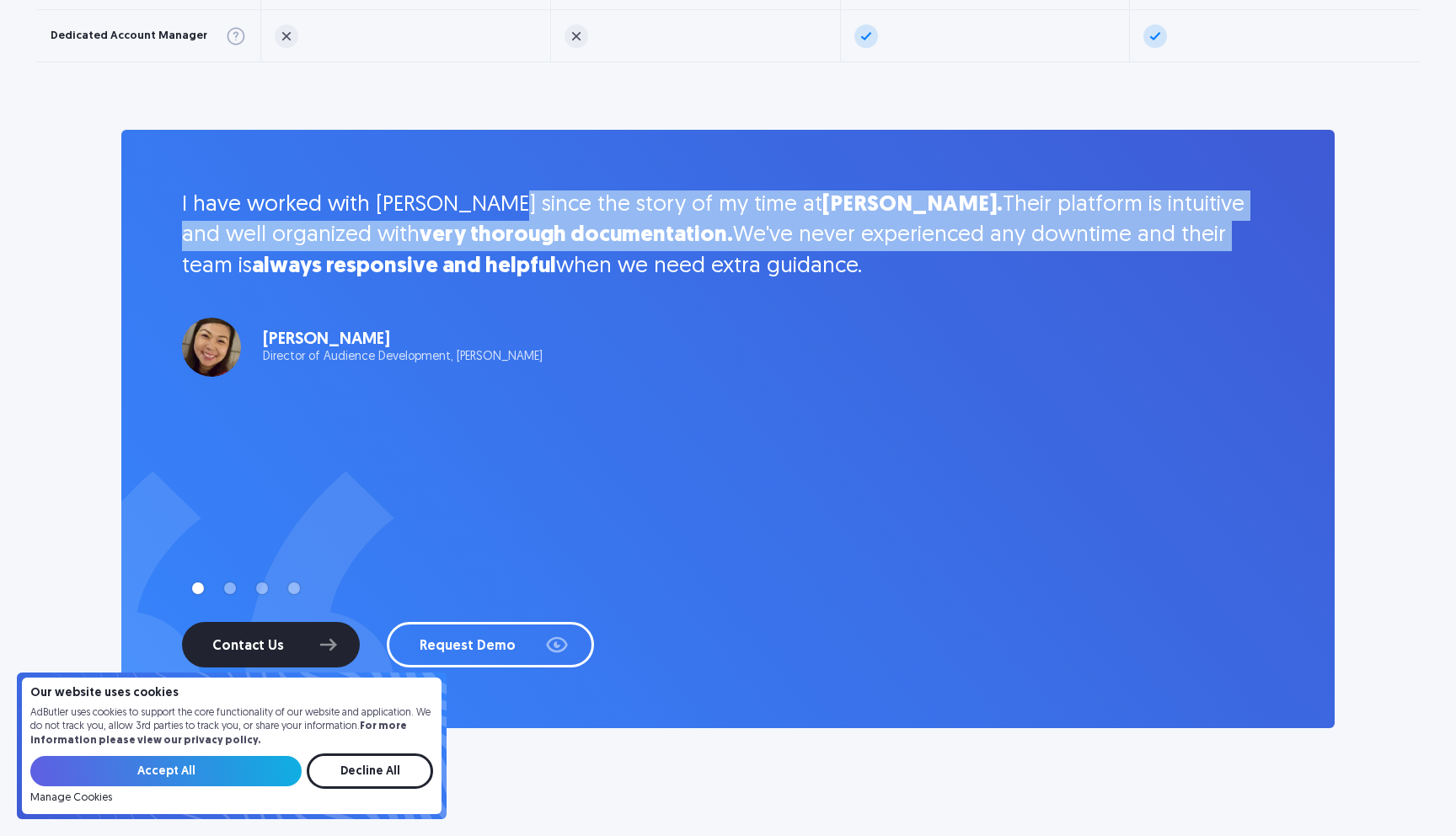
drag, startPoint x: 988, startPoint y: 227, endPoint x: 456, endPoint y: 213, distance: 532.2
click at [484, 214] on p "I have worked with AdButler since the story of my time at Hagerty. Their platfo…" at bounding box center [728, 236] width 1092 height 91
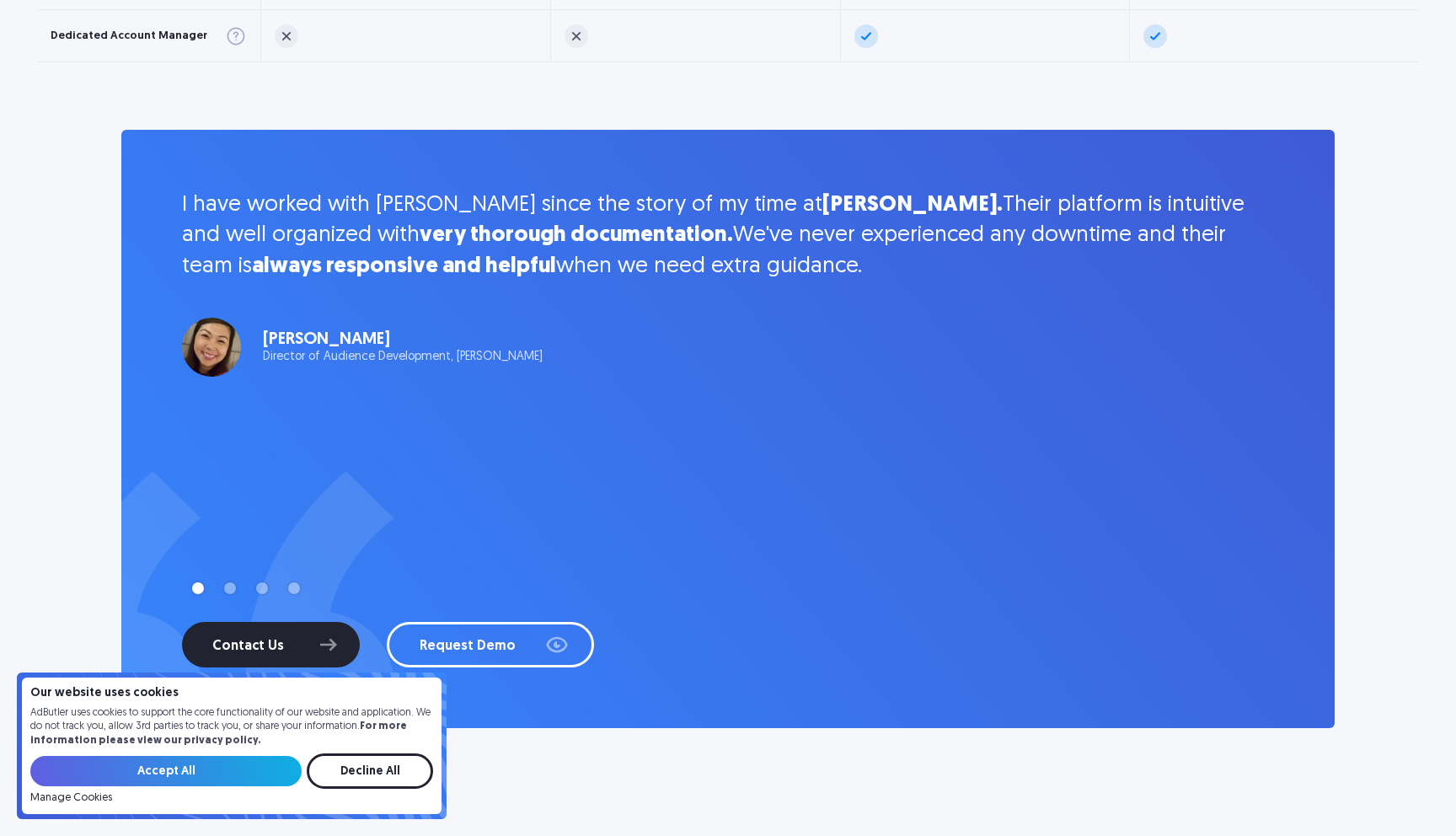
click at [346, 206] on p "I have worked with AdButler since the story of my time at Hagerty. Their platfo…" at bounding box center [728, 236] width 1092 height 91
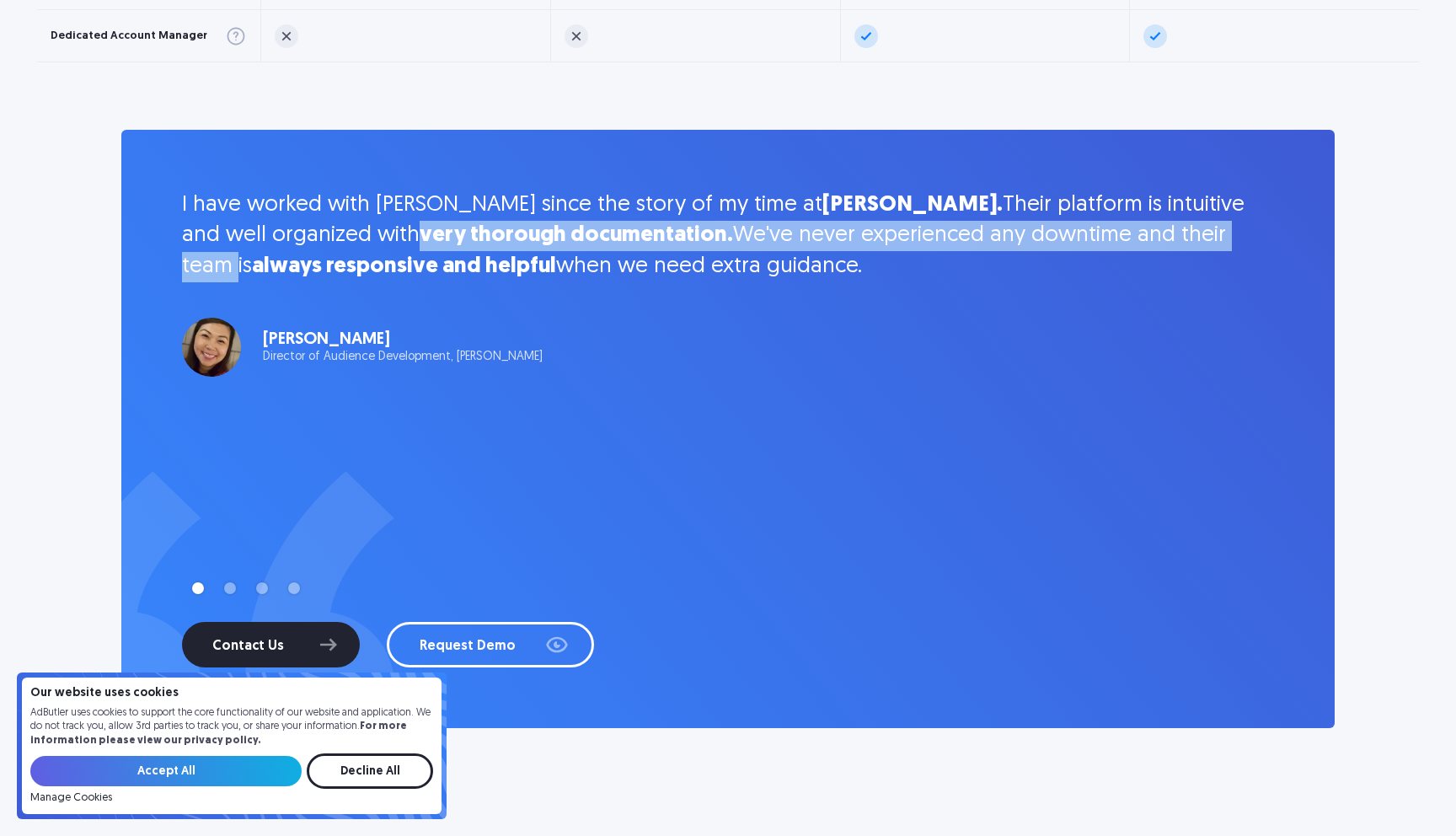
drag, startPoint x: 238, startPoint y: 231, endPoint x: 1075, endPoint y: 236, distance: 837.0
click at [1075, 238] on p "I have worked with AdButler since the story of my time at Hagerty. Their platfo…" at bounding box center [728, 236] width 1092 height 91
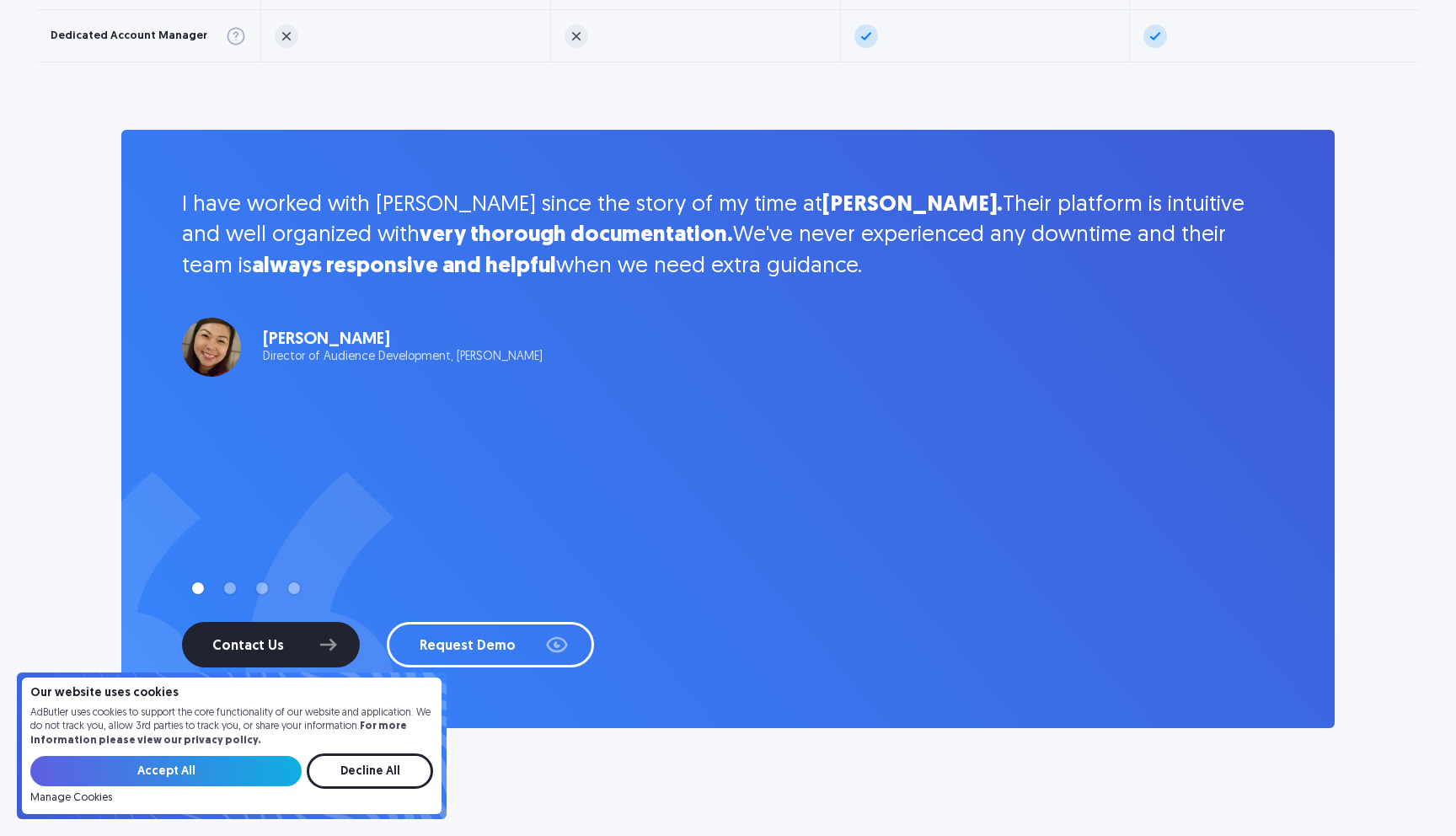
click at [1069, 207] on p "I have worked with AdButler since the story of my time at Hagerty. Their platfo…" at bounding box center [728, 236] width 1092 height 91
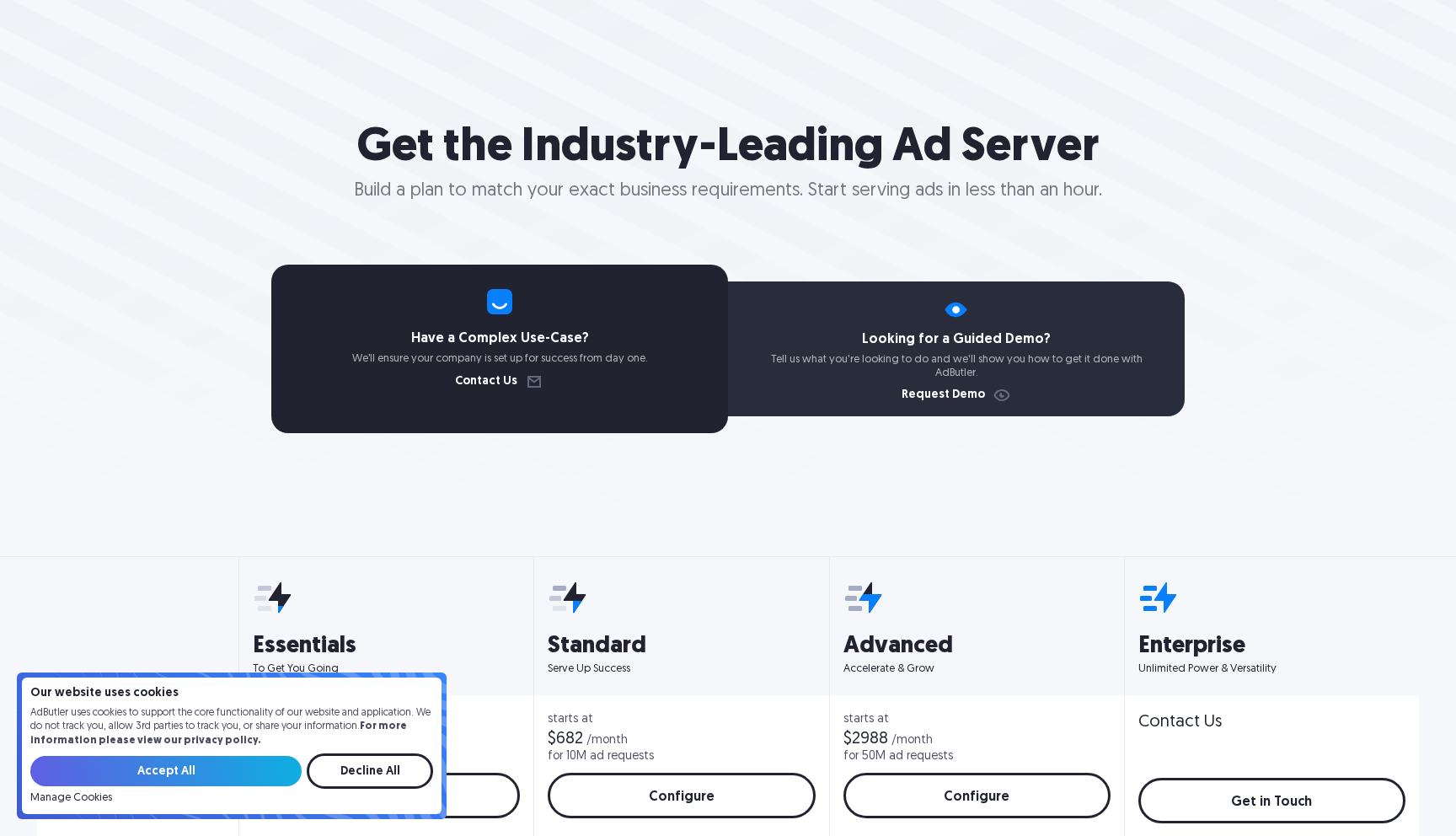
scroll to position [0, 0]
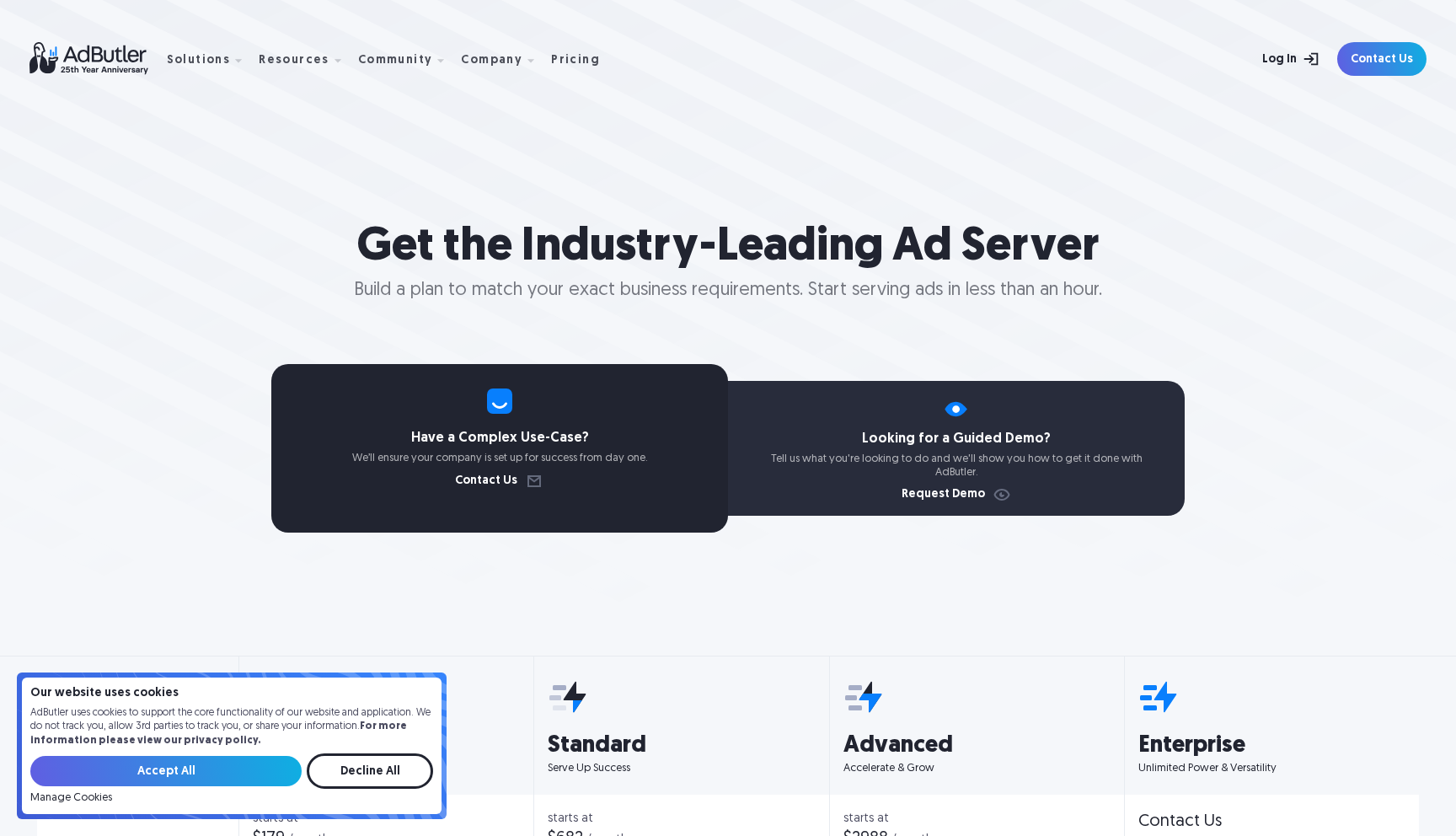
click at [1299, 62] on link "Log In" at bounding box center [1272, 59] width 110 height 33
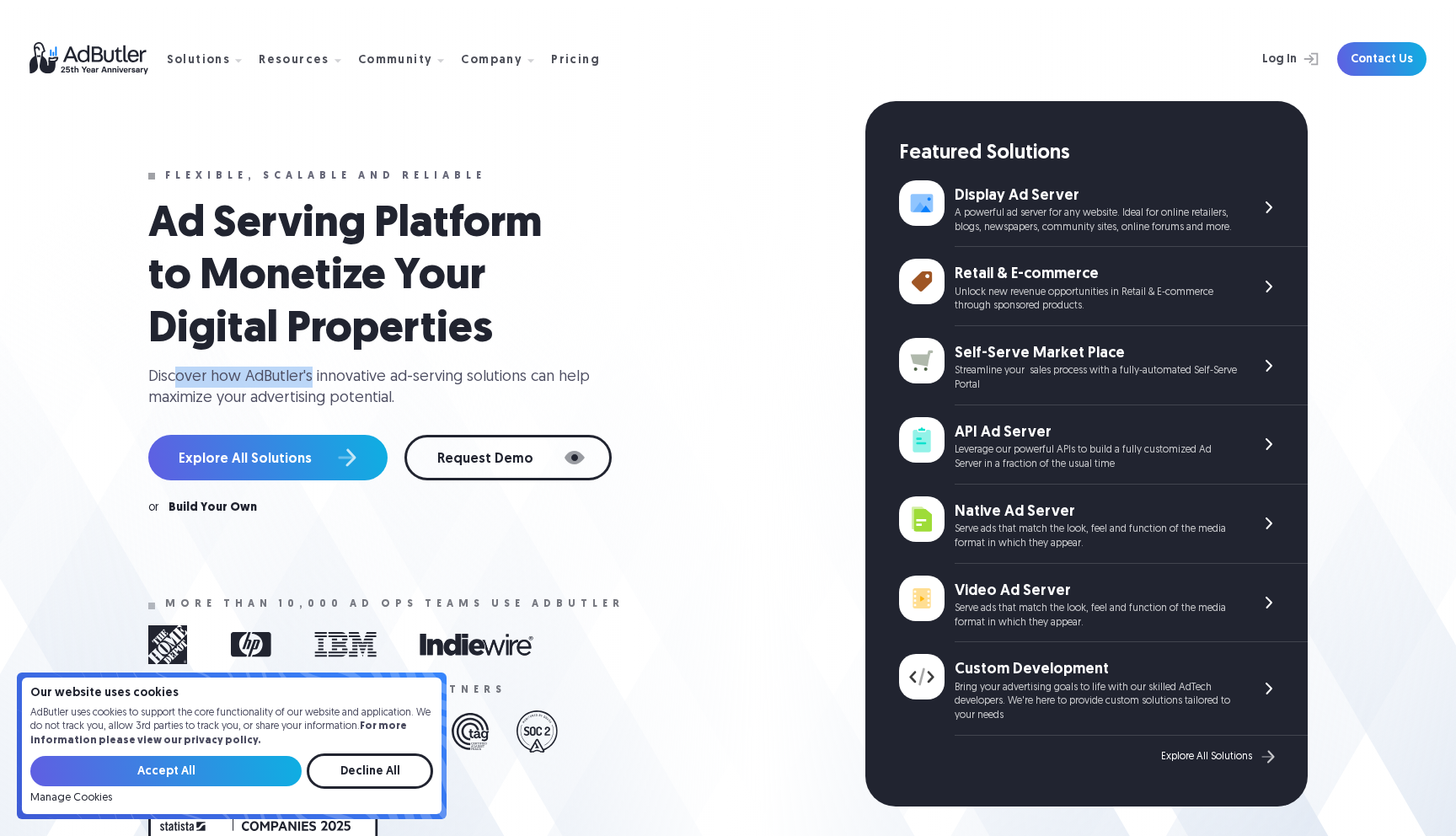
drag, startPoint x: 200, startPoint y: 379, endPoint x: 316, endPoint y: 390, distance: 116.5
click at [311, 388] on div "Discover how AdButler's innovative ad-serving solutions can help maximize your …" at bounding box center [376, 388] width 455 height 42
drag, startPoint x: 348, startPoint y: 403, endPoint x: 259, endPoint y: 376, distance: 93.0
click at [276, 382] on div "Discover how AdButler's innovative ad-serving solutions can help maximize your …" at bounding box center [376, 388] width 455 height 42
click at [258, 375] on div "Discover how AdButler's innovative ad-serving solutions can help maximize your …" at bounding box center [376, 388] width 455 height 42
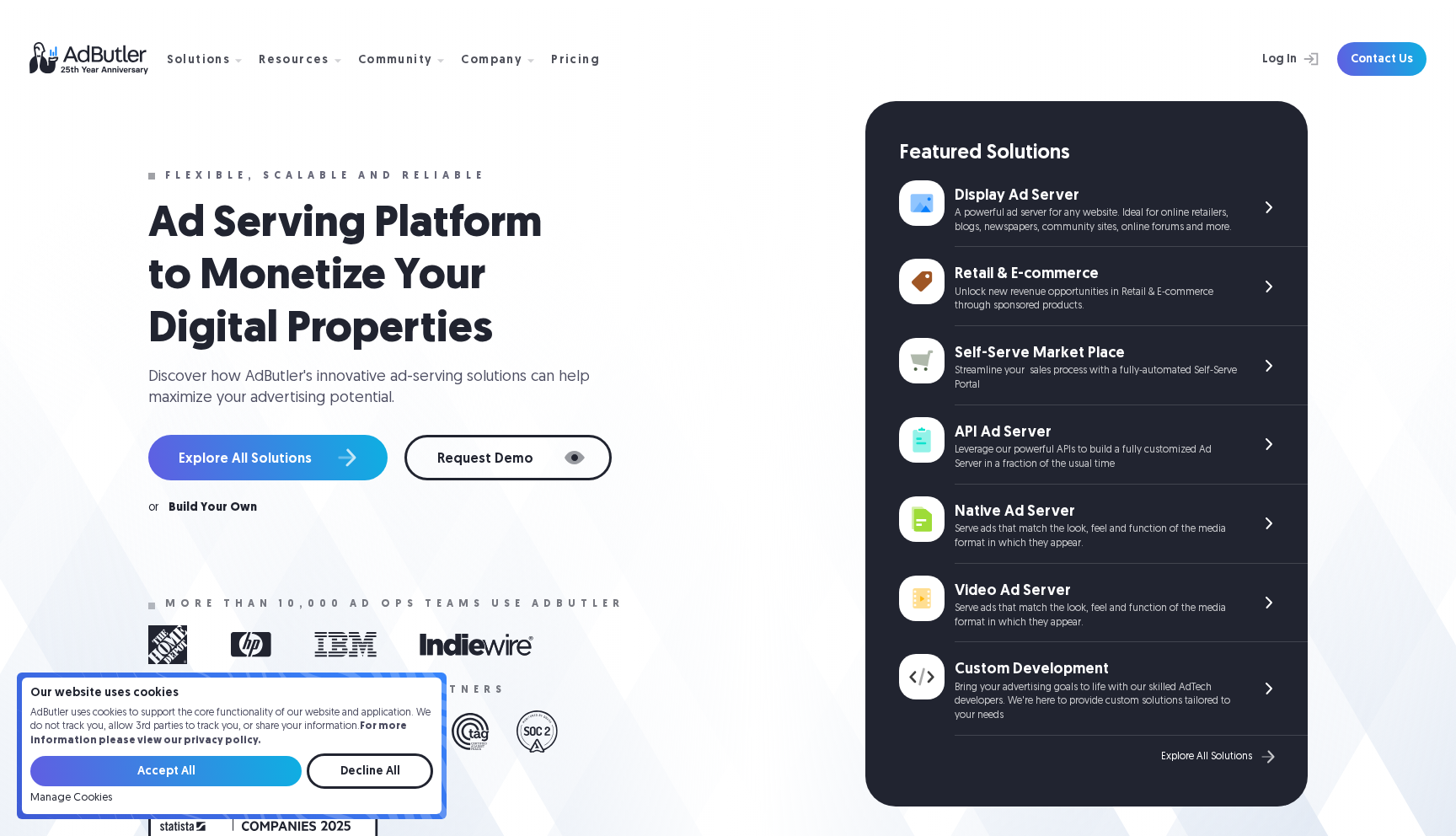
click at [710, 333] on div "Ad Serving Platform to Monetize Your Digital Properties Discover how AdButler's…" at bounding box center [497, 304] width 697 height 211
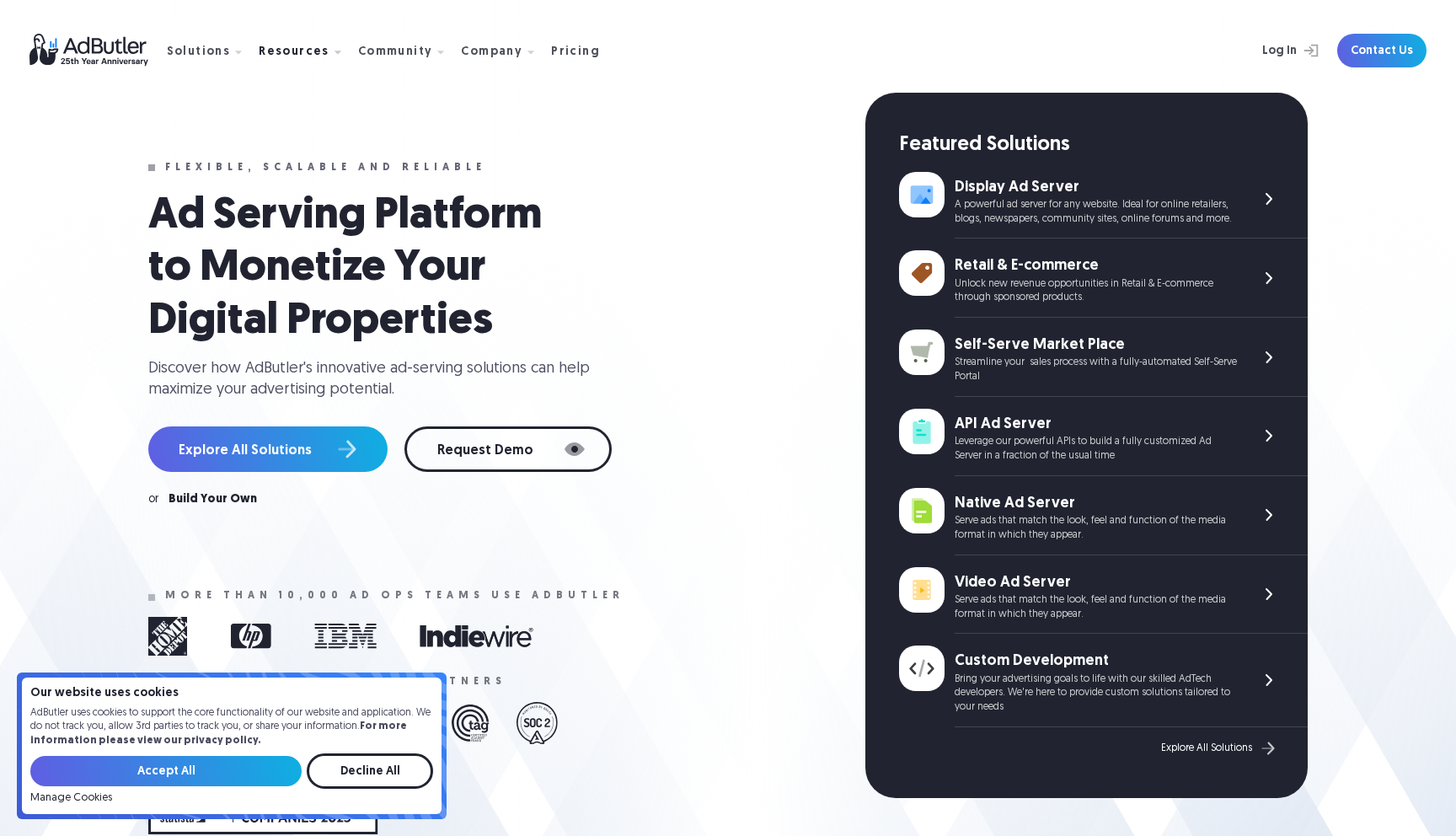
scroll to position [7, 0]
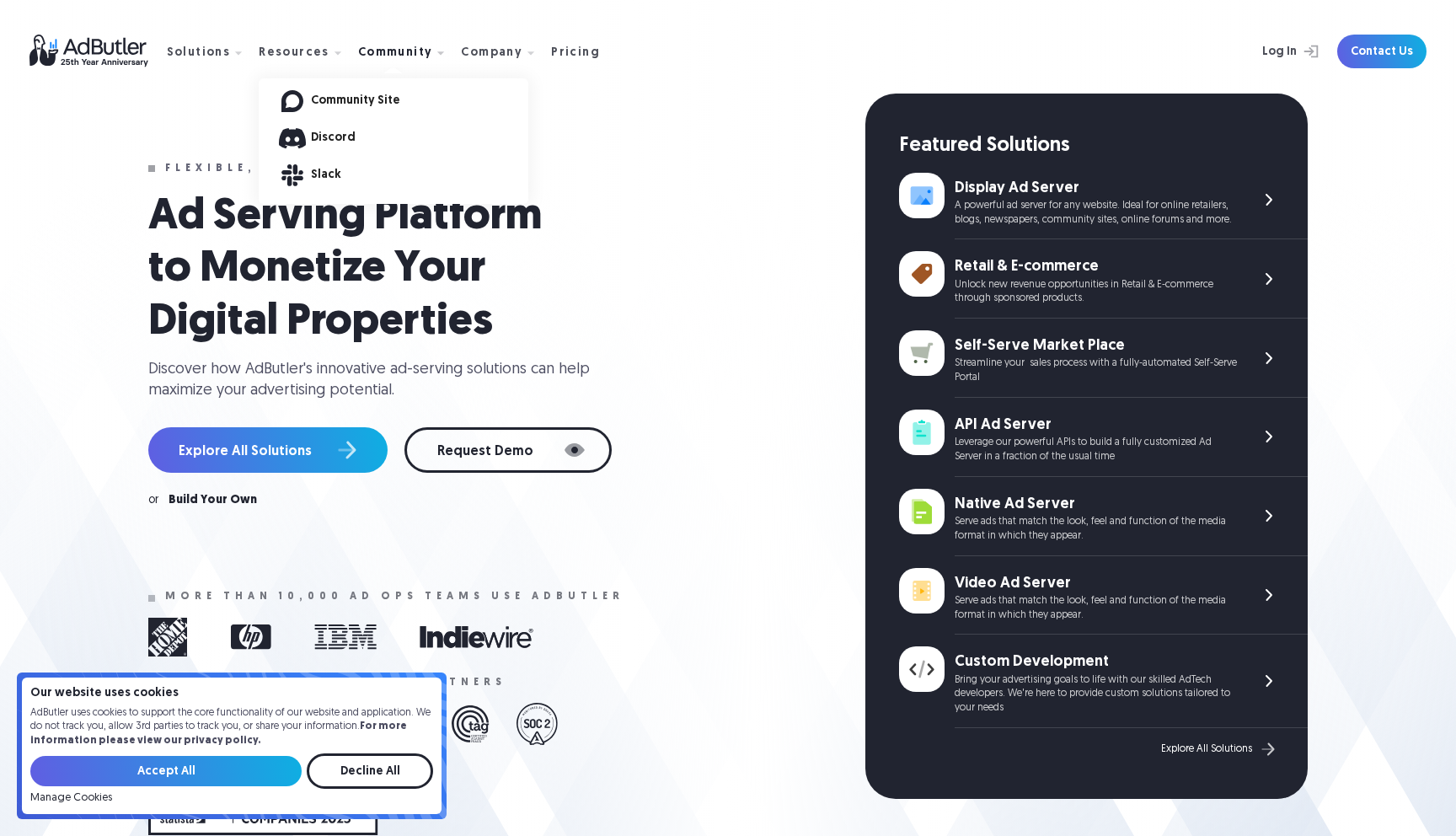
click at [379, 103] on link "Community Site" at bounding box center [419, 101] width 217 height 12
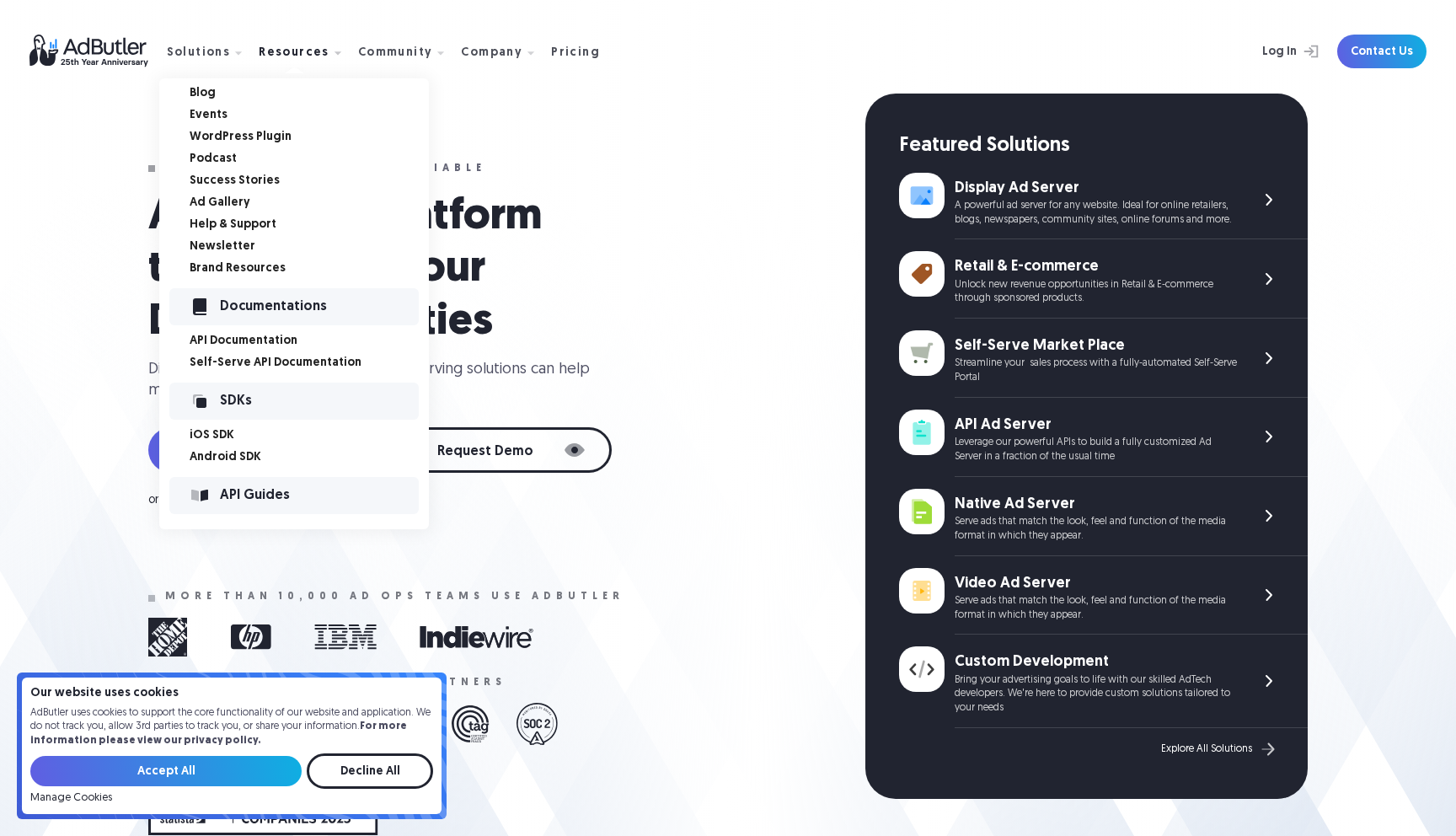
click at [281, 301] on div "Documentations" at bounding box center [319, 307] width 199 height 12
click at [239, 336] on link "API Documentation" at bounding box center [309, 341] width 239 height 12
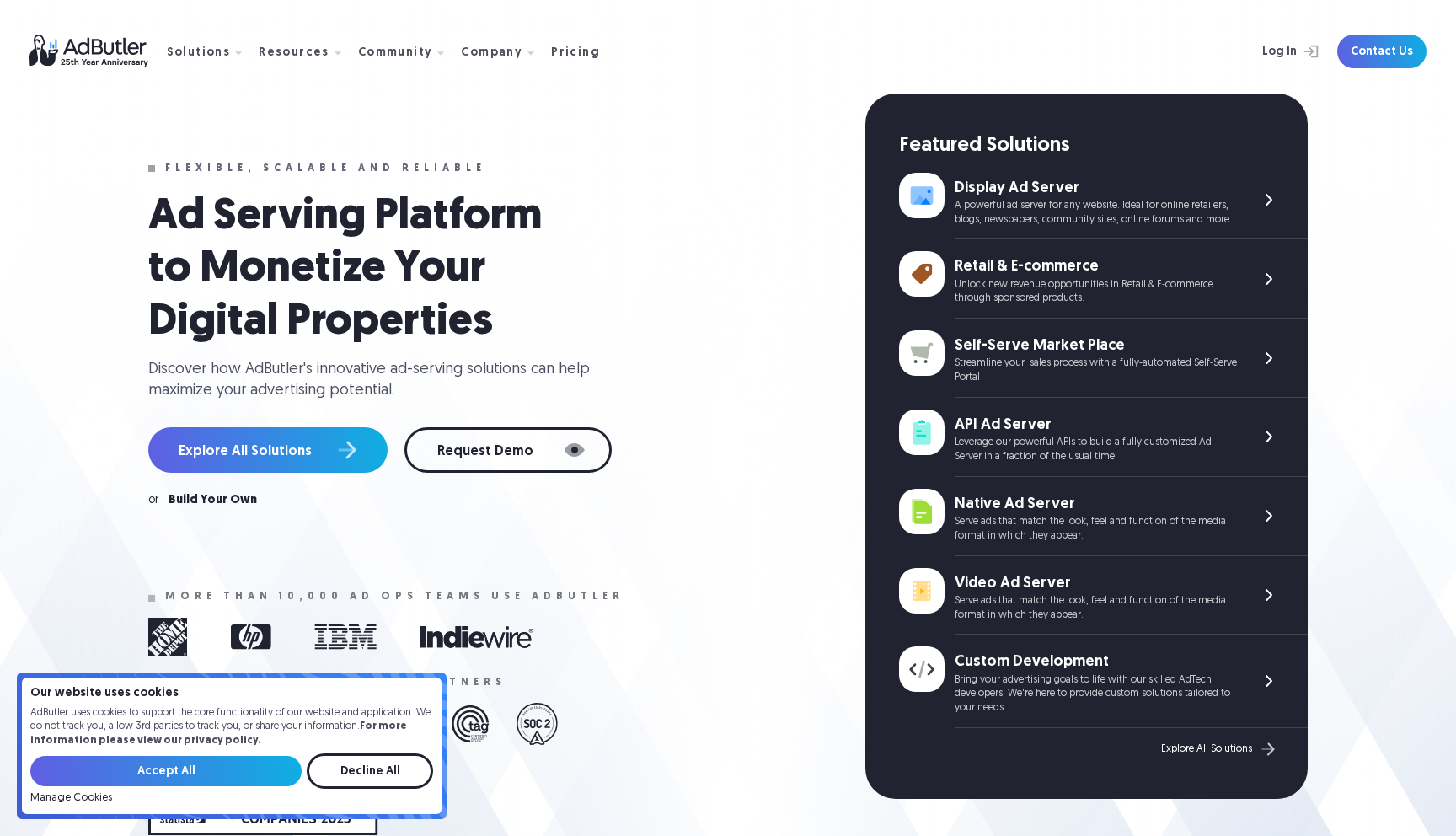
click at [684, 230] on div "Ad Serving Platform to Monetize Your Digital Properties Discover how AdButler's…" at bounding box center [497, 297] width 697 height 211
click at [387, 103] on link "Community Site" at bounding box center [419, 101] width 217 height 12
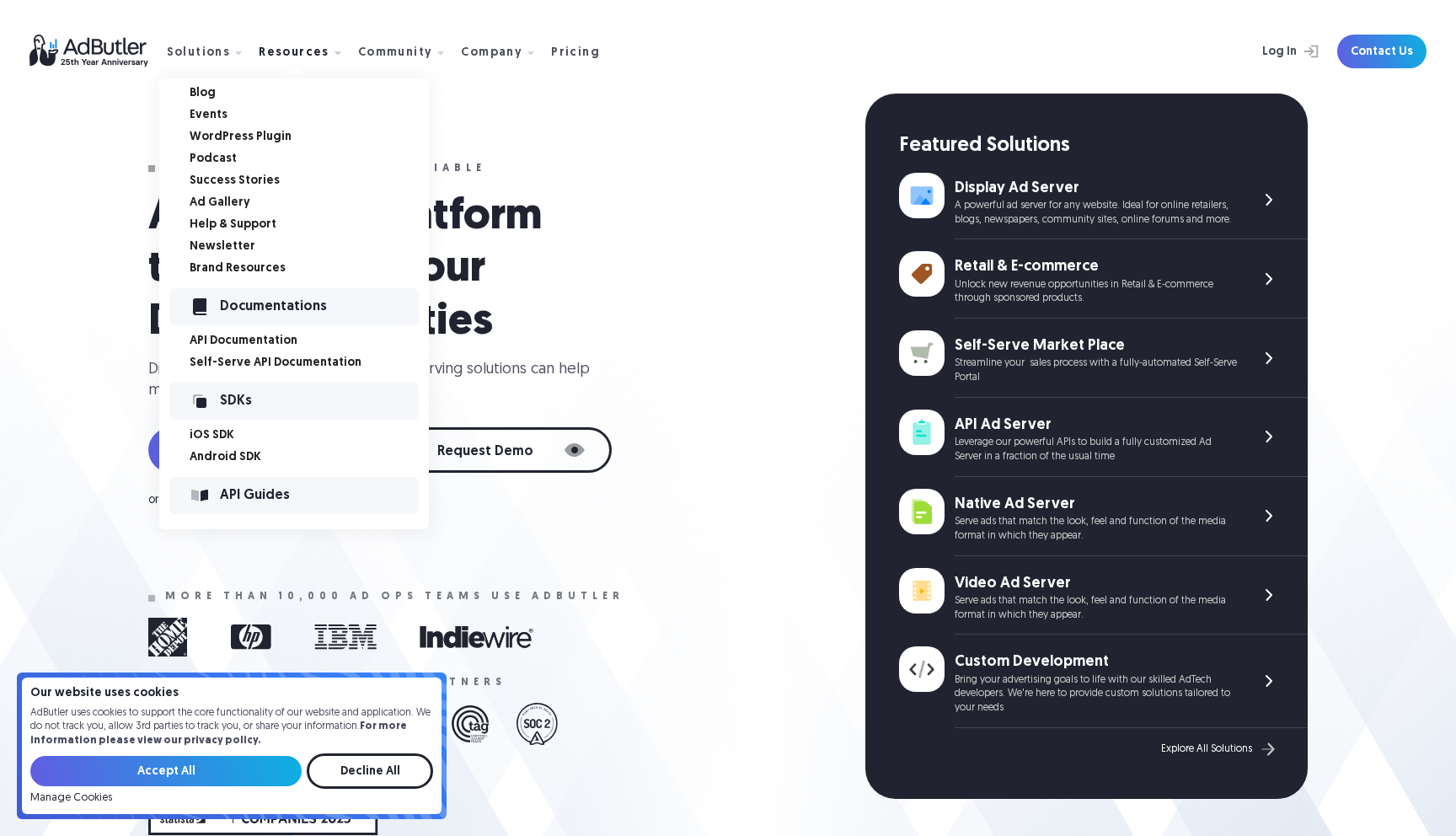
click at [205, 91] on link "Blog" at bounding box center [309, 93] width 239 height 12
